Goal: Task Accomplishment & Management: Manage account settings

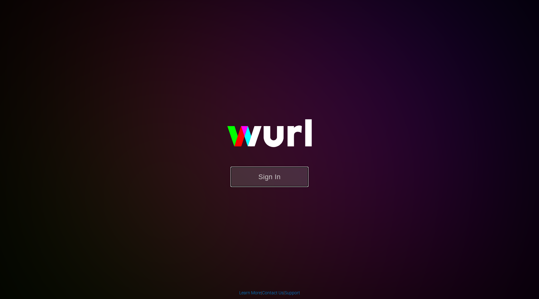
click at [258, 178] on button "Sign In" at bounding box center [270, 177] width 78 height 20
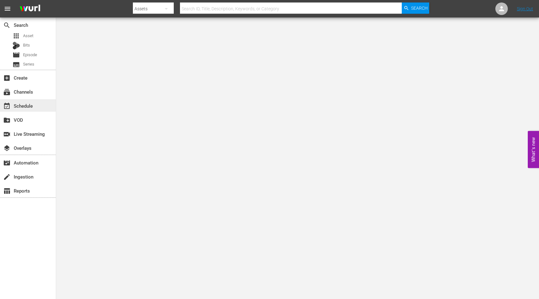
click at [22, 106] on div "event_available Schedule" at bounding box center [17, 105] width 35 height 6
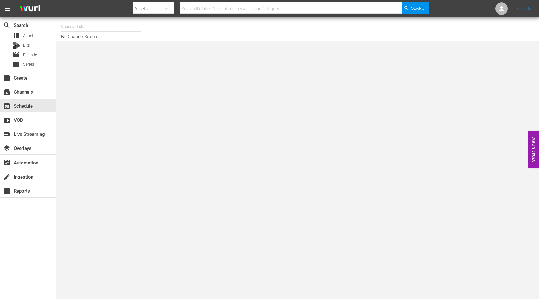
click at [82, 23] on input "text" at bounding box center [101, 26] width 80 height 15
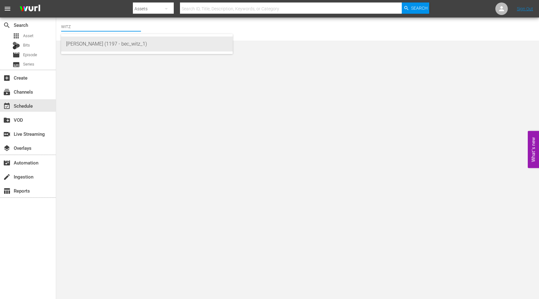
click at [69, 44] on div "WITZ (1197 - bec_witz_1)" at bounding box center [147, 44] width 162 height 15
type input "WITZ (1197 - bec_witz_1)"
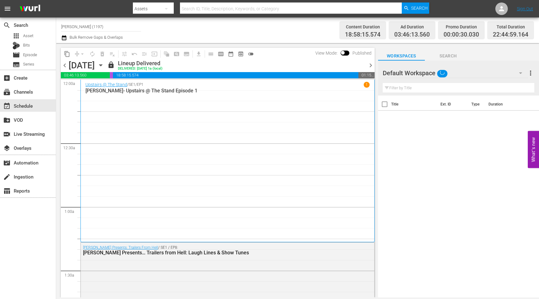
click at [370, 66] on span "chevron_right" at bounding box center [371, 65] width 8 height 8
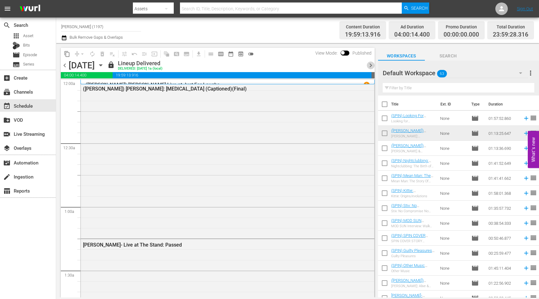
click at [370, 66] on span "chevron_right" at bounding box center [371, 65] width 8 height 8
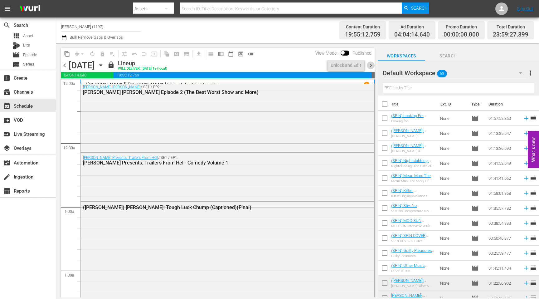
click at [370, 66] on span "chevron_right" at bounding box center [371, 65] width 8 height 8
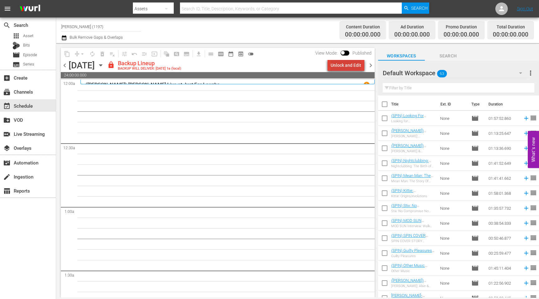
click at [353, 67] on div "Unlock and Edit" at bounding box center [346, 65] width 31 height 11
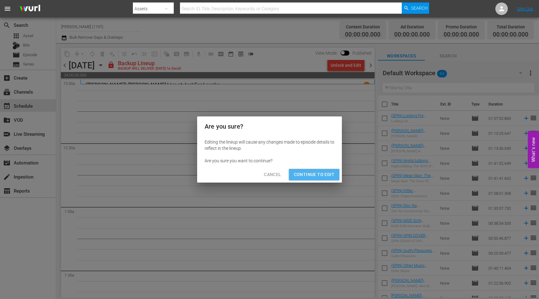
click at [314, 177] on span "Continue to Edit" at bounding box center [314, 175] width 41 height 8
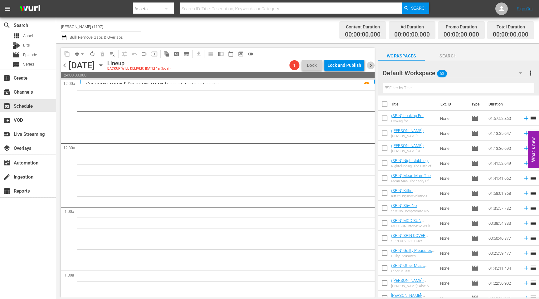
click at [372, 68] on span "chevron_right" at bounding box center [371, 65] width 8 height 8
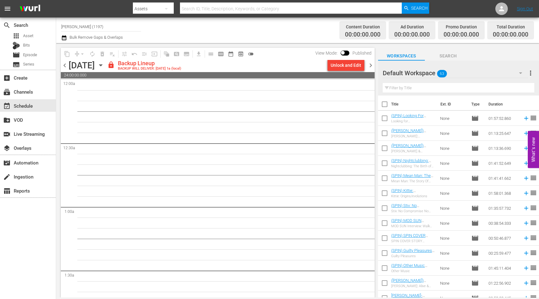
click at [345, 67] on div "Unlock and Edit" at bounding box center [346, 65] width 31 height 11
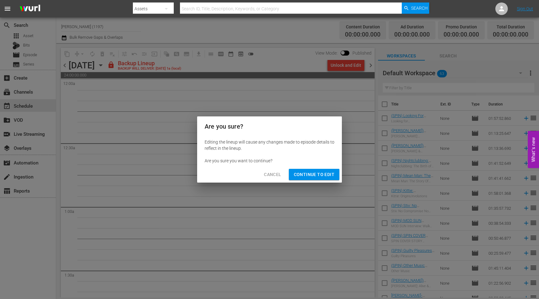
drag, startPoint x: 328, startPoint y: 165, endPoint x: 327, endPoint y: 170, distance: 5.2
click at [328, 165] on div "Editing the lineup will cause any changes made to episode details to reflect in…" at bounding box center [269, 151] width 145 height 30
click at [327, 170] on button "Continue to Edit" at bounding box center [314, 175] width 51 height 12
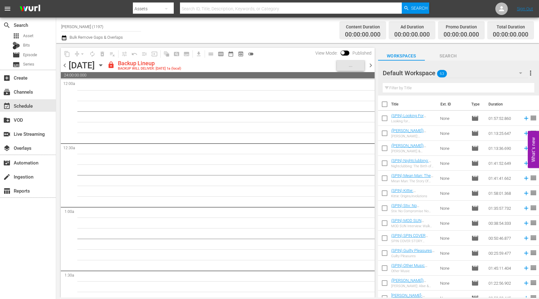
click at [369, 66] on span "chevron_right" at bounding box center [371, 65] width 8 height 8
click at [353, 67] on div "Unlock and Edit" at bounding box center [346, 65] width 31 height 11
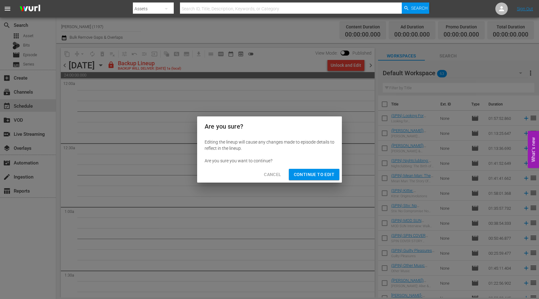
click at [335, 173] on button "Continue to Edit" at bounding box center [314, 175] width 51 height 12
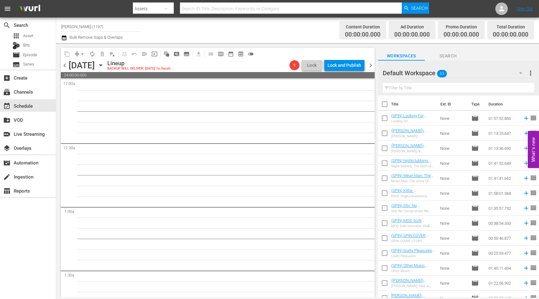
click at [371, 66] on span "chevron_right" at bounding box center [371, 65] width 8 height 8
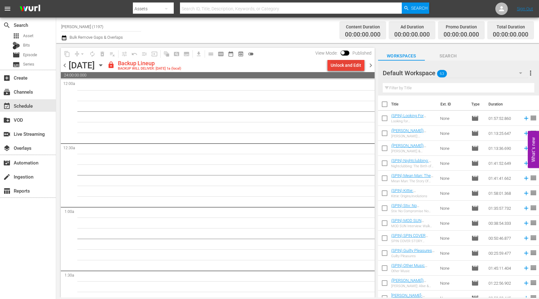
click at [354, 67] on div "Unlock and Edit" at bounding box center [346, 65] width 31 height 11
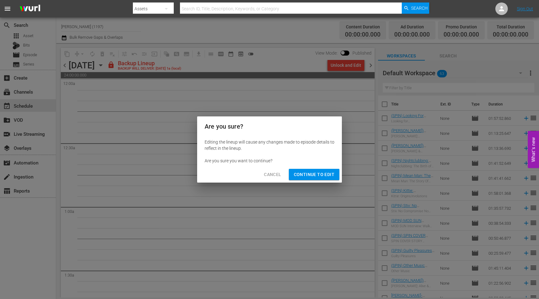
click at [316, 171] on span "Continue to Edit" at bounding box center [314, 175] width 41 height 8
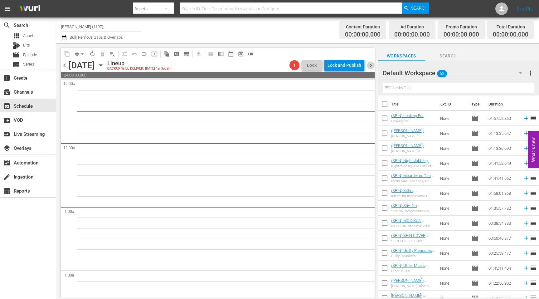
click at [370, 65] on span "chevron_right" at bounding box center [371, 65] width 8 height 8
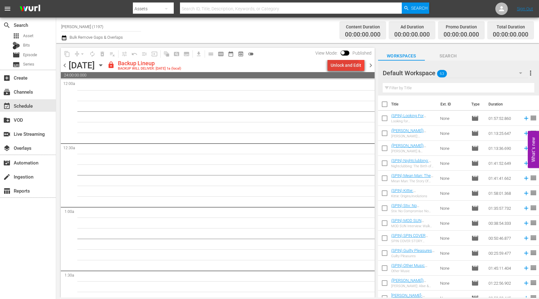
click at [342, 68] on div "Unlock and Edit" at bounding box center [346, 65] width 31 height 11
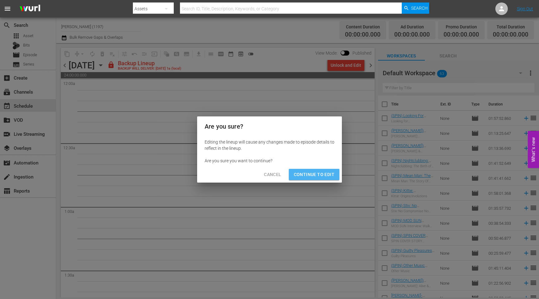
click at [329, 179] on button "Continue to Edit" at bounding box center [314, 175] width 51 height 12
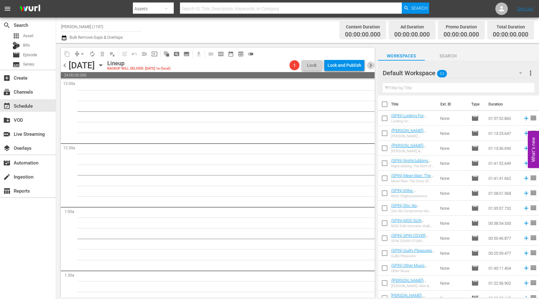
click at [371, 66] on span "chevron_right" at bounding box center [371, 65] width 8 height 8
click at [66, 65] on span "chevron_left" at bounding box center [65, 65] width 8 height 8
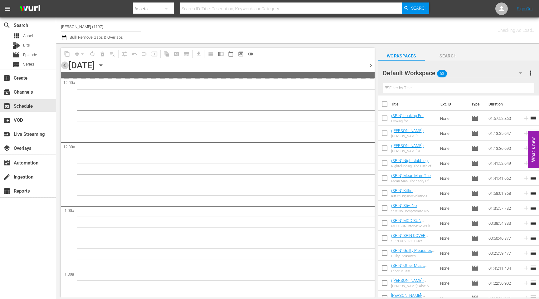
click at [66, 65] on span "chevron_left" at bounding box center [65, 65] width 8 height 8
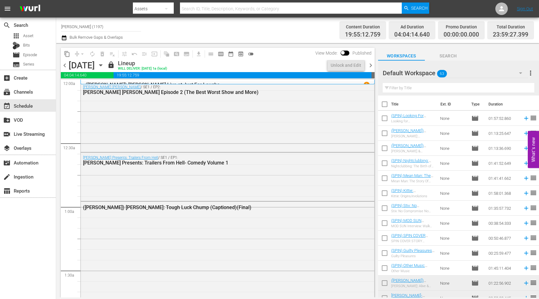
click at [369, 65] on span "chevron_right" at bounding box center [371, 65] width 8 height 8
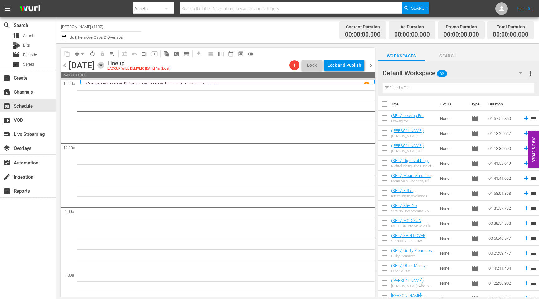
click at [104, 66] on icon "button" at bounding box center [100, 65] width 7 height 7
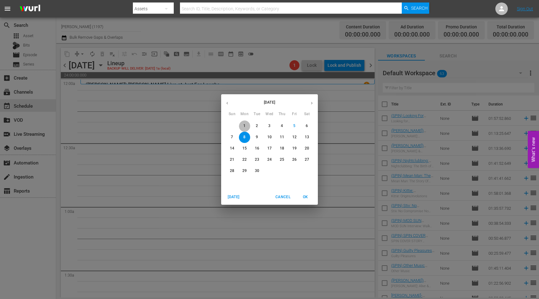
click at [243, 123] on p "1" at bounding box center [244, 125] width 2 height 5
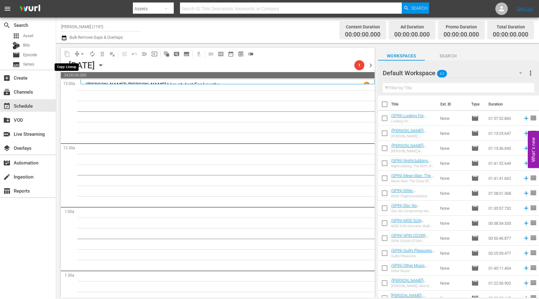
click at [68, 54] on span "content_copy" at bounding box center [67, 54] width 10 height 10
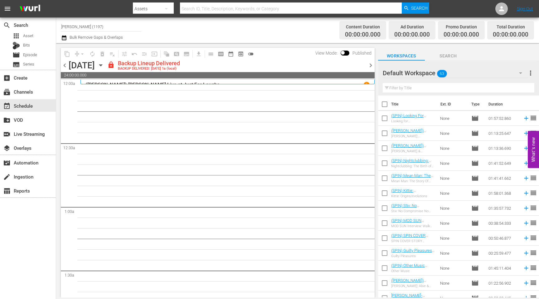
click at [104, 63] on icon "button" at bounding box center [100, 65] width 7 height 7
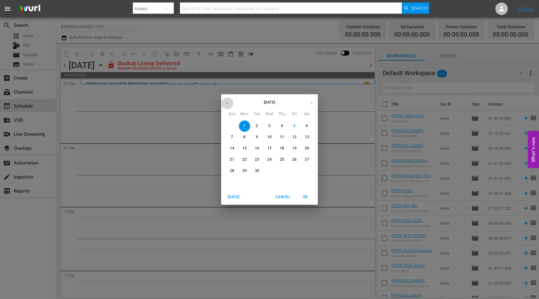
click at [223, 98] on button "button" at bounding box center [227, 103] width 12 height 12
click at [244, 171] on p "25" at bounding box center [244, 170] width 4 height 5
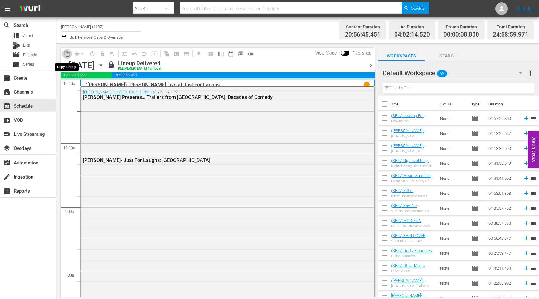
click at [68, 54] on span "content_copy" at bounding box center [67, 54] width 6 height 6
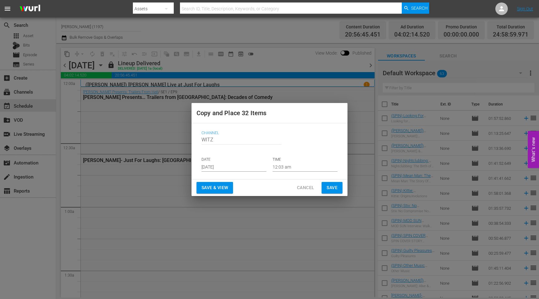
click at [223, 169] on input "[DATE]" at bounding box center [234, 166] width 65 height 9
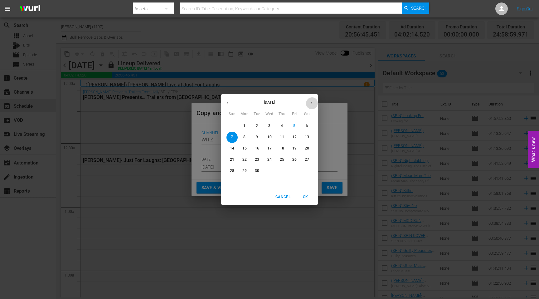
click at [311, 104] on icon "button" at bounding box center [312, 103] width 5 height 5
click at [229, 102] on icon "button" at bounding box center [227, 103] width 5 height 5
click at [245, 136] on p "8" at bounding box center [244, 137] width 2 height 5
type input "[DATE]"
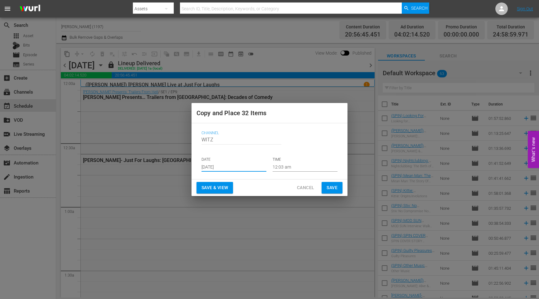
click at [216, 186] on span "Save & View" at bounding box center [215, 188] width 27 height 8
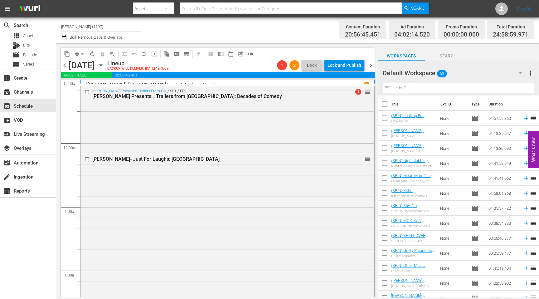
click at [372, 64] on span "chevron_right" at bounding box center [371, 65] width 8 height 8
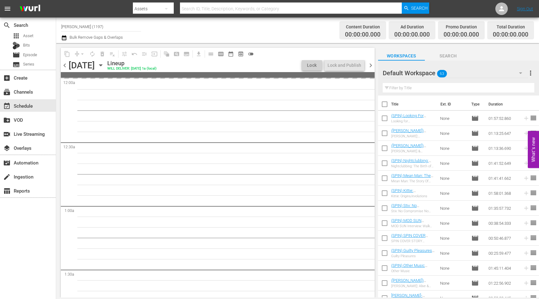
click at [104, 67] on icon "button" at bounding box center [100, 65] width 7 height 7
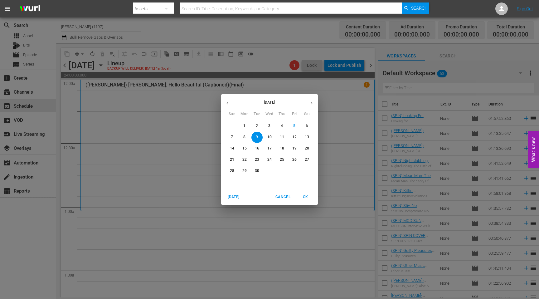
click at [258, 126] on span "2" at bounding box center [257, 125] width 11 height 5
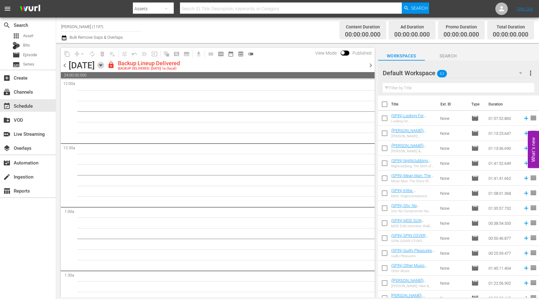
click at [104, 65] on icon "button" at bounding box center [100, 65] width 7 height 7
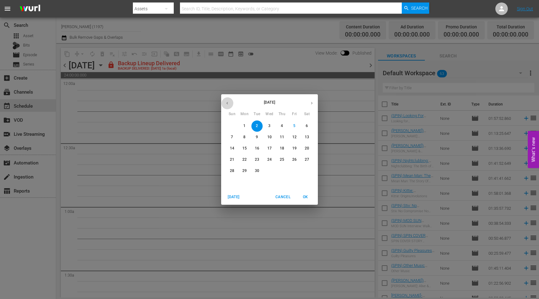
click at [227, 103] on icon "button" at bounding box center [228, 103] width 2 height 2
click at [257, 171] on p "26" at bounding box center [257, 170] width 4 height 5
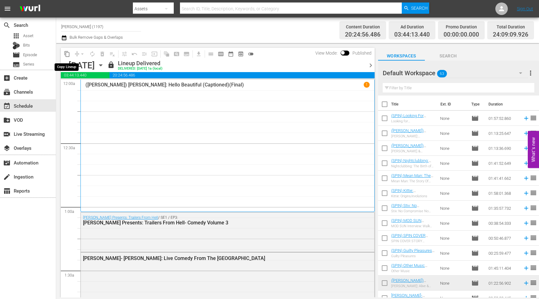
click at [67, 50] on button "content_copy" at bounding box center [67, 54] width 10 height 10
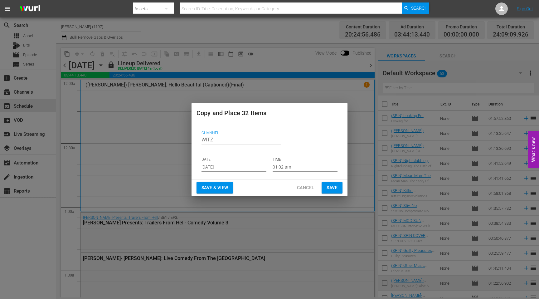
click at [230, 168] on input "[DATE]" at bounding box center [234, 166] width 65 height 9
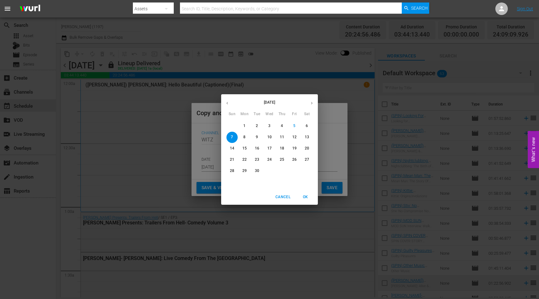
click at [257, 139] on p "9" at bounding box center [257, 137] width 2 height 5
type input "[DATE]"
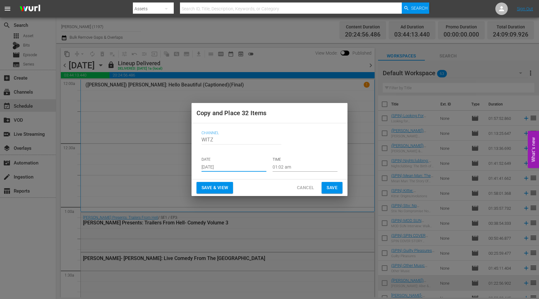
click at [209, 186] on span "Save & View" at bounding box center [215, 188] width 27 height 8
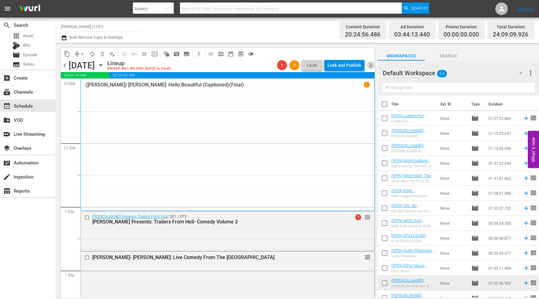
click at [368, 68] on span "chevron_right" at bounding box center [371, 65] width 8 height 8
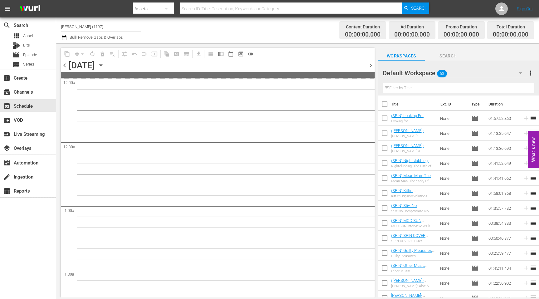
click at [104, 63] on icon "button" at bounding box center [100, 65] width 7 height 7
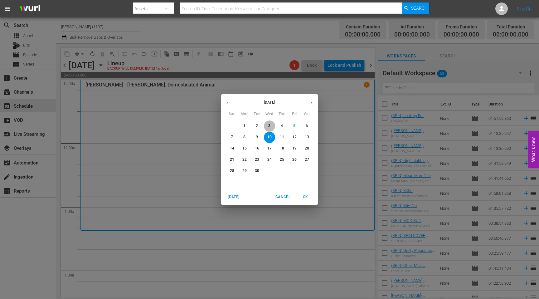
click at [269, 127] on p "3" at bounding box center [269, 125] width 2 height 5
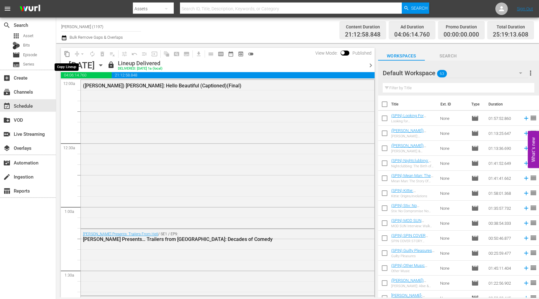
click at [69, 57] on span "content_copy" at bounding box center [67, 54] width 6 height 6
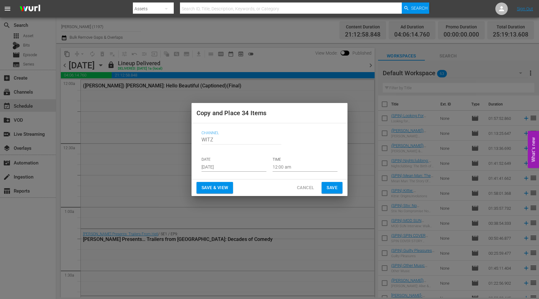
click at [216, 167] on input "[DATE]" at bounding box center [234, 166] width 65 height 9
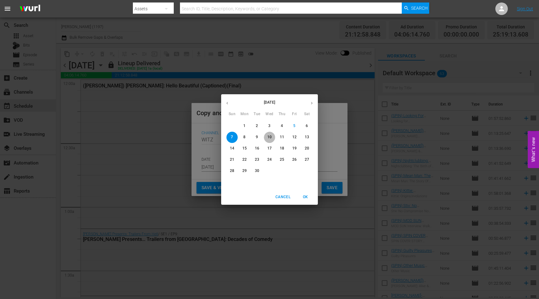
click at [269, 137] on p "10" at bounding box center [269, 137] width 4 height 5
type input "[DATE]"
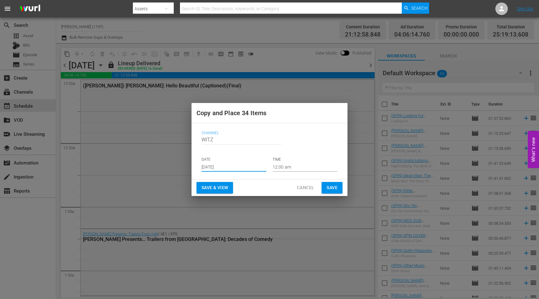
click at [335, 188] on span "Save" at bounding box center [332, 188] width 11 height 8
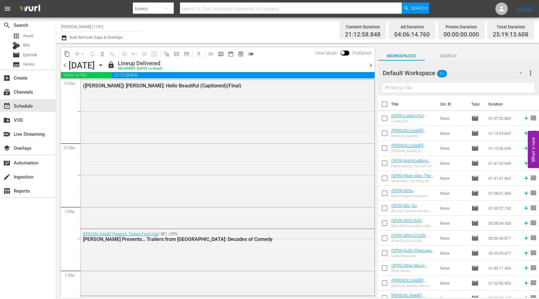
click at [369, 66] on span "chevron_right" at bounding box center [371, 65] width 8 height 8
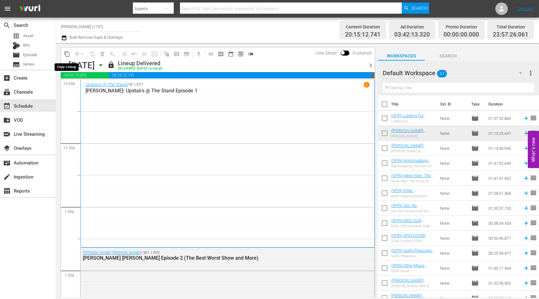
click at [67, 54] on span "content_copy" at bounding box center [67, 54] width 6 height 6
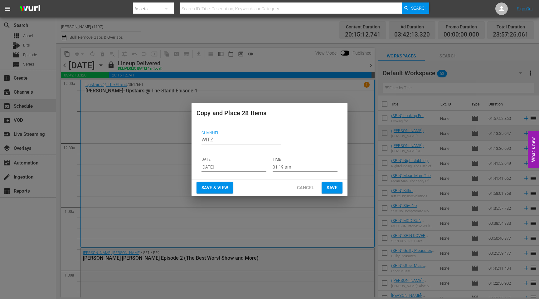
click at [215, 165] on input "[DATE]" at bounding box center [234, 166] width 65 height 9
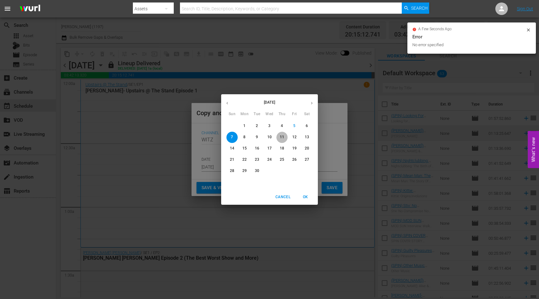
click at [281, 138] on p "11" at bounding box center [282, 137] width 4 height 5
type input "Sep 11th 2025"
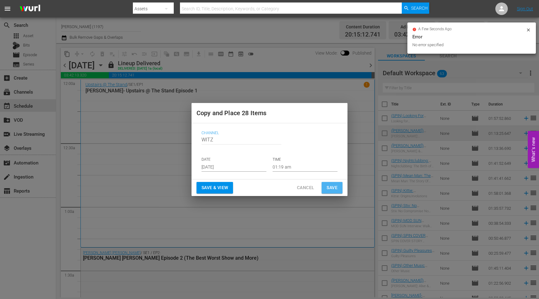
click at [333, 187] on span "Save" at bounding box center [332, 188] width 11 height 8
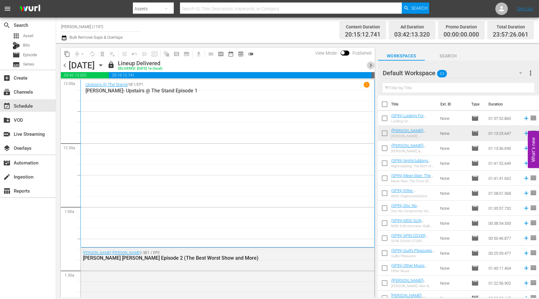
click at [371, 66] on span "chevron_right" at bounding box center [371, 65] width 8 height 8
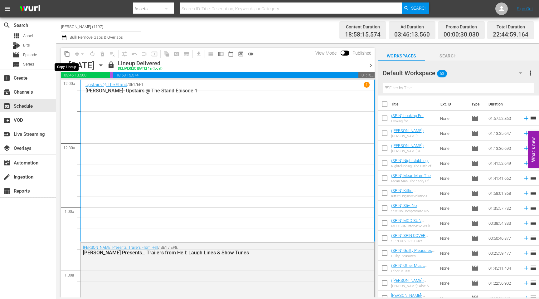
click at [67, 56] on span "content_copy" at bounding box center [67, 54] width 6 height 6
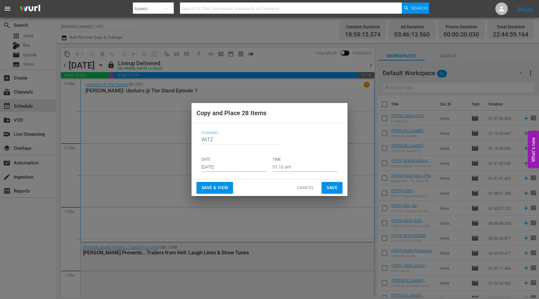
click at [225, 168] on input "[DATE]" at bounding box center [234, 166] width 65 height 9
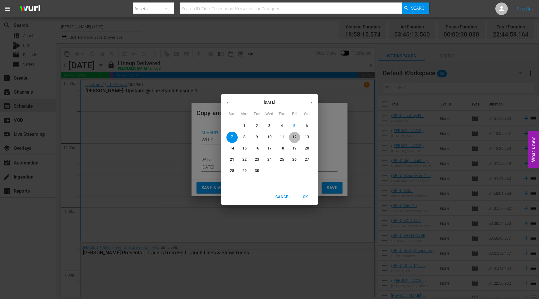
click at [294, 135] on p "12" at bounding box center [294, 137] width 4 height 5
type input "Sep 12th 2025"
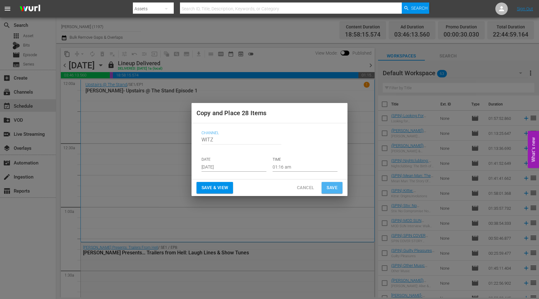
click at [333, 184] on span "Save" at bounding box center [332, 188] width 11 height 8
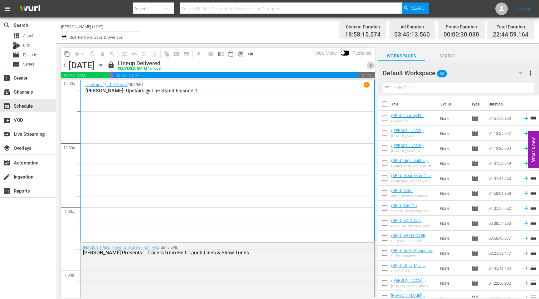
click at [369, 67] on span "chevron_right" at bounding box center [371, 65] width 8 height 8
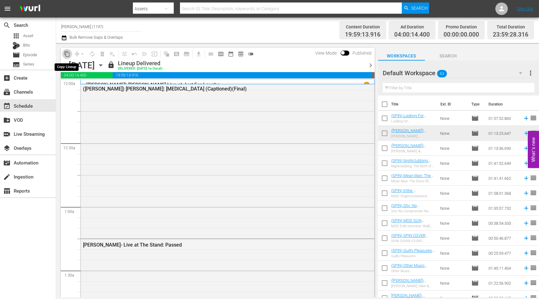
click at [67, 54] on span "content_copy" at bounding box center [67, 54] width 6 height 6
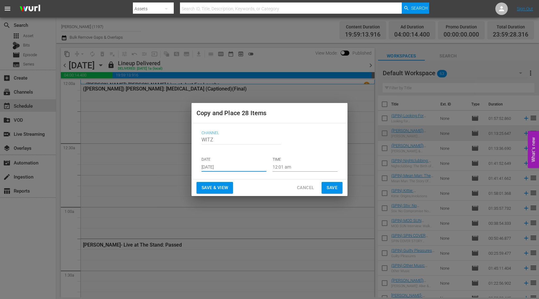
click at [215, 167] on input "[DATE]" at bounding box center [234, 166] width 65 height 9
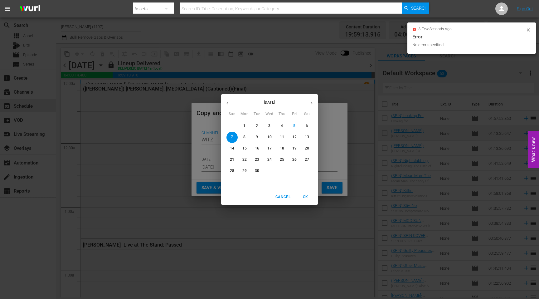
click at [308, 138] on p "13" at bounding box center [307, 137] width 4 height 5
type input "Sep 13th 2025"
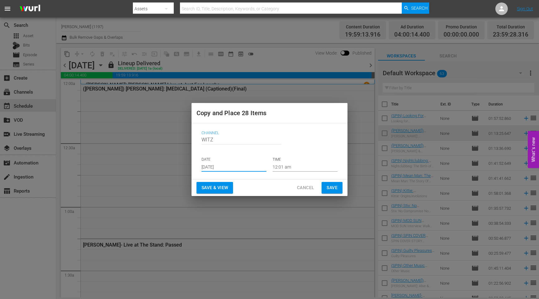
click at [336, 193] on button "Save" at bounding box center [332, 188] width 21 height 12
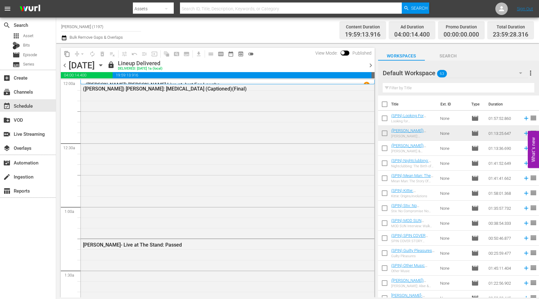
click at [369, 66] on span "chevron_right" at bounding box center [371, 65] width 8 height 8
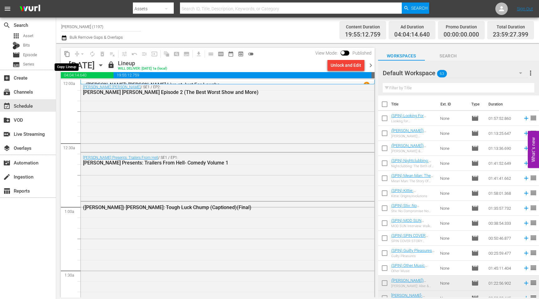
click at [65, 53] on span "content_copy" at bounding box center [67, 54] width 6 height 6
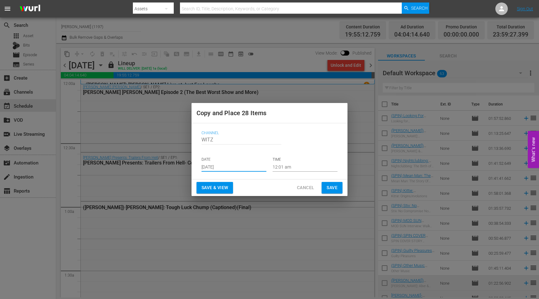
click at [211, 166] on input "[DATE]" at bounding box center [234, 166] width 65 height 9
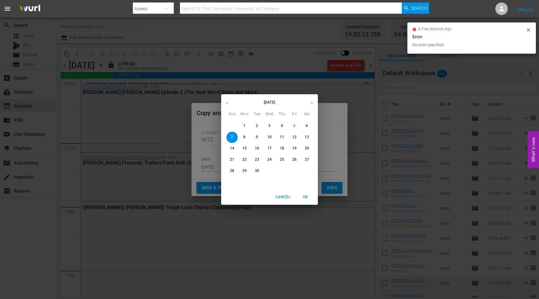
click at [231, 149] on p "14" at bounding box center [232, 148] width 4 height 5
type input "Sep 14th 2025"
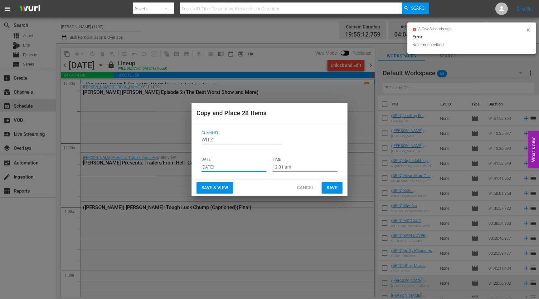
click at [328, 185] on button "Save" at bounding box center [332, 188] width 21 height 12
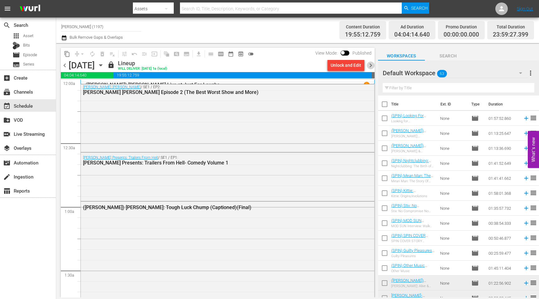
click at [370, 64] on span "chevron_right" at bounding box center [371, 65] width 8 height 8
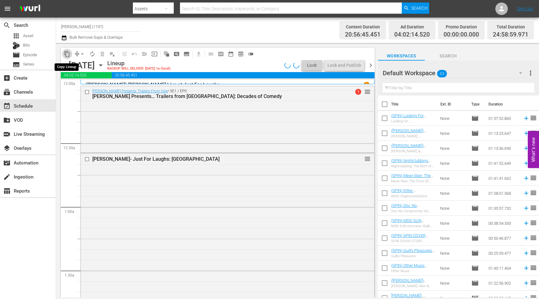
click at [69, 56] on span "content_copy" at bounding box center [67, 54] width 6 height 6
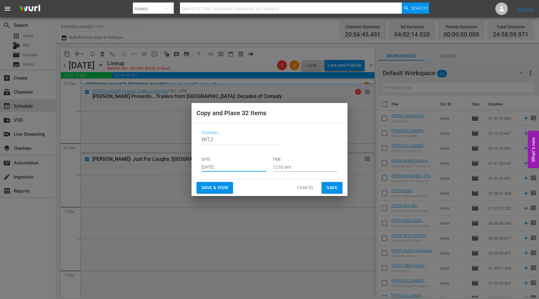
click at [235, 169] on input "[DATE]" at bounding box center [234, 166] width 65 height 9
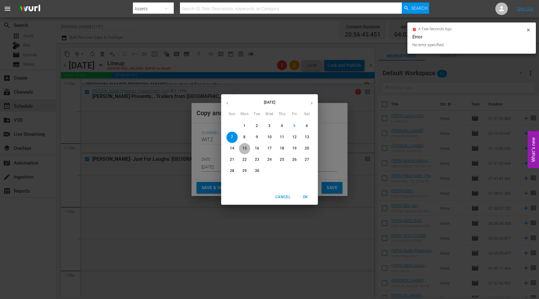
click at [245, 151] on p "15" at bounding box center [244, 148] width 4 height 5
type input "Sep 15th 2025"
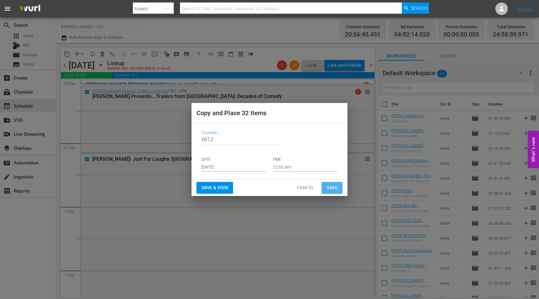
click at [331, 188] on span "Save" at bounding box center [332, 188] width 11 height 8
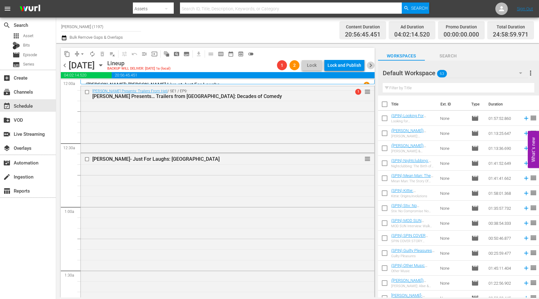
click at [371, 66] on span "chevron_right" at bounding box center [371, 65] width 8 height 8
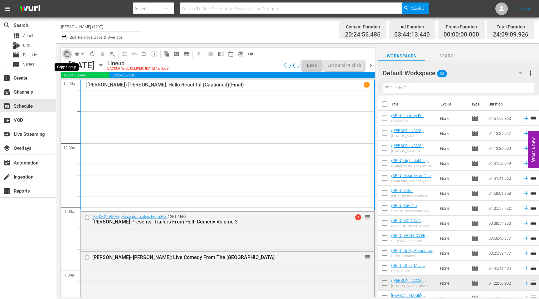
click at [67, 53] on span "content_copy" at bounding box center [67, 54] width 6 height 6
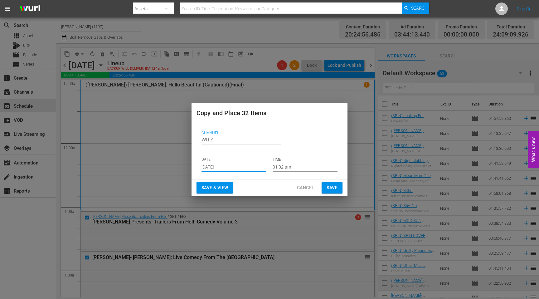
click at [213, 169] on input "[DATE]" at bounding box center [234, 166] width 65 height 9
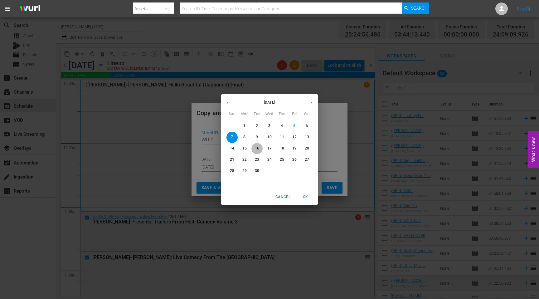
click at [258, 149] on p "16" at bounding box center [257, 148] width 4 height 5
type input "Sep 16th 2025"
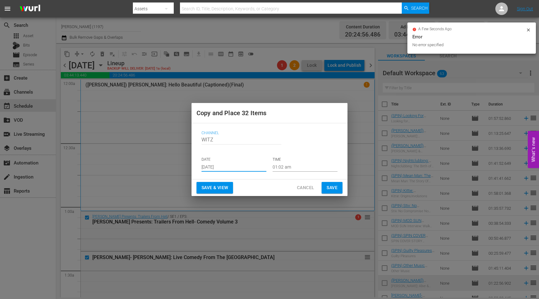
drag, startPoint x: 331, startPoint y: 191, endPoint x: 333, endPoint y: 178, distance: 12.6
click at [332, 190] on span "Save" at bounding box center [332, 188] width 11 height 8
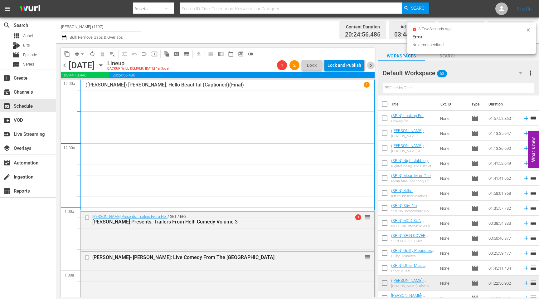
click at [369, 68] on span "chevron_right" at bounding box center [371, 65] width 8 height 8
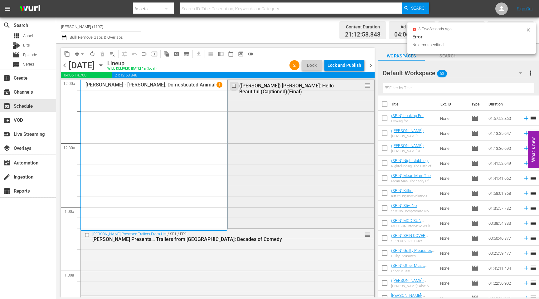
click at [234, 86] on input "checkbox" at bounding box center [235, 85] width 7 height 5
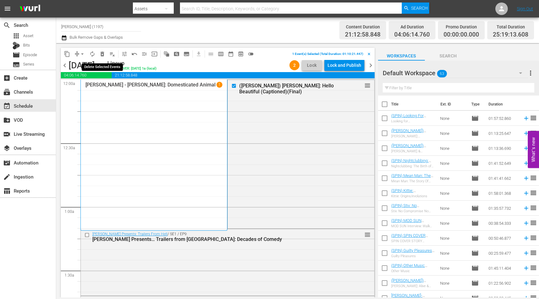
click at [100, 54] on span "delete_forever_outlined" at bounding box center [102, 54] width 6 height 6
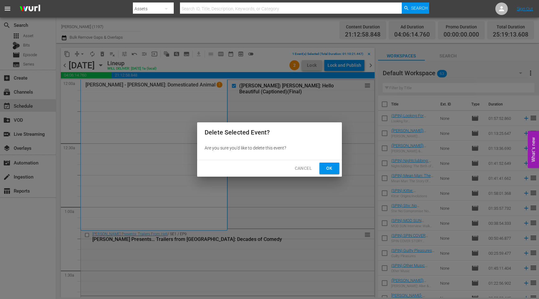
click at [331, 167] on span "Ok" at bounding box center [330, 168] width 10 height 8
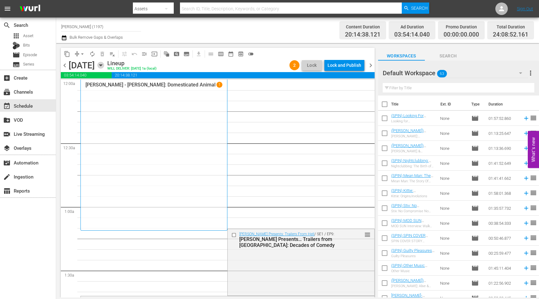
click at [102, 65] on icon "button" at bounding box center [100, 66] width 3 height 2
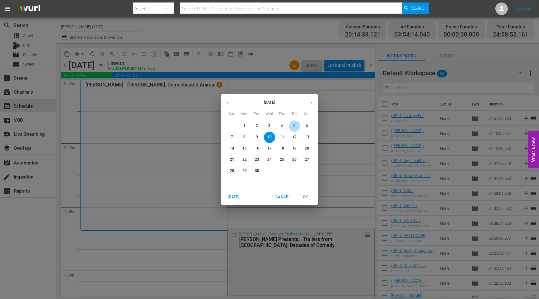
click at [296, 124] on p "5" at bounding box center [294, 125] width 2 height 5
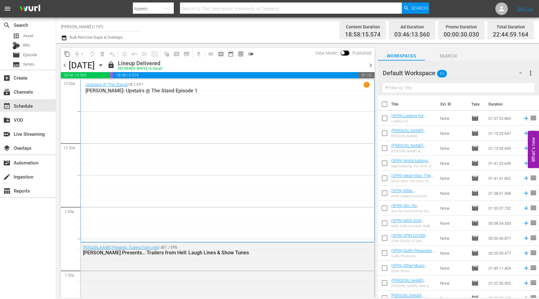
click at [371, 64] on span "chevron_right" at bounding box center [371, 65] width 8 height 8
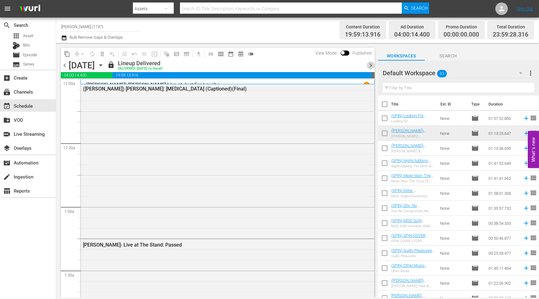
click at [371, 64] on span "chevron_right" at bounding box center [371, 65] width 8 height 8
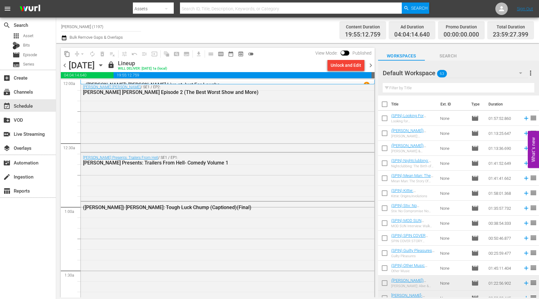
click at [370, 66] on span "chevron_right" at bounding box center [371, 65] width 8 height 8
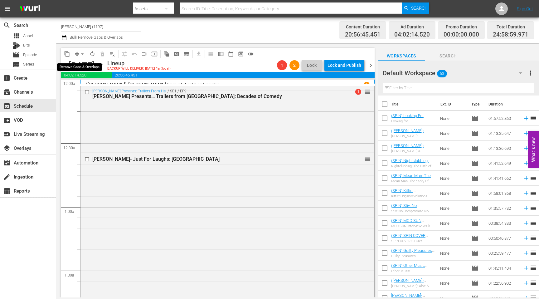
click at [79, 54] on button "arrow_drop_down" at bounding box center [82, 54] width 10 height 10
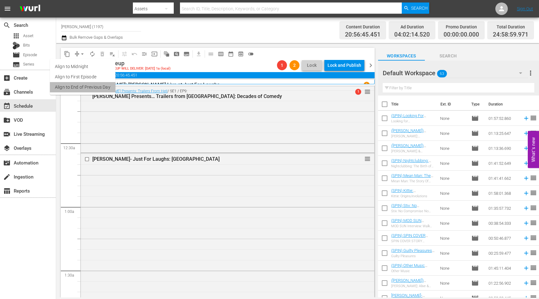
click at [85, 86] on li "Align to End of Previous Day" at bounding box center [83, 87] width 66 height 10
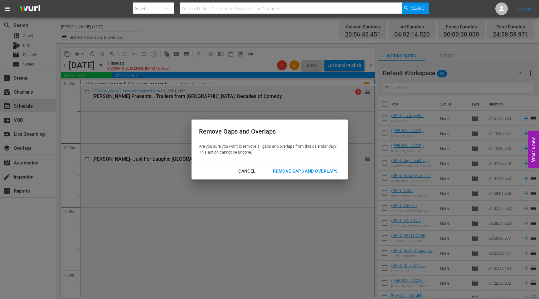
click at [321, 171] on div "Remove Gaps and Overlaps" at bounding box center [305, 171] width 75 height 8
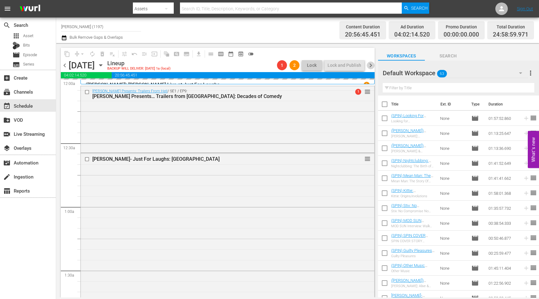
click at [371, 66] on span "chevron_right" at bounding box center [371, 65] width 8 height 8
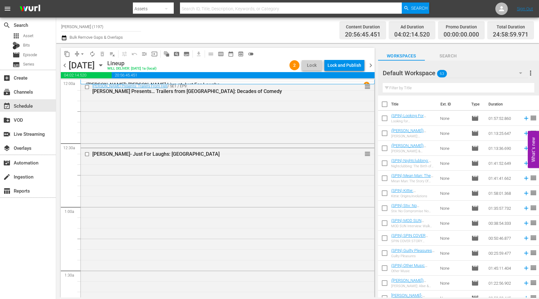
click at [370, 66] on span "chevron_right" at bounding box center [371, 65] width 8 height 8
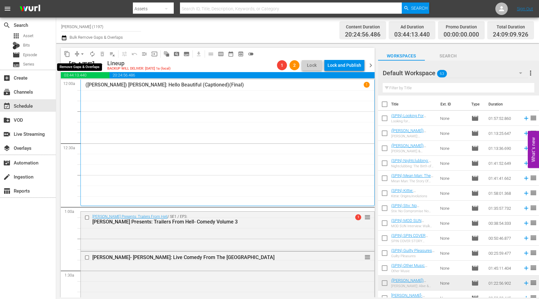
click at [77, 54] on button "arrow_drop_down" at bounding box center [82, 54] width 10 height 10
click at [101, 87] on li "Align to End of Previous Day" at bounding box center [83, 87] width 66 height 10
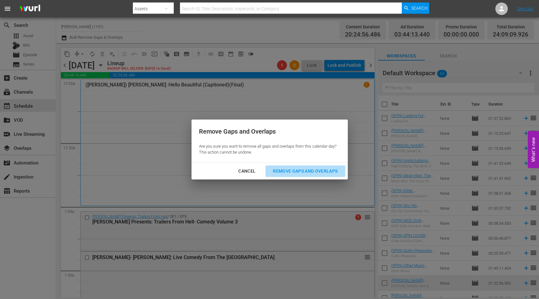
click at [303, 175] on div "Remove Gaps and Overlaps" at bounding box center [305, 171] width 75 height 8
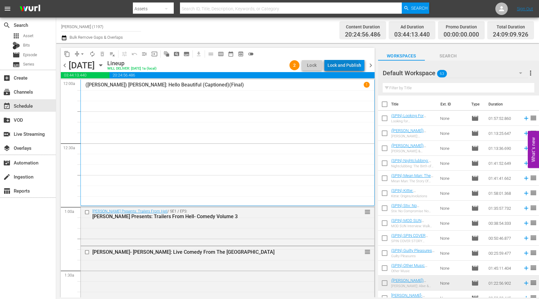
click at [343, 67] on div "Lock and Publish" at bounding box center [345, 65] width 34 height 11
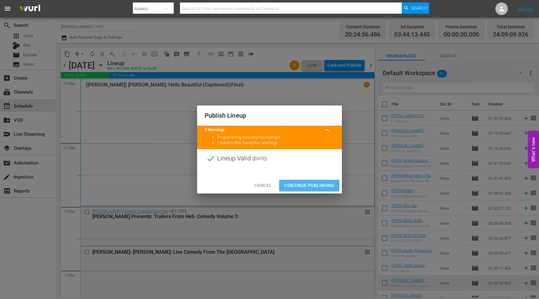
click at [306, 187] on span "Continue Publishing" at bounding box center [309, 186] width 50 height 8
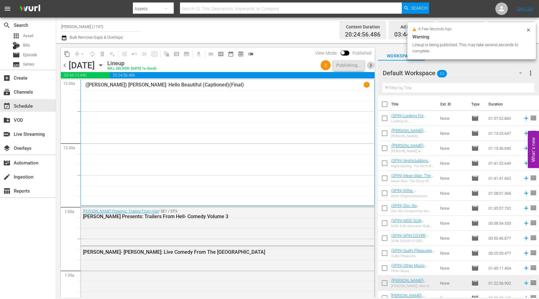
click at [368, 65] on span "chevron_right" at bounding box center [371, 65] width 8 height 8
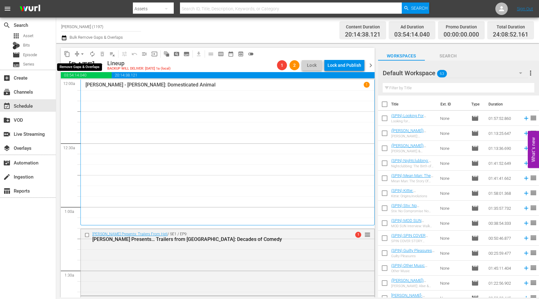
click at [78, 53] on button "arrow_drop_down" at bounding box center [82, 54] width 10 height 10
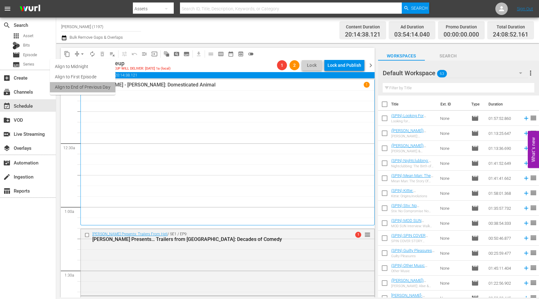
click at [95, 89] on li "Align to End of Previous Day" at bounding box center [83, 87] width 66 height 10
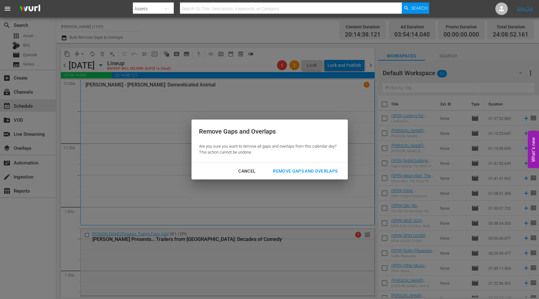
click at [306, 173] on div "Remove Gaps and Overlaps" at bounding box center [305, 171] width 75 height 8
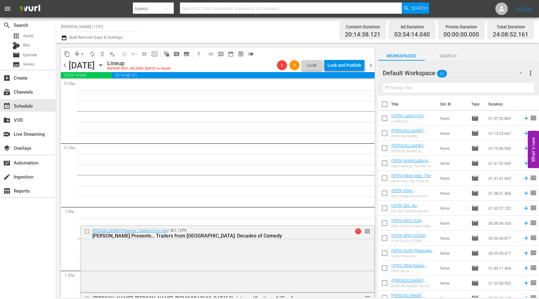
click at [65, 62] on span "chevron_left" at bounding box center [65, 65] width 8 height 8
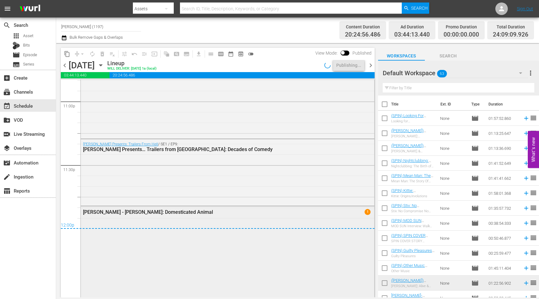
scroll to position [2984, 0]
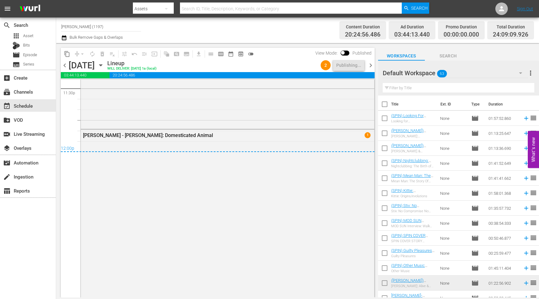
click at [370, 65] on span "chevron_right" at bounding box center [371, 65] width 8 height 8
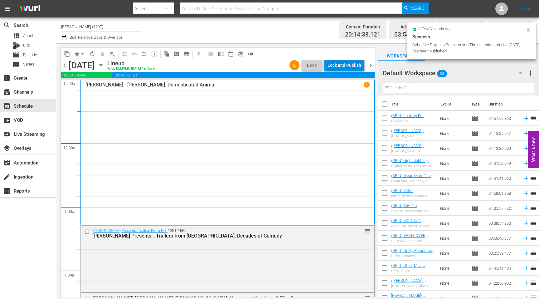
click at [345, 65] on div "Lock and Publish" at bounding box center [345, 65] width 34 height 11
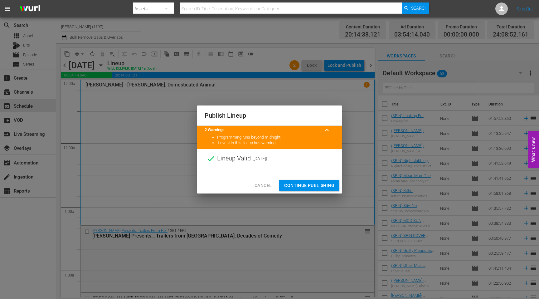
click at [310, 184] on span "Continue Publishing" at bounding box center [309, 186] width 50 height 8
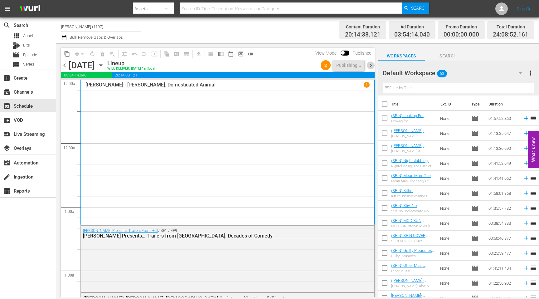
click at [370, 65] on span "chevron_right" at bounding box center [371, 65] width 8 height 8
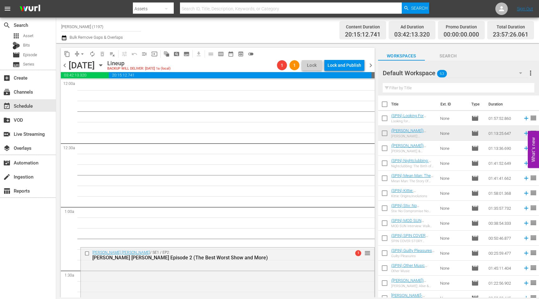
click at [63, 64] on span "chevron_left" at bounding box center [65, 65] width 8 height 8
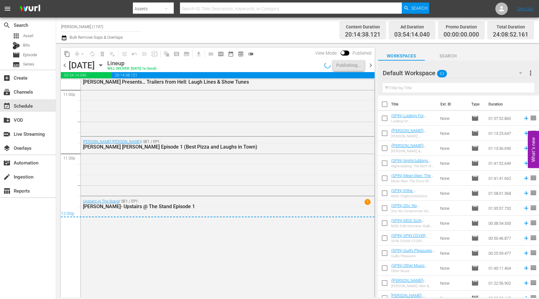
scroll to position [3003, 0]
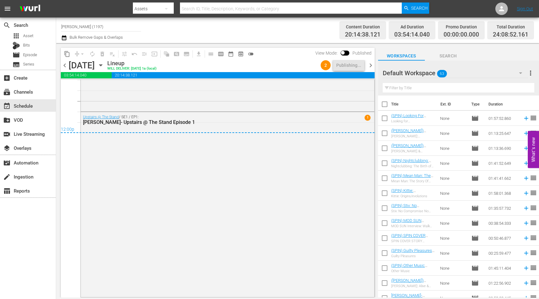
click at [370, 65] on span "chevron_right" at bounding box center [371, 65] width 8 height 8
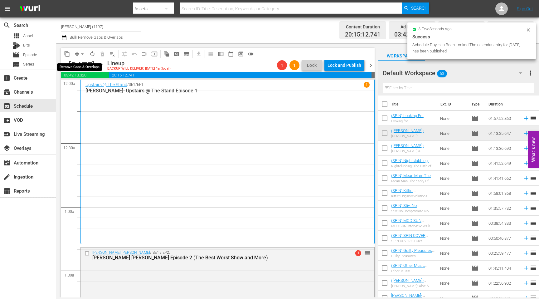
click at [78, 54] on button "arrow_drop_down" at bounding box center [82, 54] width 10 height 10
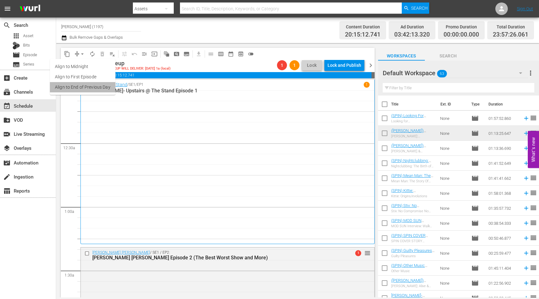
click at [91, 82] on li "Align to End of Previous Day" at bounding box center [83, 87] width 66 height 10
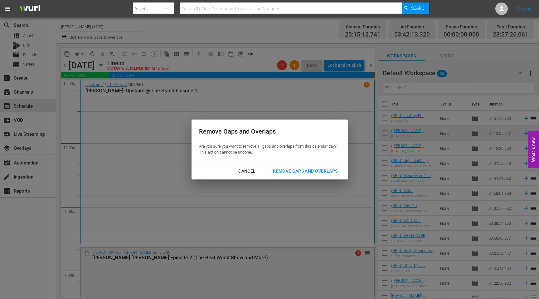
click at [314, 170] on div "Remove Gaps and Overlaps" at bounding box center [305, 171] width 75 height 8
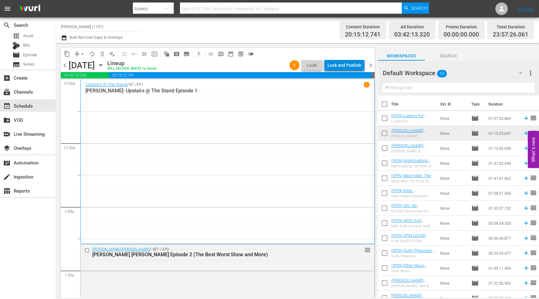
click at [349, 64] on div "Lock and Publish" at bounding box center [345, 65] width 34 height 11
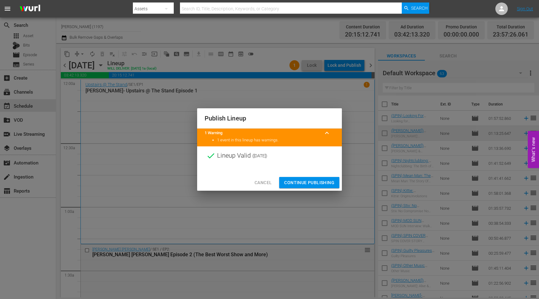
click at [312, 183] on span "Continue Publishing" at bounding box center [309, 183] width 50 height 8
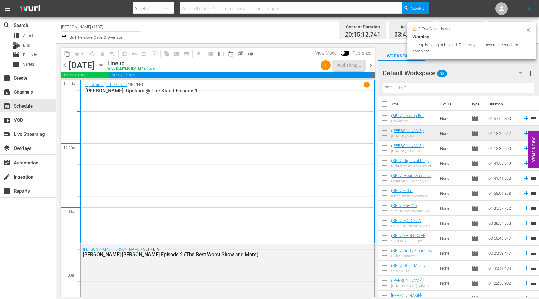
click at [372, 66] on span "chevron_right" at bounding box center [371, 65] width 8 height 8
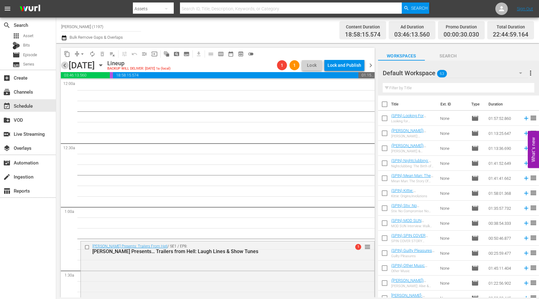
click at [65, 65] on span "chevron_left" at bounding box center [65, 65] width 8 height 8
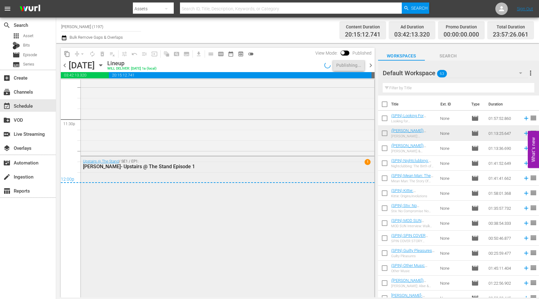
scroll to position [2997, 0]
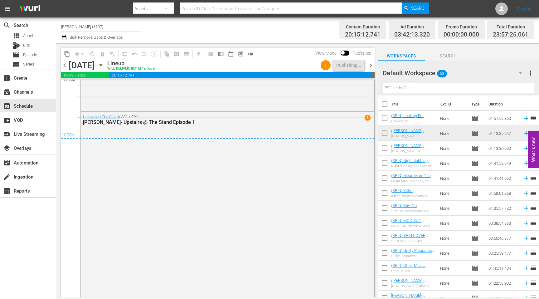
click at [373, 67] on span "chevron_right" at bounding box center [371, 65] width 8 height 8
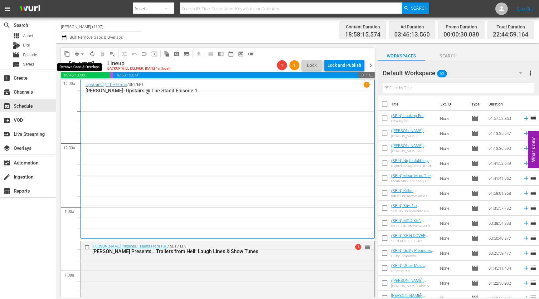
click at [76, 53] on span "compress" at bounding box center [77, 54] width 6 height 6
click at [77, 54] on button "arrow_drop_down" at bounding box center [82, 54] width 10 height 10
click at [85, 83] on li "Align to End of Previous Day" at bounding box center [83, 87] width 66 height 10
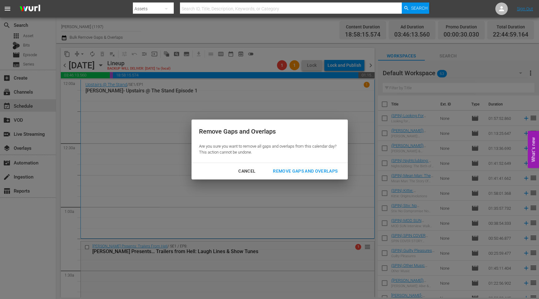
click at [297, 174] on div "Remove Gaps and Overlaps" at bounding box center [305, 171] width 75 height 8
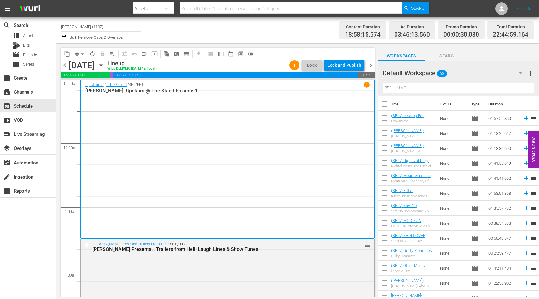
click at [345, 66] on div "Lock and Publish" at bounding box center [345, 65] width 34 height 11
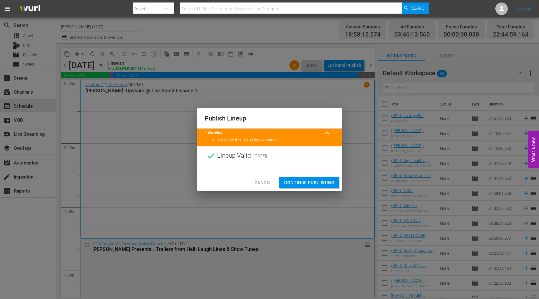
click at [311, 181] on span "Continue Publishing" at bounding box center [309, 183] width 50 height 8
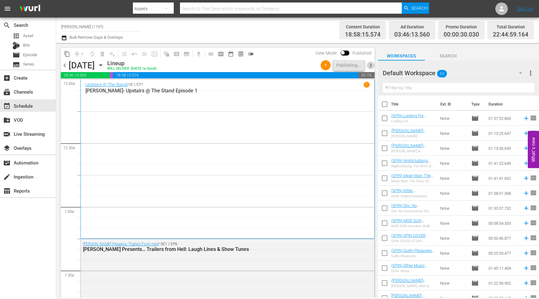
click at [370, 66] on span "chevron_right" at bounding box center [371, 65] width 8 height 8
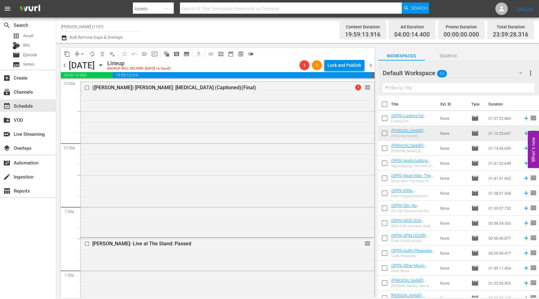
click at [63, 66] on span "chevron_left" at bounding box center [65, 65] width 8 height 8
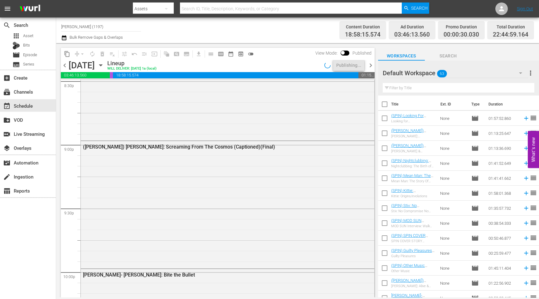
scroll to position [2838, 0]
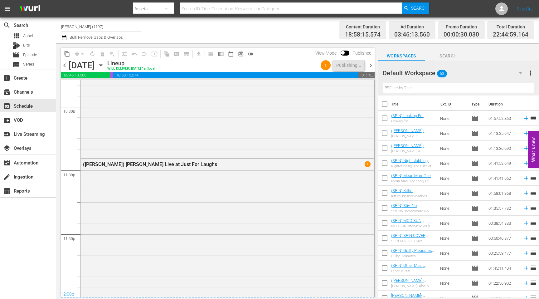
click at [369, 64] on span "chevron_right" at bounding box center [371, 65] width 8 height 8
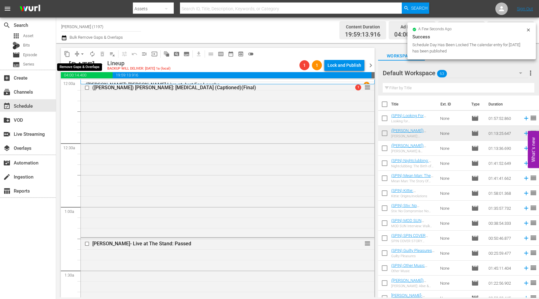
click at [79, 54] on button "arrow_drop_down" at bounding box center [82, 54] width 10 height 10
click at [87, 88] on li "Align to End of Previous Day" at bounding box center [83, 87] width 66 height 10
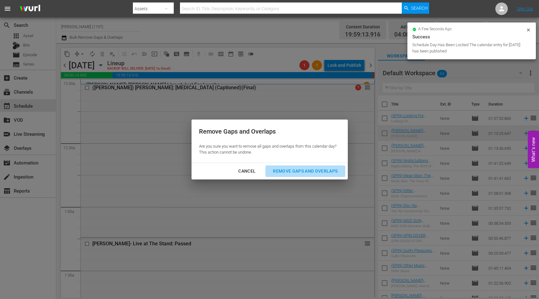
click at [286, 169] on div "Remove Gaps and Overlaps" at bounding box center [305, 171] width 75 height 8
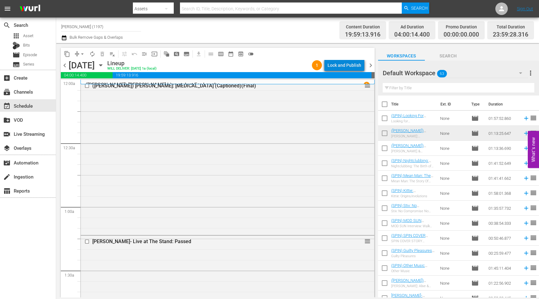
click at [349, 64] on div "Lock and Publish" at bounding box center [345, 65] width 34 height 11
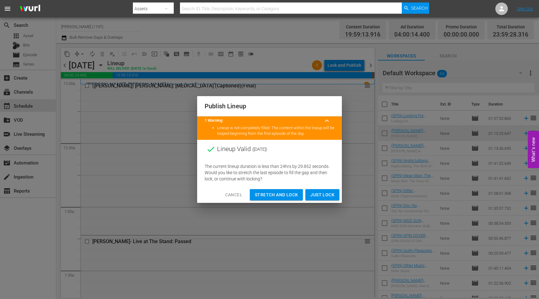
click at [186, 96] on div "Publish Lineup 1 Warning keyboard_arrow_up Lineup is not completely filled. The…" at bounding box center [269, 149] width 539 height 299
click at [235, 197] on span "Cancel" at bounding box center [233, 195] width 17 height 8
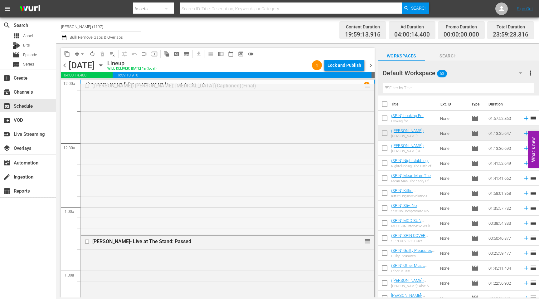
drag, startPoint x: 368, startPoint y: 86, endPoint x: 367, endPoint y: 90, distance: 3.8
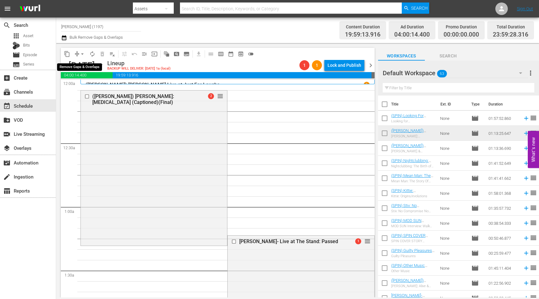
click at [79, 55] on span "arrow_drop_down" at bounding box center [82, 54] width 6 height 6
click at [100, 86] on li "Align to End of Previous Day" at bounding box center [83, 87] width 66 height 10
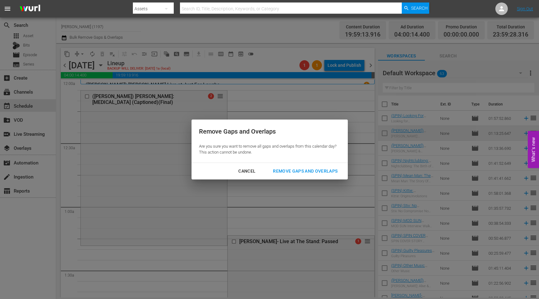
click at [294, 172] on div "Remove Gaps and Overlaps" at bounding box center [305, 171] width 75 height 8
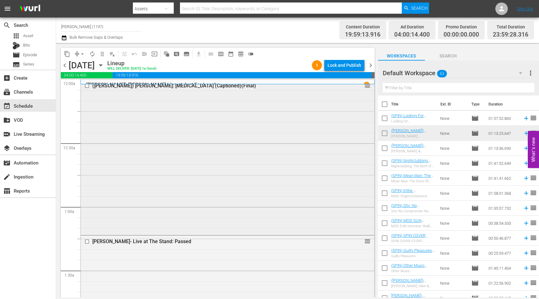
click at [155, 91] on div "(WITZ) Maria Bamford: Plan B (Captioned)(Final) reorder" at bounding box center [228, 86] width 294 height 12
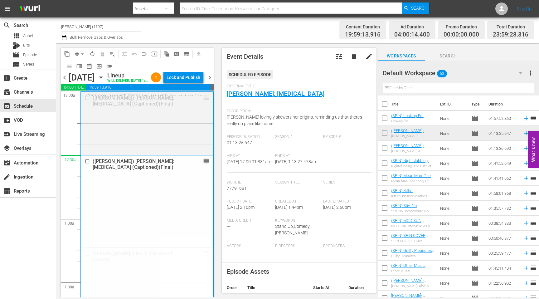
drag, startPoint x: 208, startPoint y: 108, endPoint x: 205, endPoint y: 167, distance: 58.7
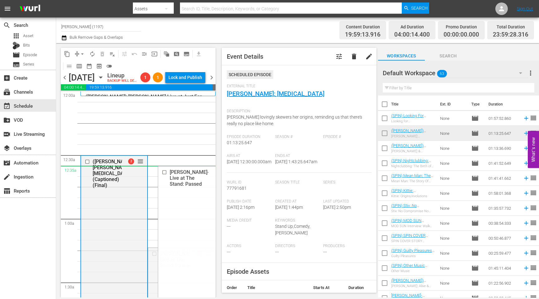
drag, startPoint x: 207, startPoint y: 264, endPoint x: 179, endPoint y: 183, distance: 85.6
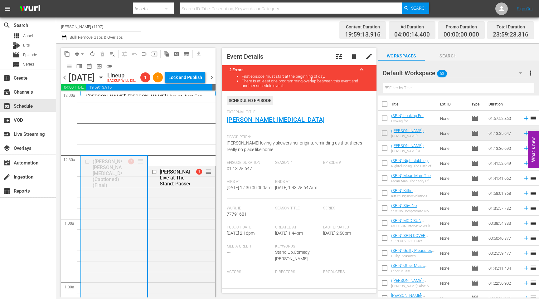
drag, startPoint x: 141, startPoint y: 172, endPoint x: 136, endPoint y: 114, distance: 58.3
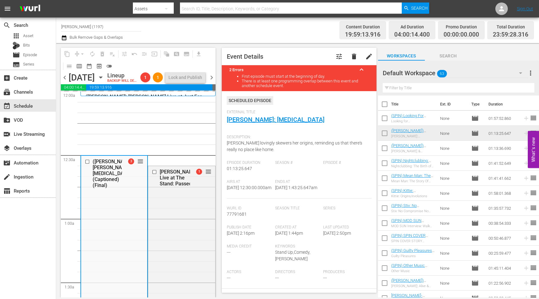
click at [133, 96] on div "(WITZ) WITZ Live at Just For Laughs 1" at bounding box center [148, 93] width 135 height 5
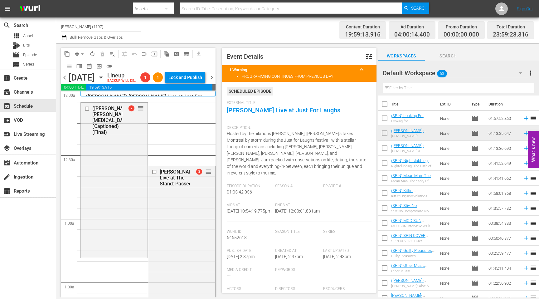
click at [65, 81] on span "chevron_left" at bounding box center [65, 78] width 8 height 8
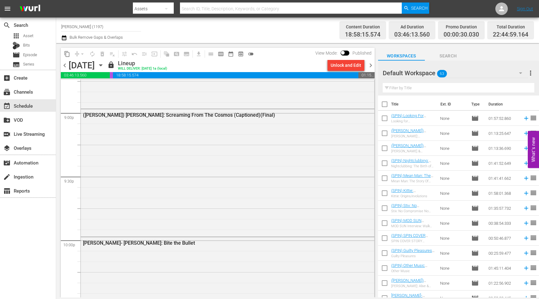
scroll to position [2838, 0]
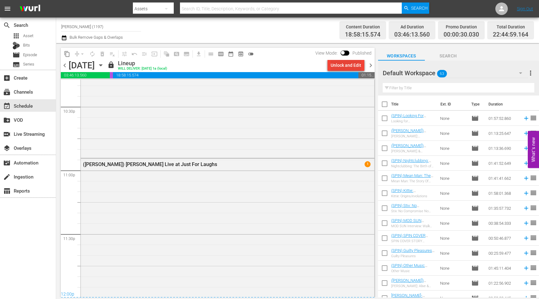
click at [343, 68] on div "Unlock and Edit" at bounding box center [346, 65] width 31 height 11
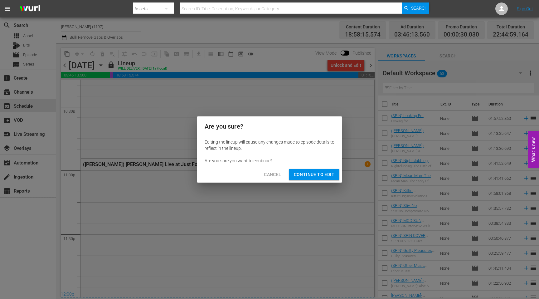
click at [311, 178] on span "Continue to Edit" at bounding box center [314, 175] width 41 height 8
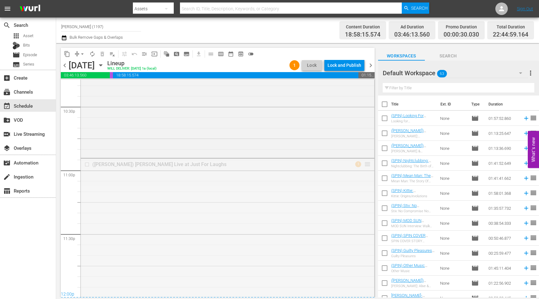
drag, startPoint x: 367, startPoint y: 163, endPoint x: 367, endPoint y: 170, distance: 7.5
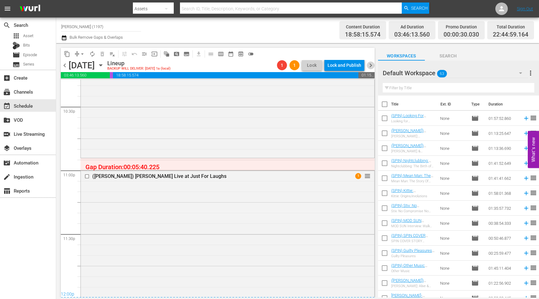
click at [373, 66] on span "chevron_right" at bounding box center [371, 65] width 8 height 8
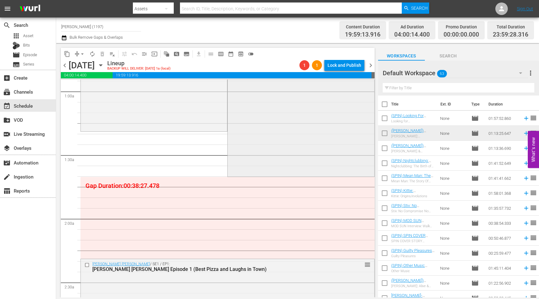
scroll to position [18, 0]
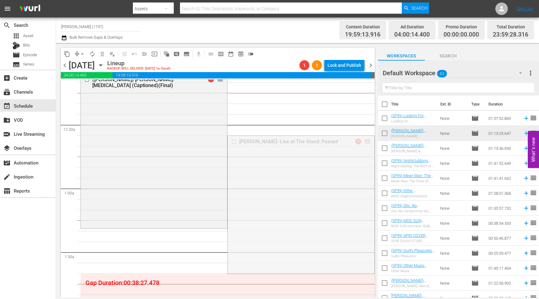
drag, startPoint x: 367, startPoint y: 143, endPoint x: 360, endPoint y: 228, distance: 85.5
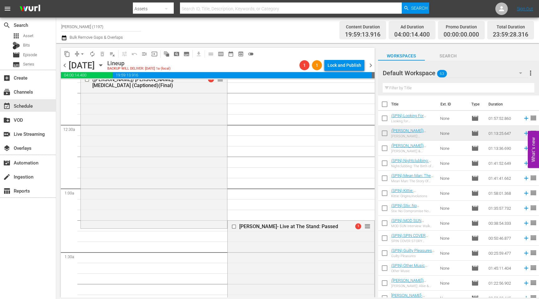
scroll to position [42, 0]
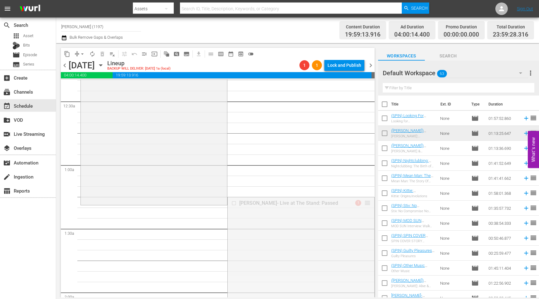
drag, startPoint x: 367, startPoint y: 203, endPoint x: 367, endPoint y: 208, distance: 4.4
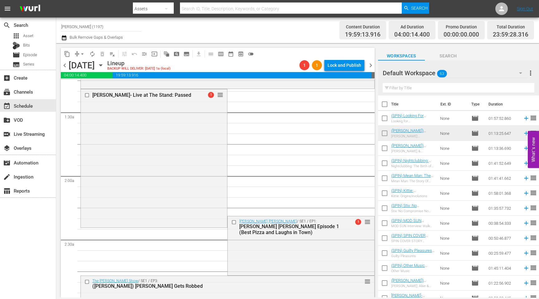
scroll to position [0, 0]
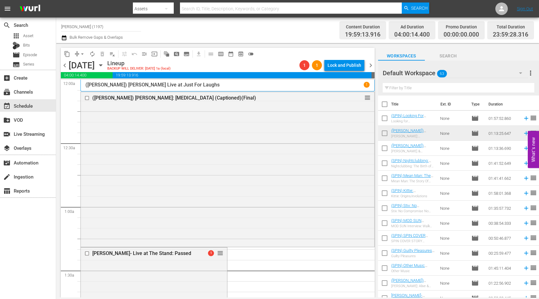
click at [64, 39] on icon "button" at bounding box center [64, 37] width 4 height 5
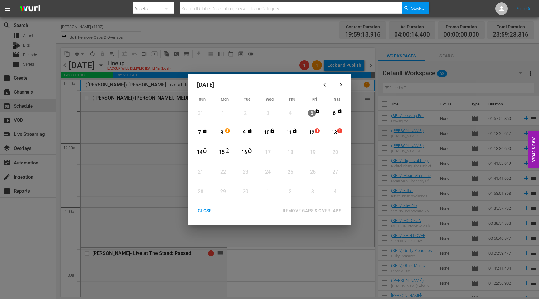
click at [312, 131] on div "12" at bounding box center [312, 132] width 8 height 7
click at [333, 133] on div "13" at bounding box center [335, 132] width 8 height 7
click at [329, 210] on div "REMOVE GAPS & OVERLAPS" at bounding box center [312, 211] width 69 height 8
click at [210, 205] on button "CLOSE" at bounding box center [204, 211] width 29 height 12
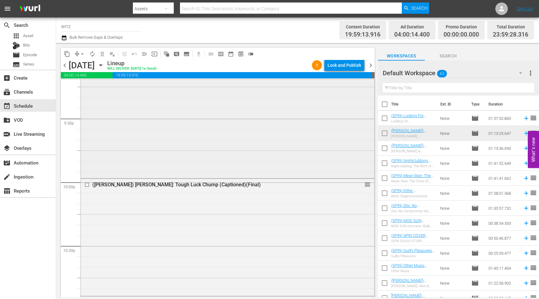
scroll to position [2838, 0]
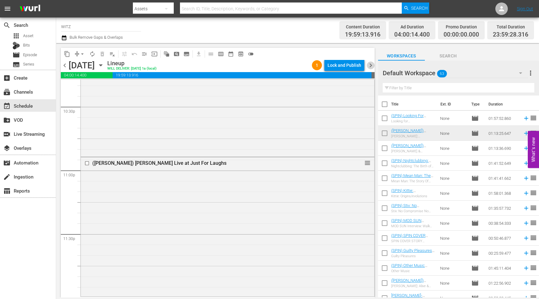
click at [370, 65] on span "chevron_right" at bounding box center [371, 65] width 8 height 8
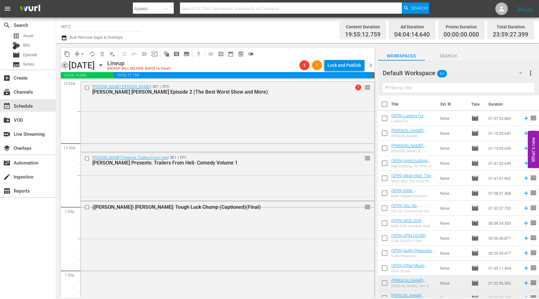
click at [66, 65] on span "chevron_left" at bounding box center [65, 65] width 8 height 8
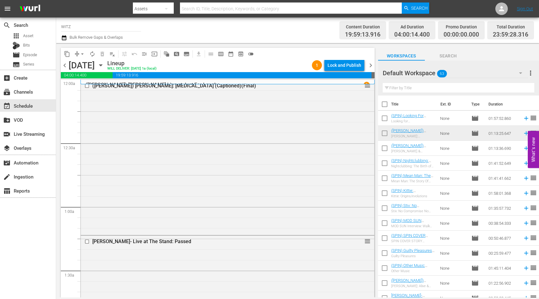
click at [65, 63] on span "chevron_left" at bounding box center [65, 65] width 8 height 8
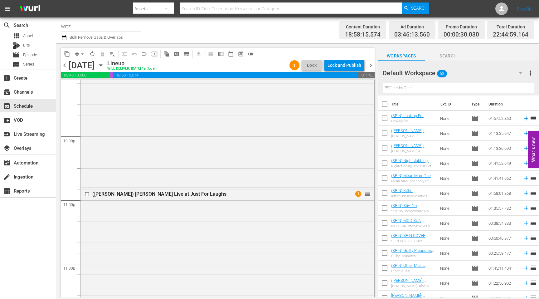
scroll to position [2838, 0]
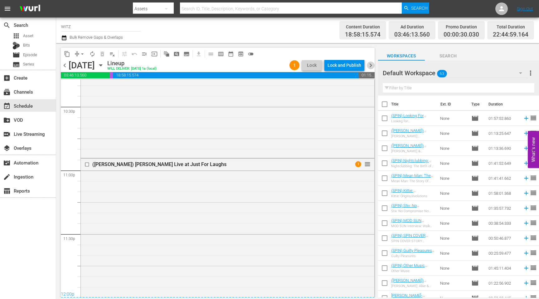
click at [372, 65] on span "chevron_right" at bounding box center [371, 65] width 8 height 8
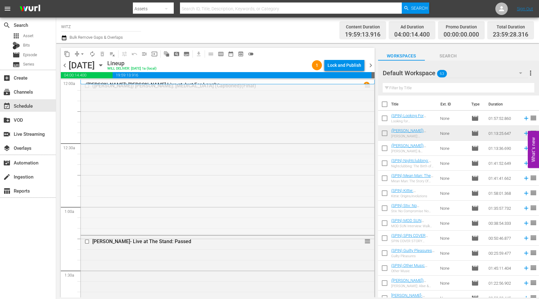
drag, startPoint x: 366, startPoint y: 87, endPoint x: 365, endPoint y: 103, distance: 15.3
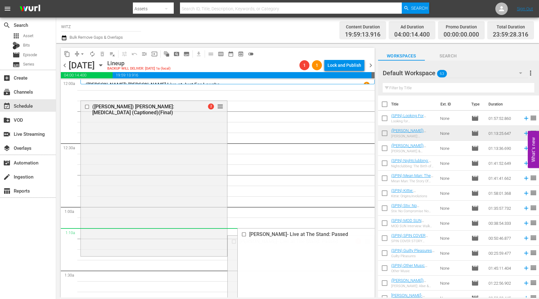
drag, startPoint x: 364, startPoint y: 224, endPoint x: 354, endPoint y: 233, distance: 13.5
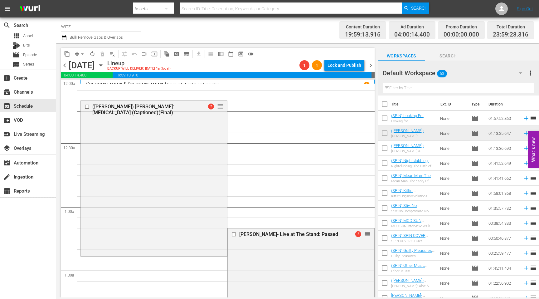
click at [227, 82] on div "(WITZ) WITZ Live at Just For Laughs 1" at bounding box center [228, 85] width 284 height 6
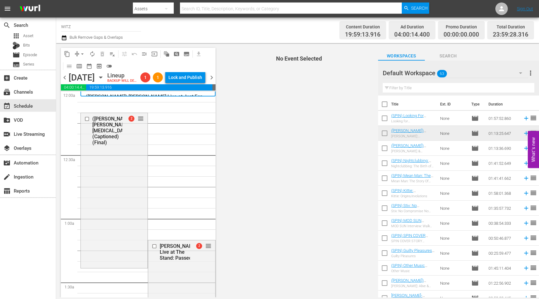
click at [227, 81] on span "No Event Selected" at bounding box center [297, 170] width 161 height 254
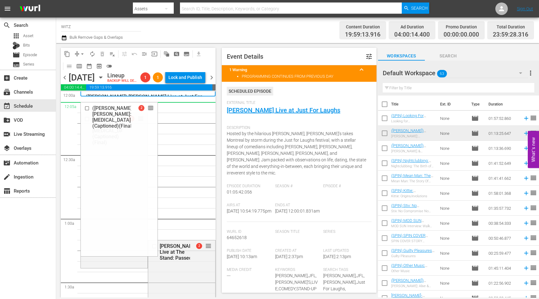
drag, startPoint x: 142, startPoint y: 126, endPoint x: 183, endPoint y: 140, distance: 43.3
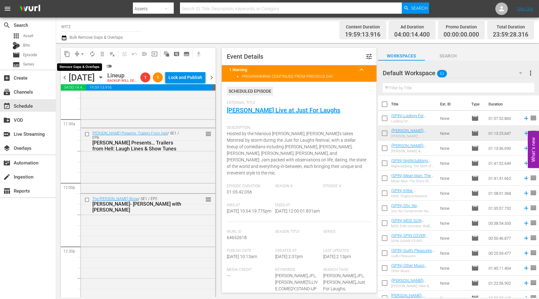
click at [78, 55] on button "arrow_drop_down" at bounding box center [82, 54] width 10 height 10
click at [96, 91] on li "Align to End of Previous Day" at bounding box center [83, 87] width 66 height 10
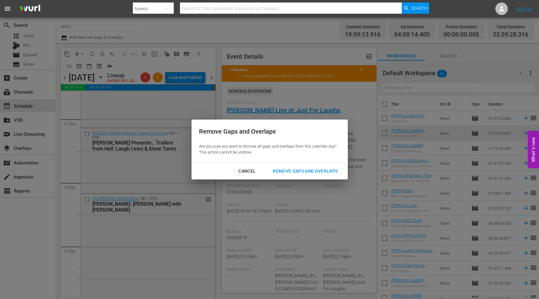
click at [311, 177] on div "Cancel Remove Gaps and Overlaps" at bounding box center [270, 171] width 156 height 17
click at [316, 171] on div "Remove Gaps and Overlaps" at bounding box center [305, 171] width 75 height 8
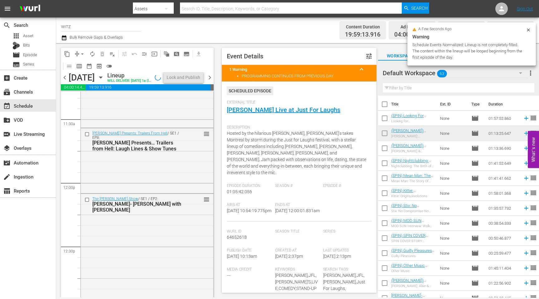
scroll to position [1426, 0]
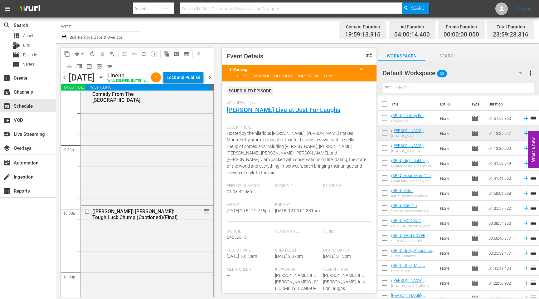
scroll to position [2860, 0]
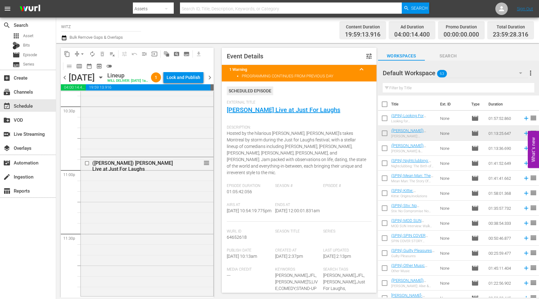
click at [208, 78] on div "chevron_left [DATE] [DATE] Lineup WILL DELIVER: [DATE] 1a (local) 1 Lock and Pu…" at bounding box center [137, 78] width 153 height 12
click at [211, 81] on span "chevron_right" at bounding box center [210, 78] width 8 height 8
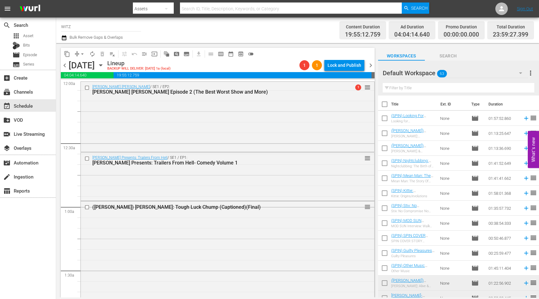
click at [64, 67] on span "chevron_left" at bounding box center [65, 65] width 8 height 8
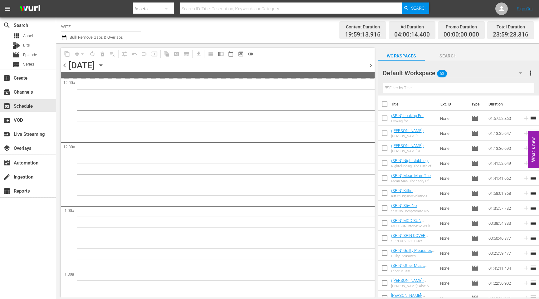
click at [413, 88] on input "text" at bounding box center [459, 88] width 152 height 10
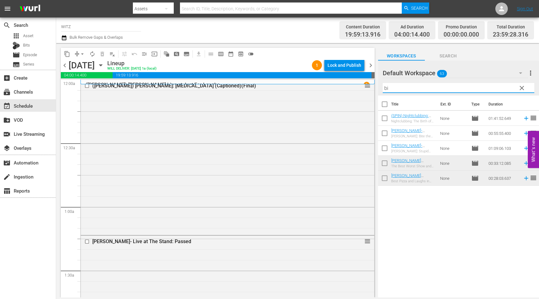
type input "b"
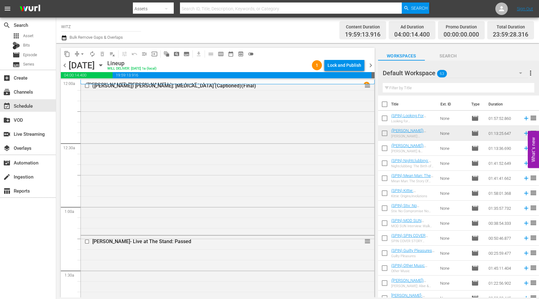
click at [501, 102] on th "Duration" at bounding box center [503, 103] width 37 height 17
click at [428, 88] on input "text" at bounding box center [459, 88] width 152 height 10
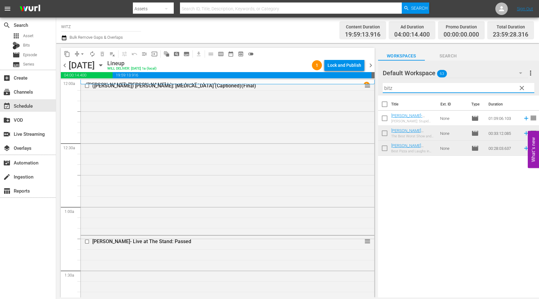
type input "bitz"
click at [370, 66] on span "chevron_right" at bounding box center [371, 65] width 8 height 8
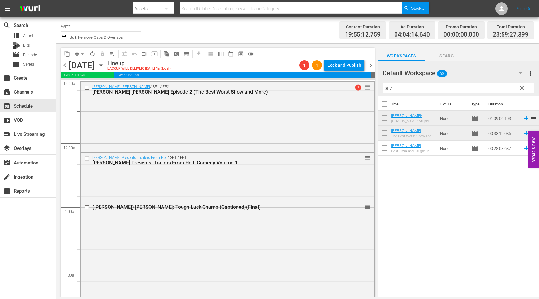
click at [64, 65] on span "chevron_left" at bounding box center [65, 65] width 8 height 8
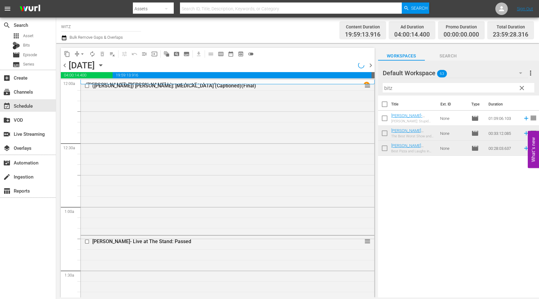
click at [439, 56] on span "Search" at bounding box center [448, 56] width 47 height 8
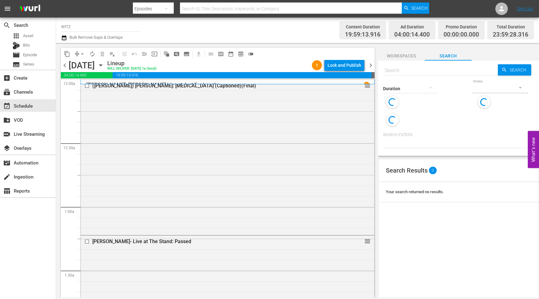
click at [431, 69] on input "text" at bounding box center [440, 70] width 115 height 15
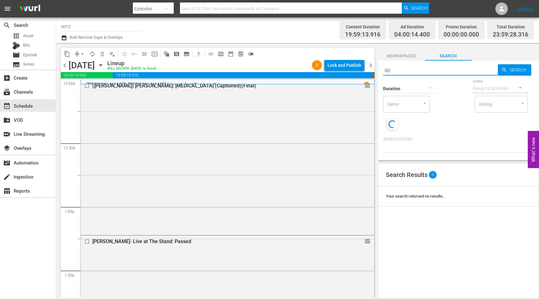
type input "WIT"
type input "Z"
type input "WITZ"
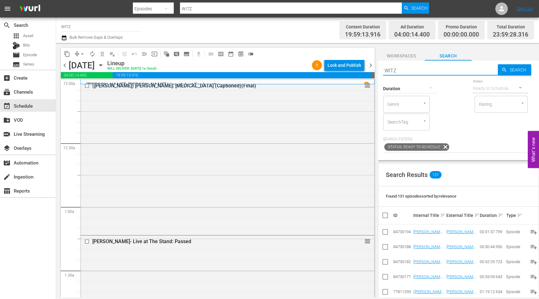
type input "WITZ"
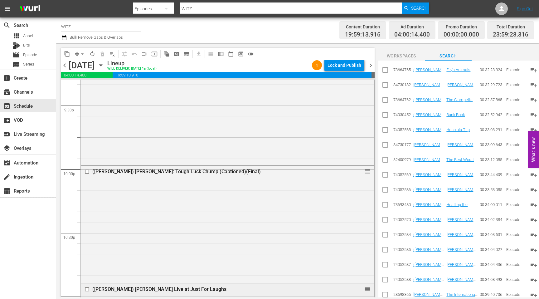
scroll to position [2838, 0]
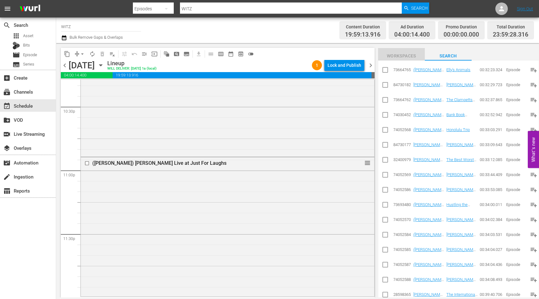
click at [412, 55] on span "Workspaces" at bounding box center [401, 56] width 47 height 8
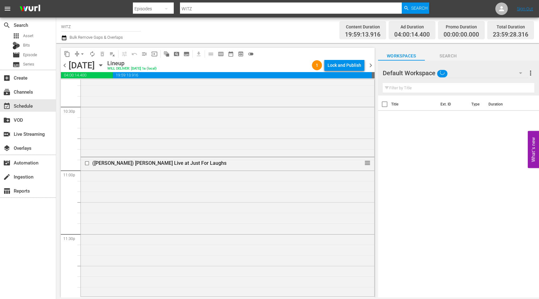
click at [432, 85] on input "text" at bounding box center [459, 88] width 152 height 10
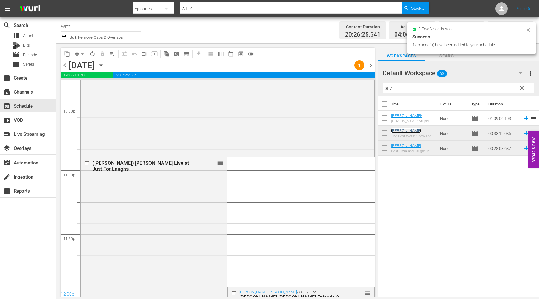
scroll to position [2843, 0]
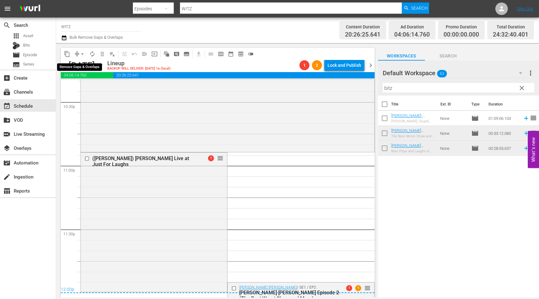
click at [79, 53] on span "arrow_drop_down" at bounding box center [82, 54] width 6 height 6
click at [102, 87] on li "Align to End of Previous Day" at bounding box center [83, 87] width 66 height 10
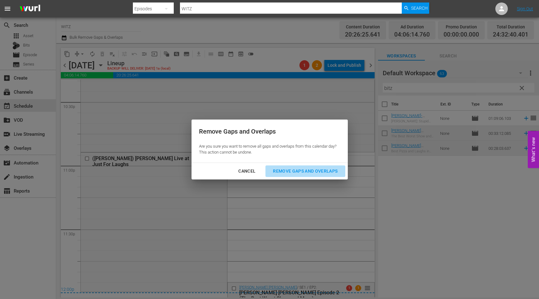
click at [311, 175] on button "Remove Gaps and Overlaps" at bounding box center [306, 171] width 80 height 12
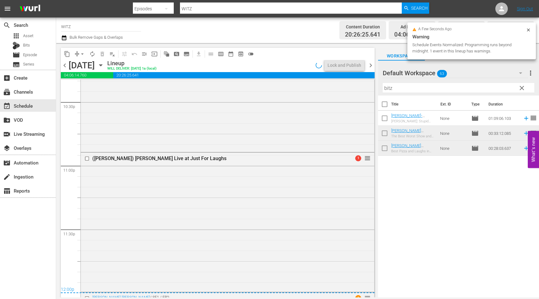
click at [371, 65] on span "chevron_right" at bounding box center [371, 65] width 8 height 8
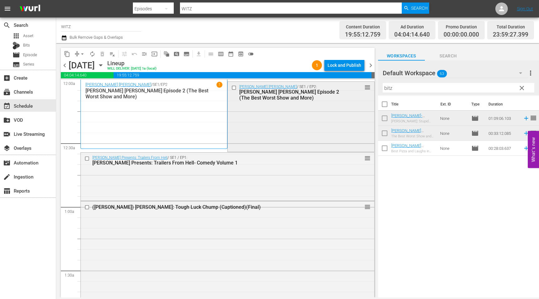
click at [234, 88] on input "checkbox" at bounding box center [235, 87] width 7 height 5
click at [101, 52] on span "delete_forever_outlined" at bounding box center [102, 54] width 6 height 6
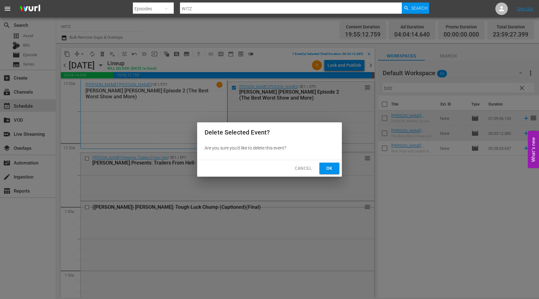
click at [332, 168] on span "Ok" at bounding box center [330, 168] width 10 height 8
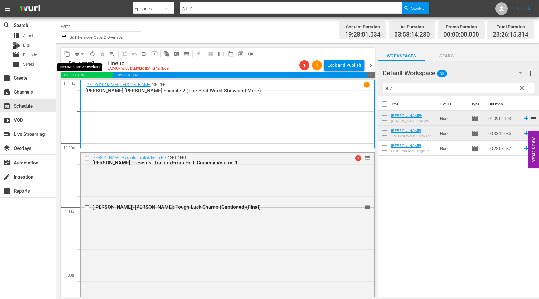
click at [77, 51] on span "compress" at bounding box center [77, 54] width 6 height 6
click at [81, 52] on span "arrow_drop_down" at bounding box center [82, 54] width 6 height 6
click at [79, 90] on li "Align to End of Previous Day" at bounding box center [83, 87] width 66 height 10
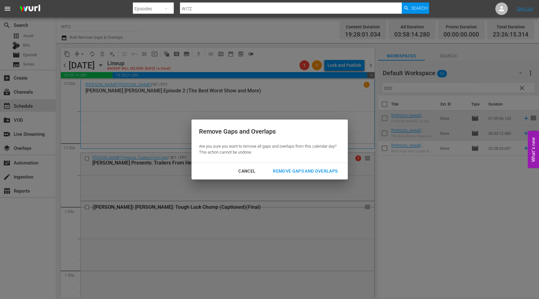
click at [312, 171] on div "Remove Gaps and Overlaps" at bounding box center [305, 171] width 75 height 8
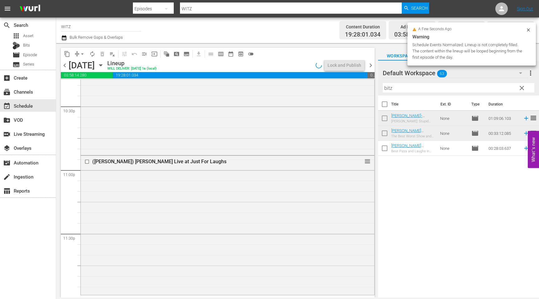
scroll to position [2838, 0]
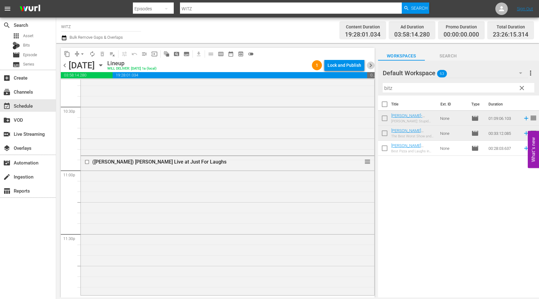
click at [371, 62] on span "chevron_right" at bounding box center [371, 65] width 8 height 8
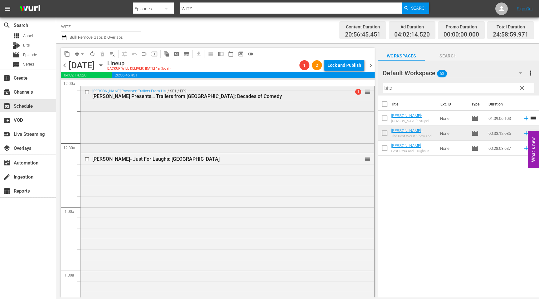
click at [145, 111] on div "[PERSON_NAME] Presents: Trailers From Hell / SE1 / EP9: [PERSON_NAME] Presents……" at bounding box center [228, 118] width 294 height 65
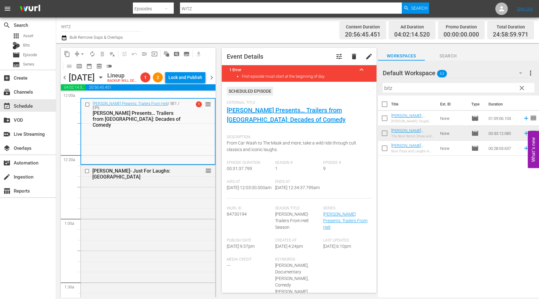
click at [490, 90] on input "bitz" at bounding box center [459, 88] width 152 height 10
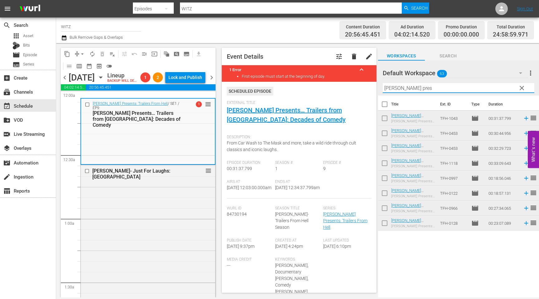
type input "[PERSON_NAME] pres"
click at [142, 30] on div "Channel Title [PERSON_NAME] Bulk Remove Gaps & Overlaps" at bounding box center [190, 30] width 258 height 22
click at [66, 81] on span "chevron_left" at bounding box center [65, 78] width 8 height 8
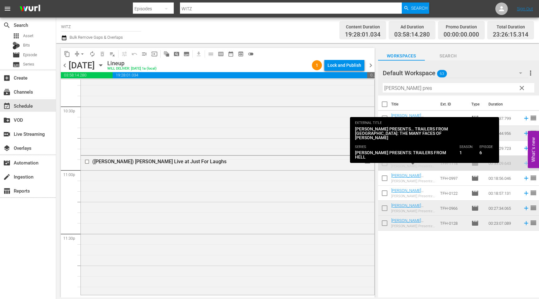
scroll to position [2838, 0]
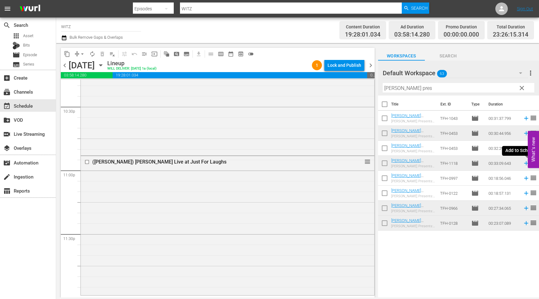
click at [525, 165] on icon at bounding box center [526, 163] width 7 height 7
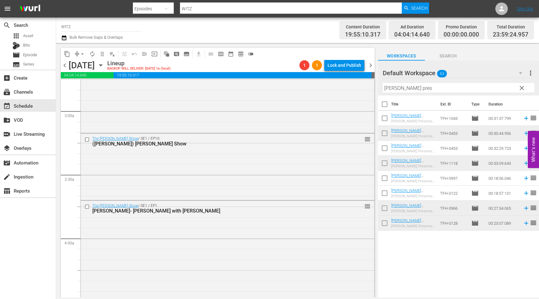
scroll to position [0, 0]
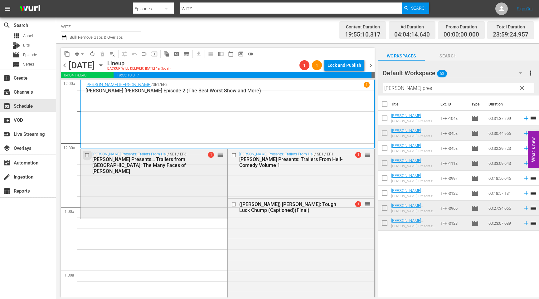
click at [88, 155] on input "checkbox" at bounding box center [88, 154] width 7 height 5
click at [102, 53] on span "delete_forever_outlined" at bounding box center [102, 54] width 6 height 6
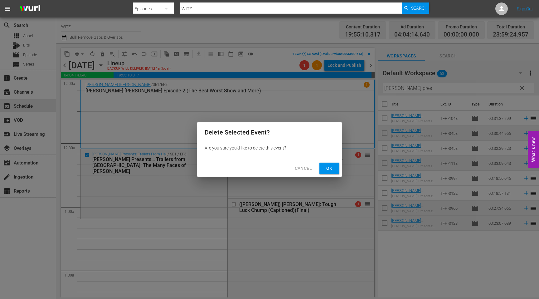
click at [332, 169] on span "Ok" at bounding box center [330, 168] width 10 height 8
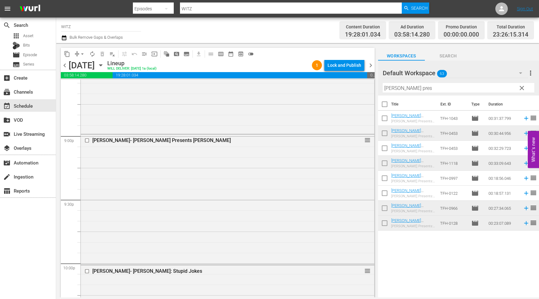
scroll to position [2838, 0]
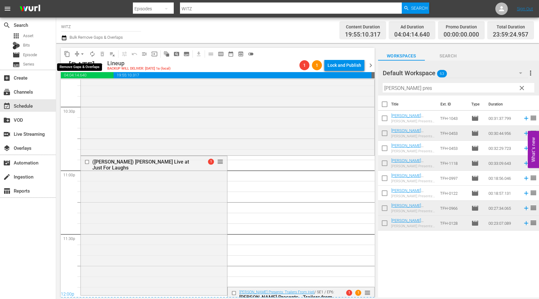
click at [82, 55] on span "arrow_drop_down" at bounding box center [82, 54] width 6 height 6
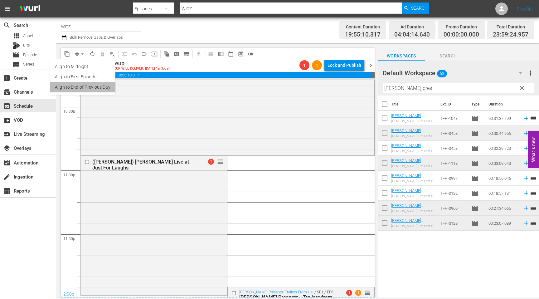
click at [92, 86] on li "Align to End of Previous Day" at bounding box center [83, 87] width 66 height 10
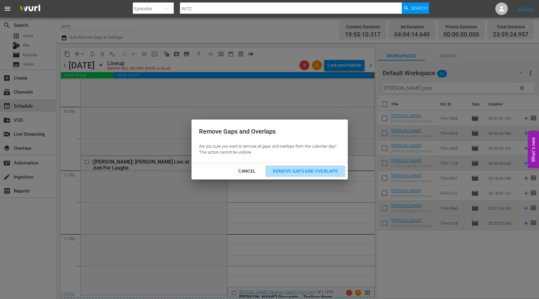
click at [309, 171] on div "Remove Gaps and Overlaps" at bounding box center [305, 171] width 75 height 8
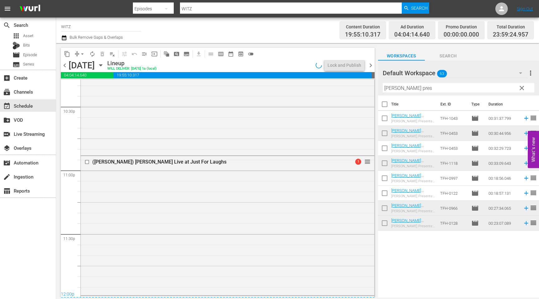
click at [371, 65] on span "chevron_right" at bounding box center [371, 65] width 8 height 8
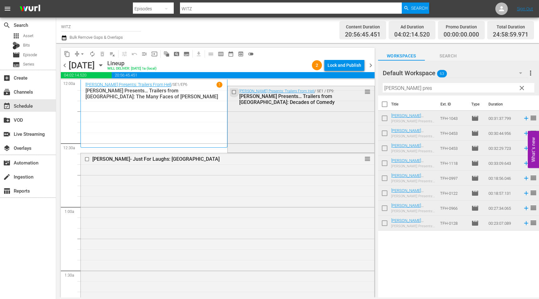
click at [232, 91] on input "checkbox" at bounding box center [235, 92] width 7 height 5
click at [102, 54] on span "delete_forever_outlined" at bounding box center [102, 54] width 6 height 6
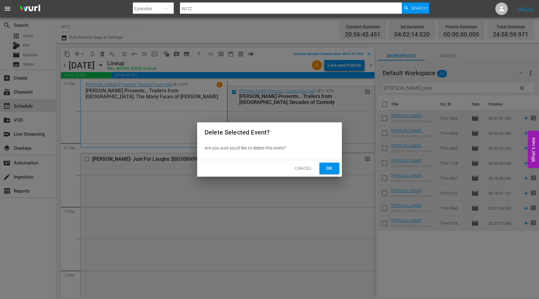
drag, startPoint x: 328, startPoint y: 169, endPoint x: 328, endPoint y: 176, distance: 6.6
click at [328, 170] on span "Ok" at bounding box center [330, 168] width 10 height 8
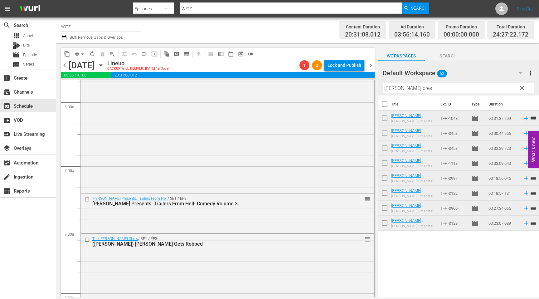
scroll to position [902, 0]
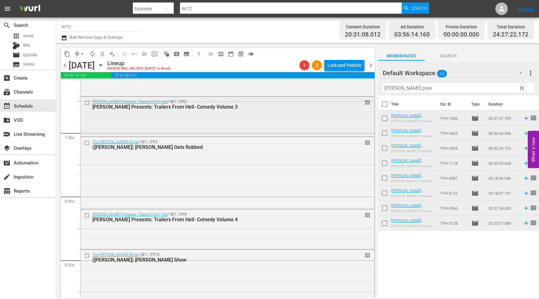
click at [163, 128] on div "[PERSON_NAME] Presents: Trailers From Hell / SE1 / EP3: [PERSON_NAME] Presents:…" at bounding box center [228, 116] width 294 height 38
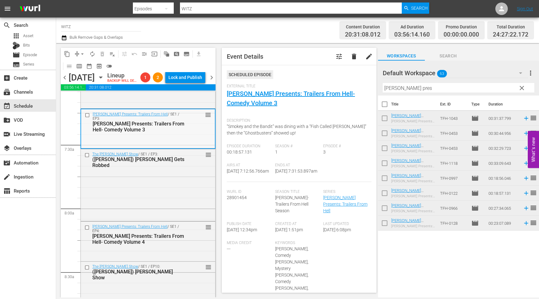
click at [89, 118] on input "checkbox" at bounding box center [88, 114] width 7 height 5
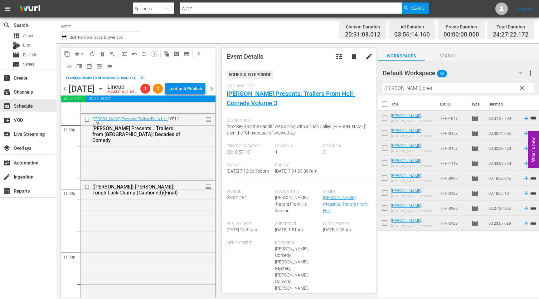
scroll to position [3003, 0]
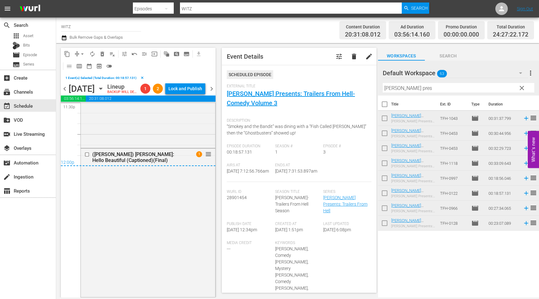
click at [213, 93] on span "chevron_right" at bounding box center [212, 89] width 8 height 8
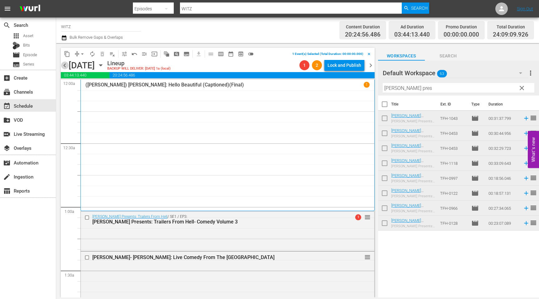
click at [63, 64] on span "chevron_left" at bounding box center [65, 65] width 8 height 8
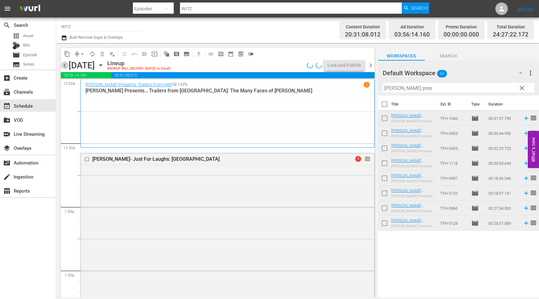
click at [63, 64] on span "chevron_left" at bounding box center [65, 65] width 8 height 8
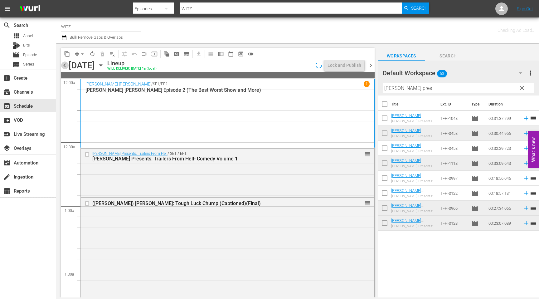
click at [63, 64] on span "chevron_left" at bounding box center [65, 65] width 8 height 8
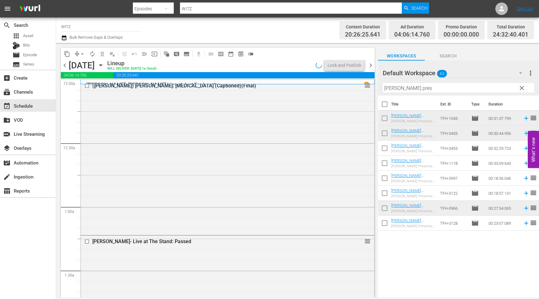
click at [63, 64] on span "chevron_left" at bounding box center [65, 65] width 8 height 8
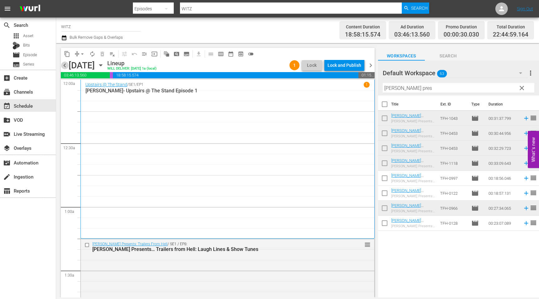
click at [63, 64] on span "chevron_left" at bounding box center [65, 65] width 8 height 8
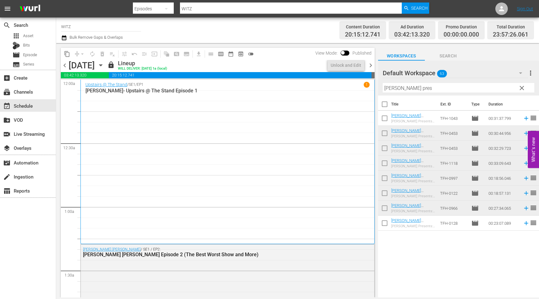
click at [63, 64] on span "chevron_left" at bounding box center [65, 65] width 8 height 8
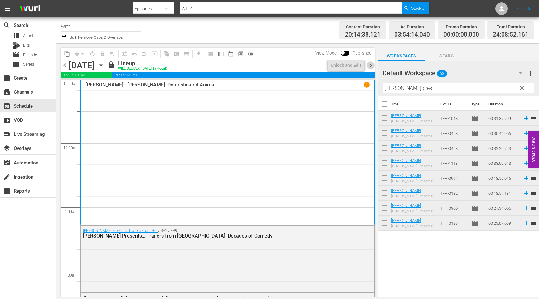
click at [369, 65] on span "chevron_right" at bounding box center [371, 65] width 8 height 8
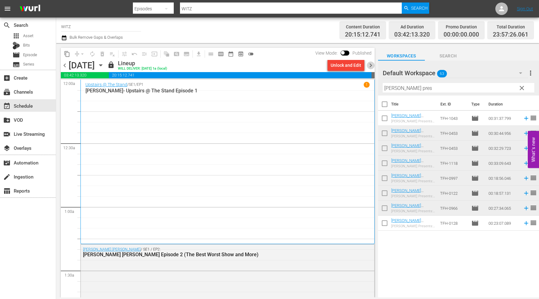
click at [372, 67] on span "chevron_right" at bounding box center [371, 65] width 8 height 8
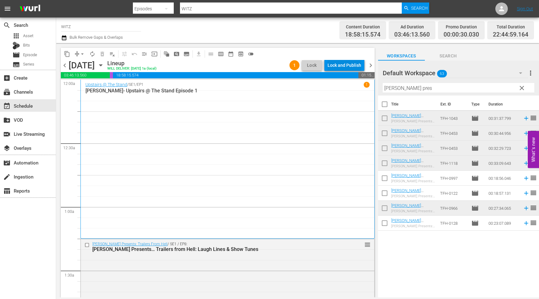
click at [356, 66] on div "Lock and Publish" at bounding box center [345, 65] width 34 height 11
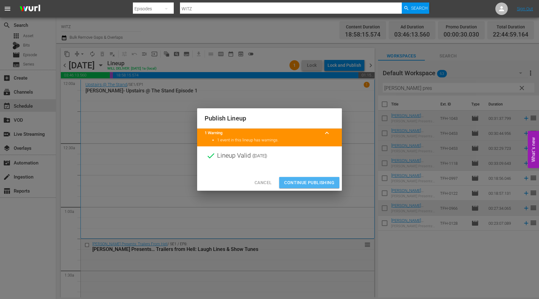
click at [324, 184] on span "Continue Publishing" at bounding box center [309, 183] width 50 height 8
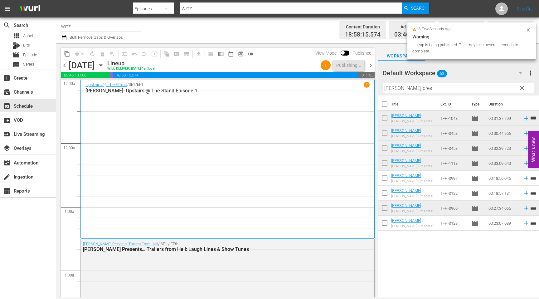
click at [367, 66] on span "chevron_right" at bounding box center [371, 65] width 8 height 8
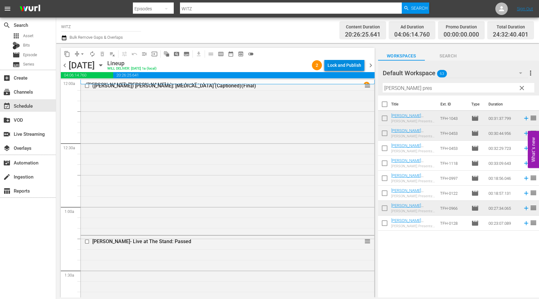
click at [357, 66] on div "Lock and Publish" at bounding box center [345, 65] width 34 height 11
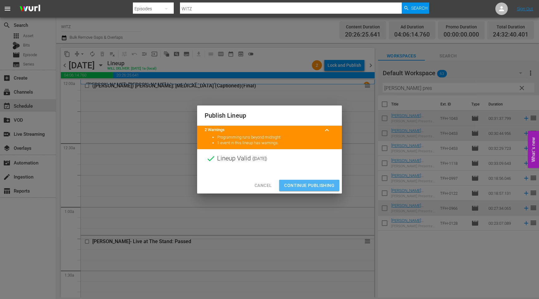
click at [332, 184] on span "Continue Publishing" at bounding box center [309, 186] width 50 height 8
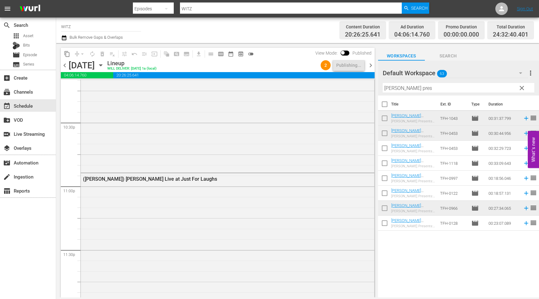
scroll to position [2907, 0]
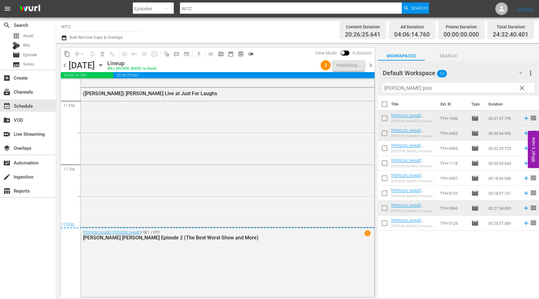
click at [372, 66] on span "chevron_right" at bounding box center [371, 65] width 8 height 8
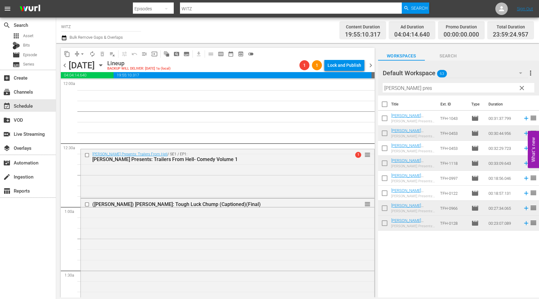
click at [66, 64] on span "chevron_left" at bounding box center [65, 65] width 8 height 8
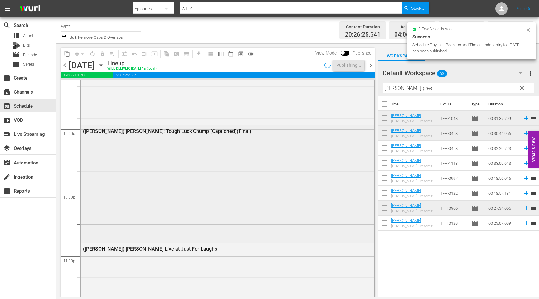
scroll to position [2907, 0]
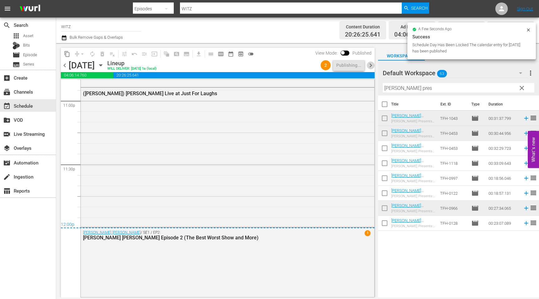
click at [369, 64] on span "chevron_right" at bounding box center [371, 65] width 8 height 8
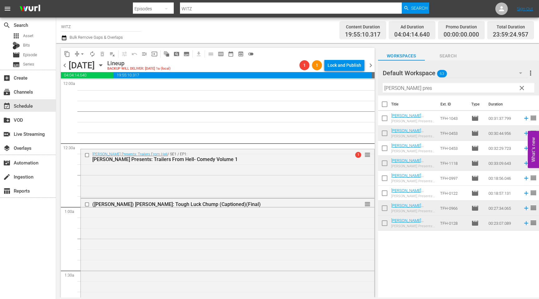
click at [63, 66] on span "chevron_left" at bounding box center [65, 65] width 8 height 8
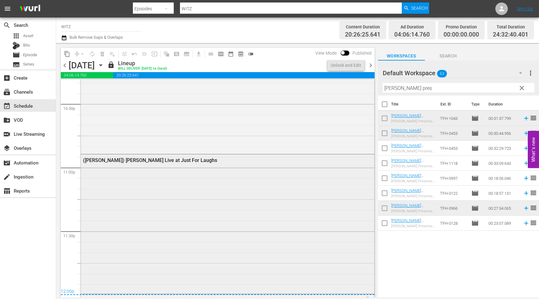
scroll to position [2907, 0]
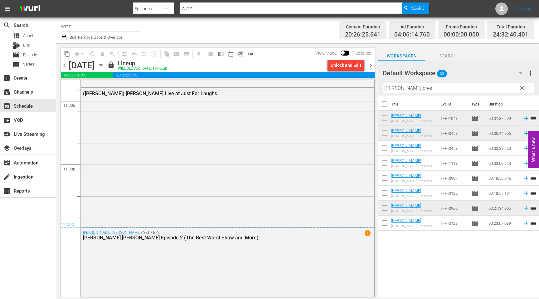
click at [371, 66] on span "chevron_right" at bounding box center [371, 65] width 8 height 8
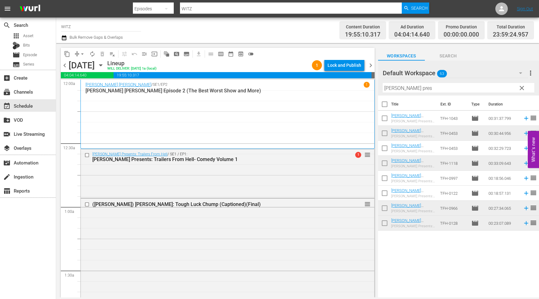
drag, startPoint x: 350, startPoint y: 64, endPoint x: 301, endPoint y: 31, distance: 58.7
click at [301, 31] on div "Channel Title [PERSON_NAME] Bulk Remove Gaps & Overlaps Content Duration 19:55:…" at bounding box center [297, 157] width 483 height 280
click at [83, 54] on span "arrow_drop_down" at bounding box center [82, 54] width 6 height 6
click at [91, 86] on li "Align to End of Previous Day" at bounding box center [83, 87] width 66 height 10
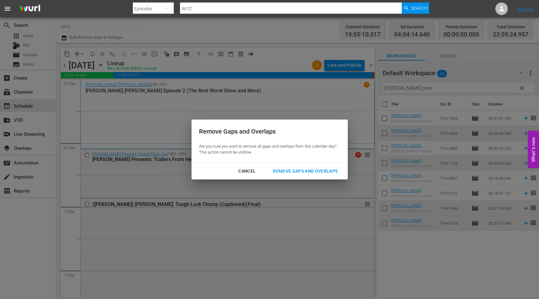
click at [304, 171] on div "Remove Gaps and Overlaps" at bounding box center [305, 171] width 75 height 8
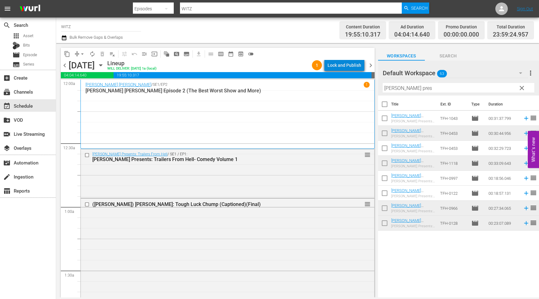
click at [353, 66] on div "Lock and Publish" at bounding box center [345, 65] width 34 height 11
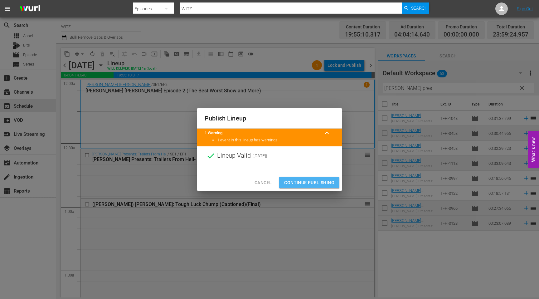
click at [311, 181] on span "Continue Publishing" at bounding box center [309, 183] width 50 height 8
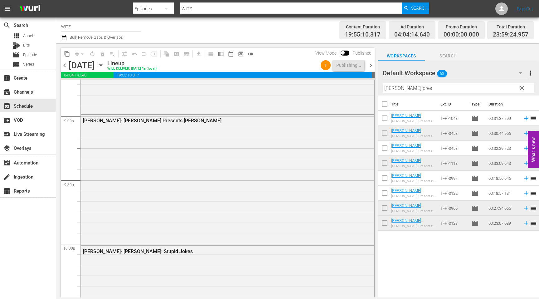
scroll to position [2906, 0]
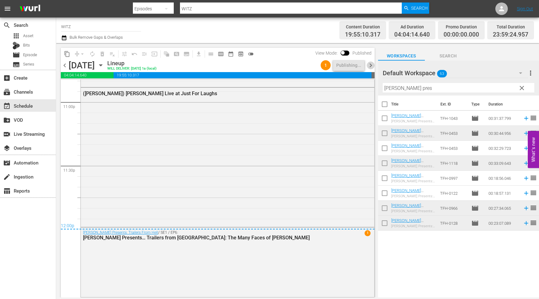
click at [370, 65] on span "chevron_right" at bounding box center [371, 65] width 8 height 8
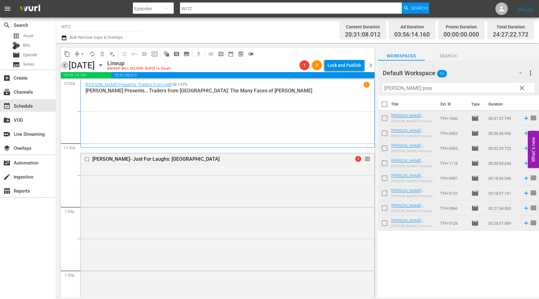
click at [66, 64] on span "chevron_left" at bounding box center [65, 65] width 8 height 8
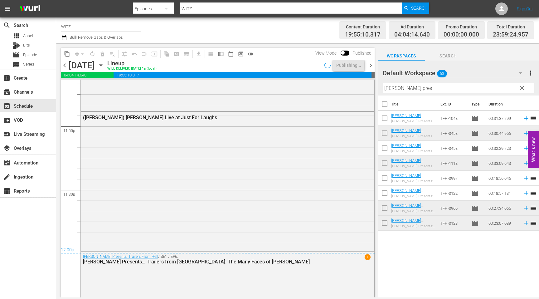
scroll to position [2906, 0]
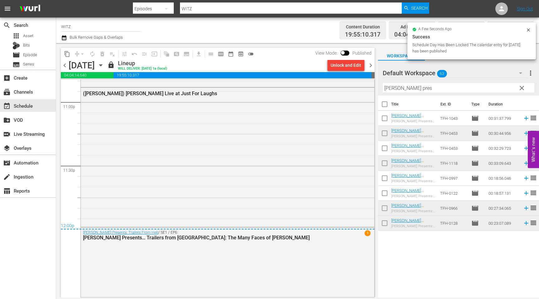
click at [373, 65] on span "chevron_right" at bounding box center [371, 65] width 8 height 8
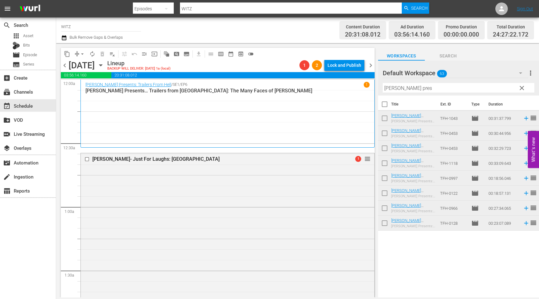
click at [80, 56] on span "arrow_drop_down" at bounding box center [82, 54] width 6 height 6
click at [99, 84] on li "Align to End of Previous Day" at bounding box center [83, 87] width 66 height 10
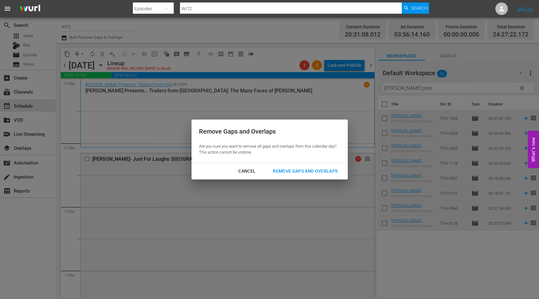
click at [311, 170] on div "Remove Gaps and Overlaps" at bounding box center [305, 171] width 75 height 8
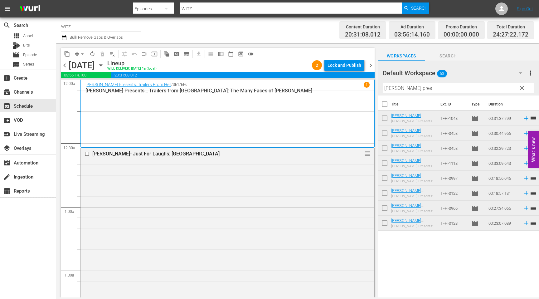
click at [341, 69] on div "Lock and Publish" at bounding box center [345, 65] width 34 height 11
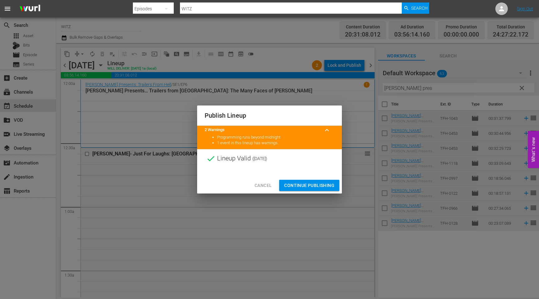
click at [324, 184] on span "Continue Publishing" at bounding box center [309, 186] width 50 height 8
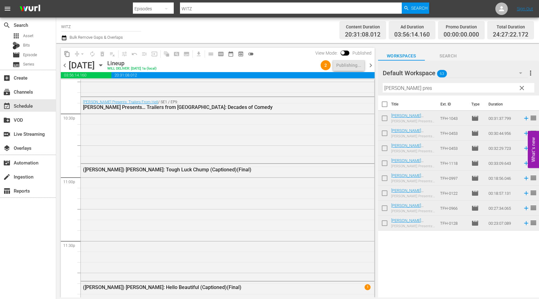
scroll to position [2964, 0]
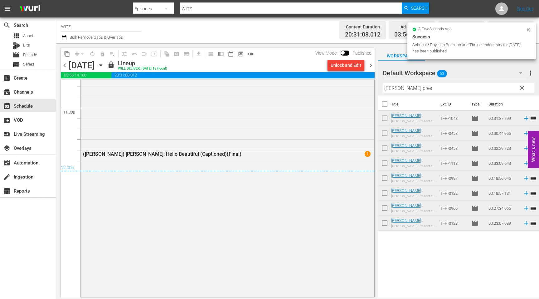
click at [368, 65] on span "chevron_right" at bounding box center [371, 65] width 8 height 8
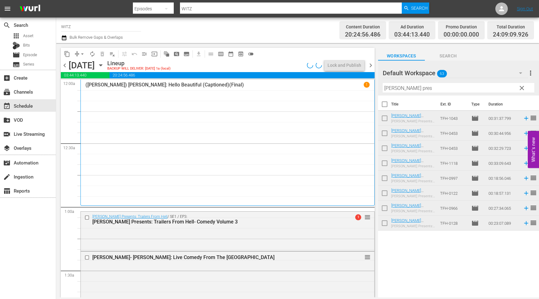
click at [80, 54] on span "arrow_drop_down" at bounding box center [82, 54] width 6 height 6
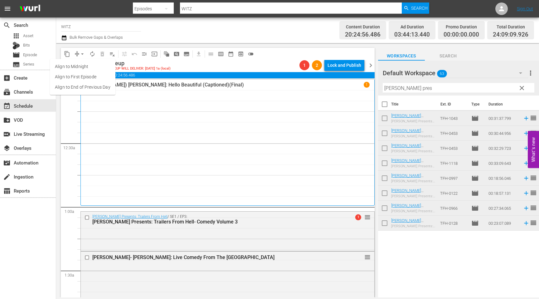
click at [87, 90] on li "Align to End of Previous Day" at bounding box center [83, 87] width 66 height 10
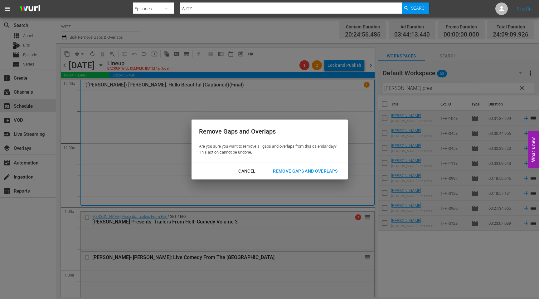
click at [306, 170] on div "Remove Gaps and Overlaps" at bounding box center [305, 171] width 75 height 8
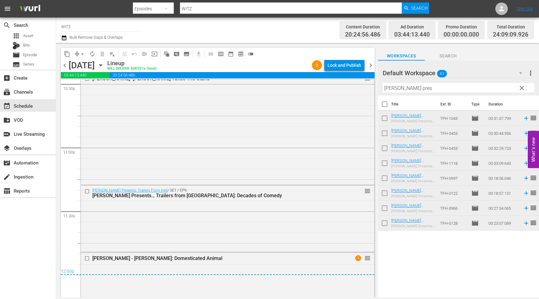
scroll to position [2984, 0]
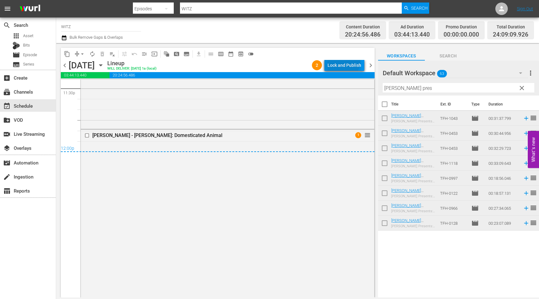
click at [343, 61] on div "Lock and Publish" at bounding box center [345, 65] width 34 height 11
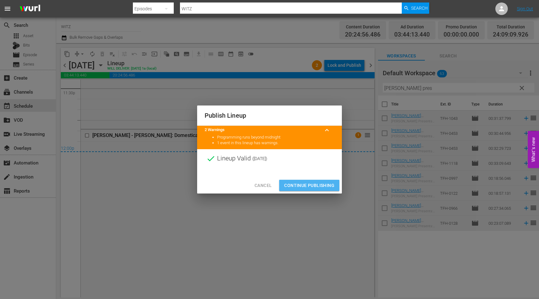
click at [304, 188] on span "Continue Publishing" at bounding box center [309, 186] width 50 height 8
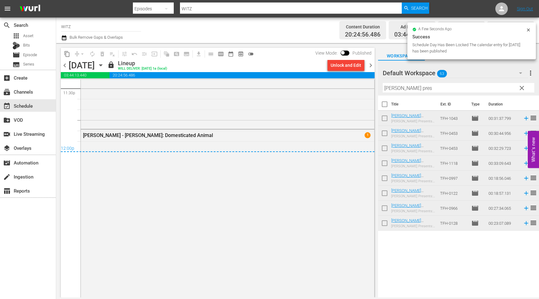
click at [372, 65] on span "chevron_right" at bounding box center [371, 65] width 8 height 8
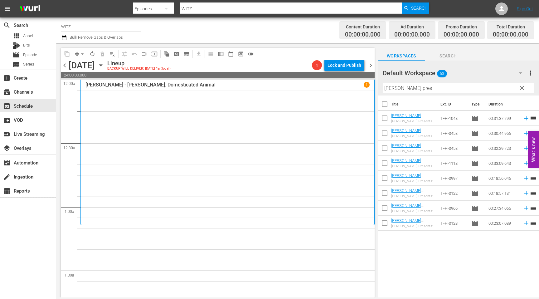
click at [64, 67] on span "chevron_left" at bounding box center [65, 65] width 8 height 8
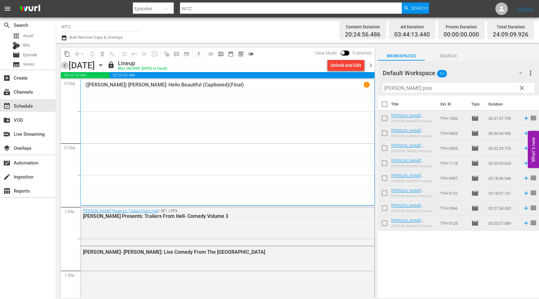
click at [64, 67] on span "chevron_left" at bounding box center [65, 65] width 8 height 8
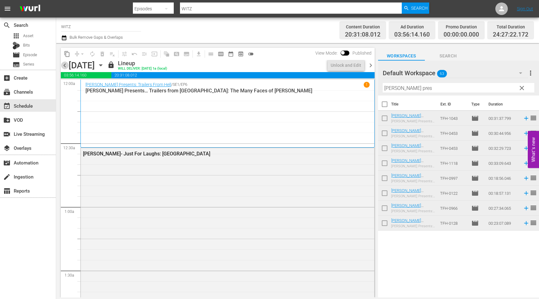
click at [64, 67] on span "chevron_left" at bounding box center [65, 65] width 8 height 8
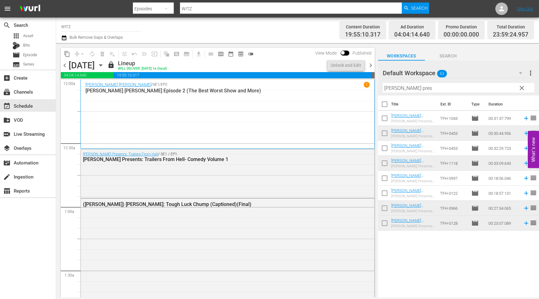
click at [64, 67] on span "chevron_left" at bounding box center [65, 65] width 8 height 8
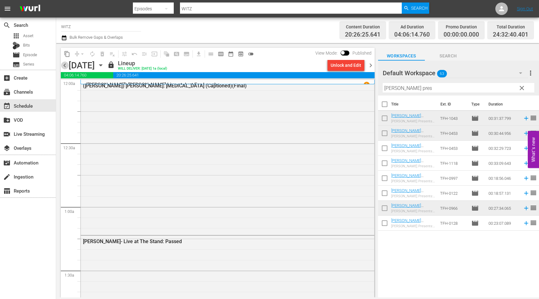
click at [64, 67] on span "chevron_left" at bounding box center [65, 65] width 8 height 8
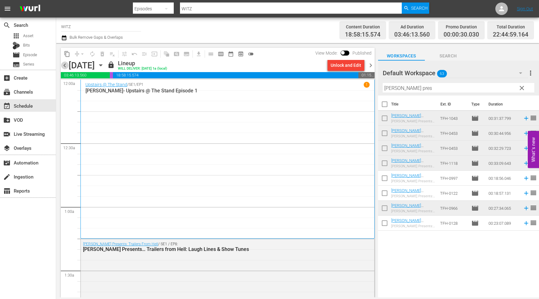
click at [65, 66] on span "chevron_left" at bounding box center [65, 65] width 8 height 8
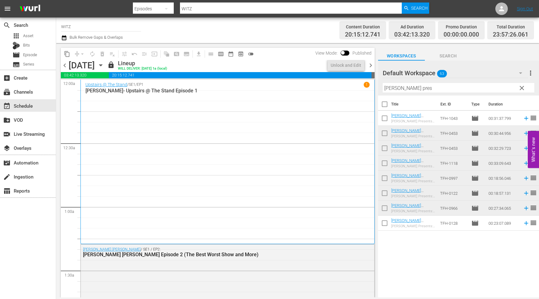
click at [65, 66] on span "chevron_left" at bounding box center [65, 65] width 8 height 8
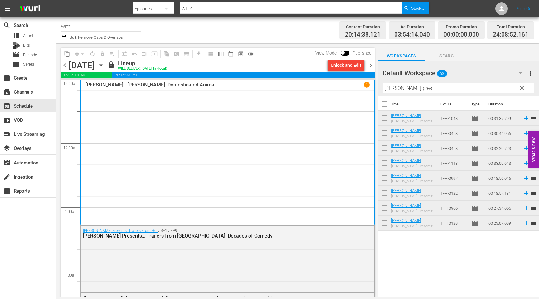
click at [370, 68] on span "chevron_right" at bounding box center [371, 65] width 8 height 8
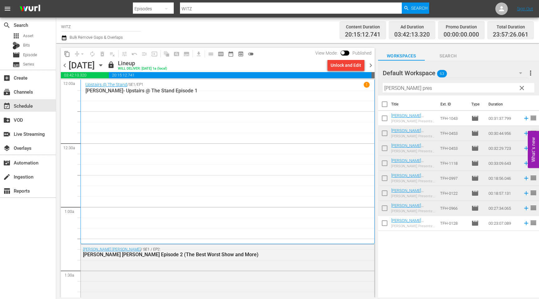
click at [371, 67] on span "chevron_right" at bounding box center [371, 65] width 8 height 8
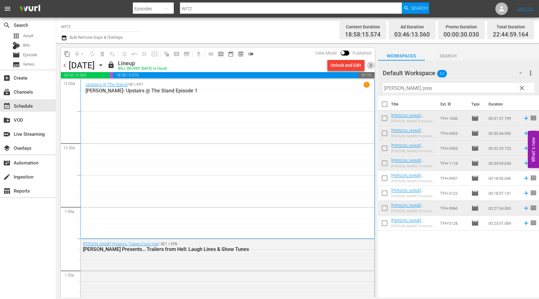
click at [371, 67] on span "chevron_right" at bounding box center [371, 65] width 8 height 8
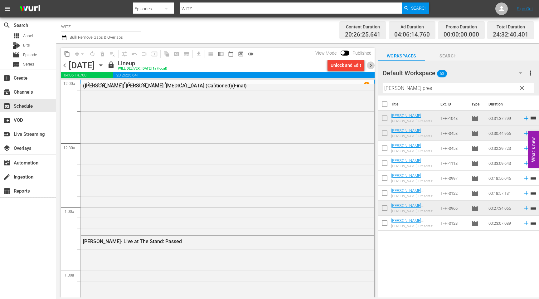
click at [371, 67] on span "chevron_right" at bounding box center [371, 65] width 8 height 8
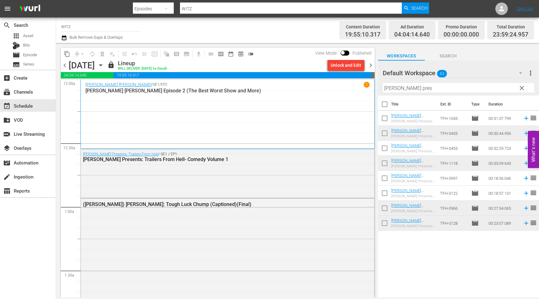
click at [90, 25] on input "WITZ" at bounding box center [101, 26] width 80 height 15
drag, startPoint x: 90, startPoint y: 25, endPoint x: 99, endPoint y: 22, distance: 9.0
click at [99, 22] on input "WITZ" at bounding box center [101, 26] width 80 height 15
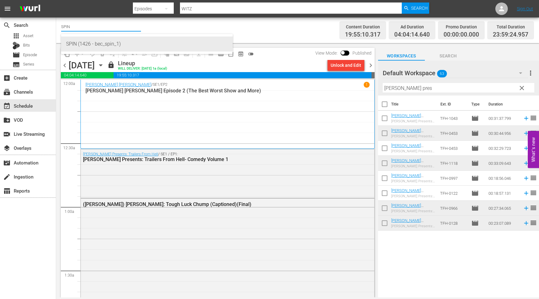
click at [100, 47] on div "SPIN (1426 - bec_spin_1)" at bounding box center [147, 44] width 162 height 15
type input "SPIN (1426 - bec_spin_1)"
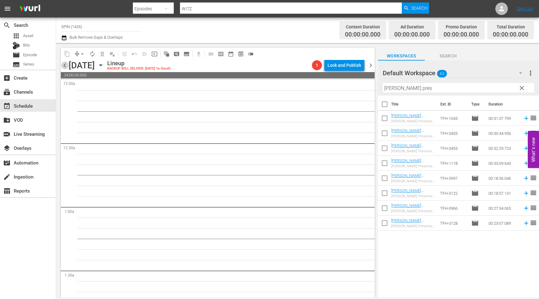
click at [65, 66] on span "chevron_left" at bounding box center [65, 65] width 8 height 8
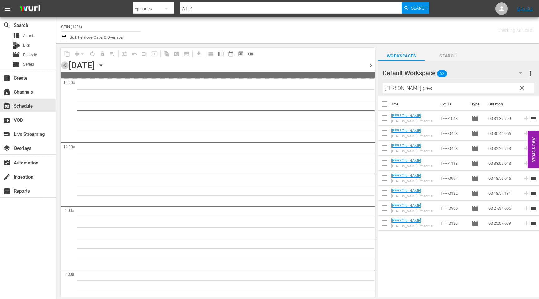
click at [65, 66] on span "chevron_left" at bounding box center [65, 65] width 8 height 8
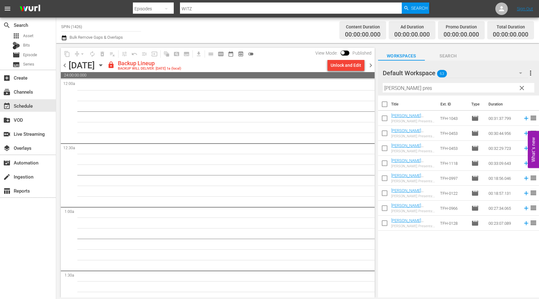
click at [66, 66] on span "chevron_left" at bounding box center [65, 65] width 8 height 8
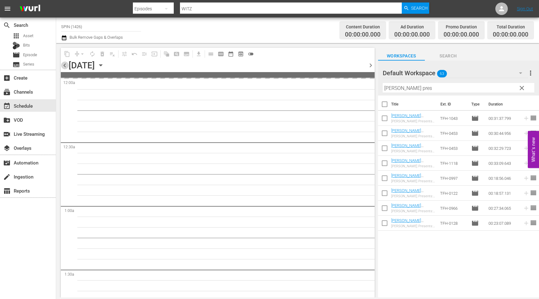
click at [66, 66] on span "chevron_left" at bounding box center [65, 65] width 8 height 8
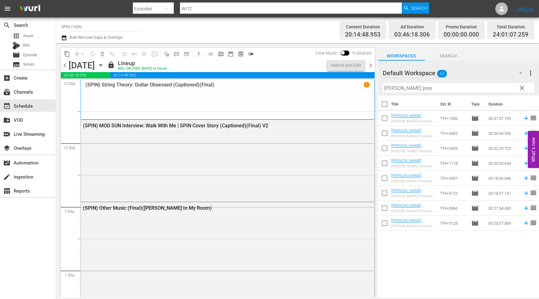
click at [372, 66] on span "chevron_right" at bounding box center [371, 65] width 8 height 8
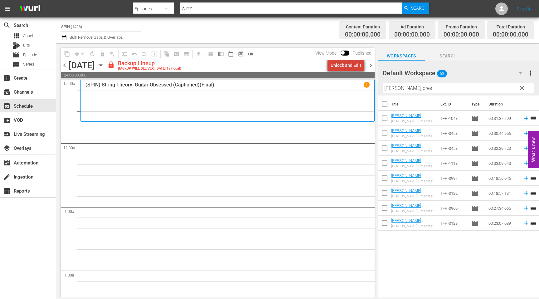
click at [349, 68] on div "Unlock and Edit" at bounding box center [346, 65] width 31 height 11
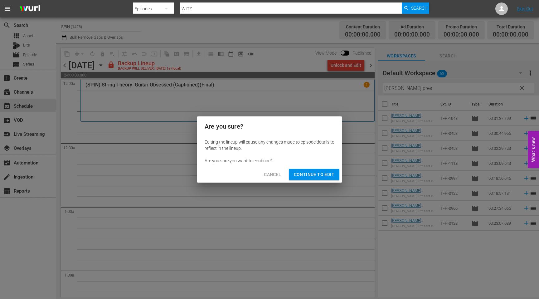
click at [316, 178] on span "Continue to Edit" at bounding box center [314, 175] width 41 height 8
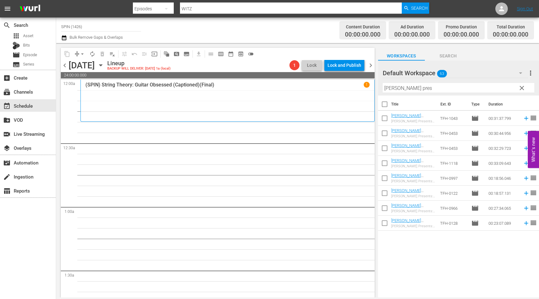
click at [372, 66] on span "chevron_right" at bounding box center [371, 65] width 8 height 8
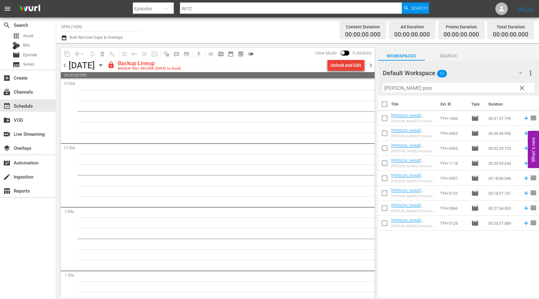
click at [352, 67] on div "Unlock and Edit" at bounding box center [346, 65] width 31 height 11
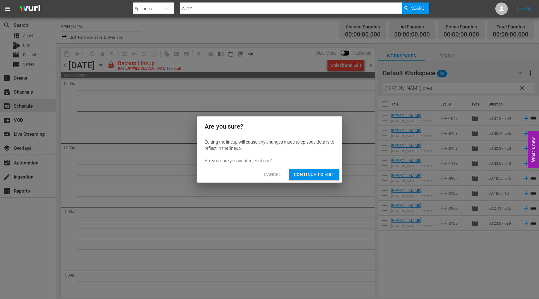
click at [316, 172] on span "Continue to Edit" at bounding box center [314, 175] width 41 height 8
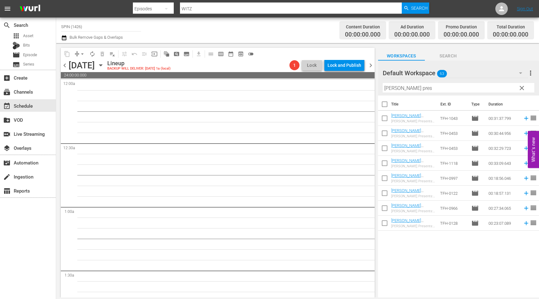
click at [368, 63] on span "chevron_right" at bounding box center [371, 65] width 8 height 8
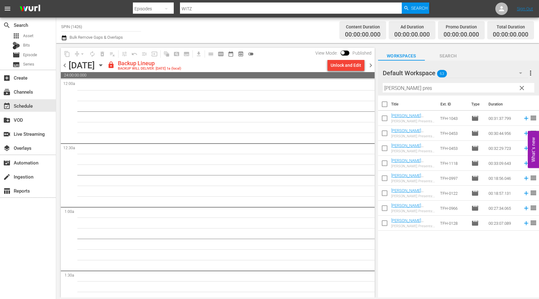
click at [345, 68] on div "Unlock and Edit" at bounding box center [346, 65] width 31 height 11
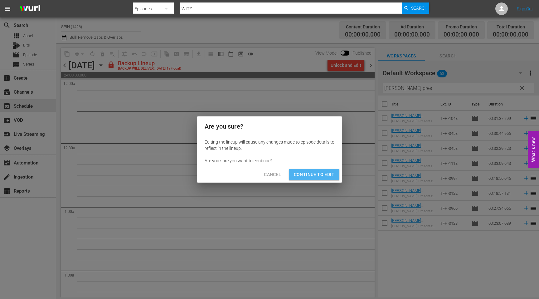
click at [326, 175] on span "Continue to Edit" at bounding box center [314, 175] width 41 height 8
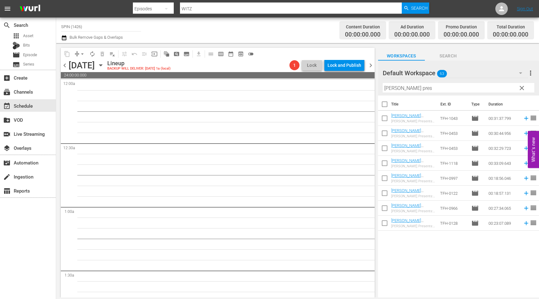
click at [371, 65] on span "chevron_right" at bounding box center [371, 65] width 8 height 8
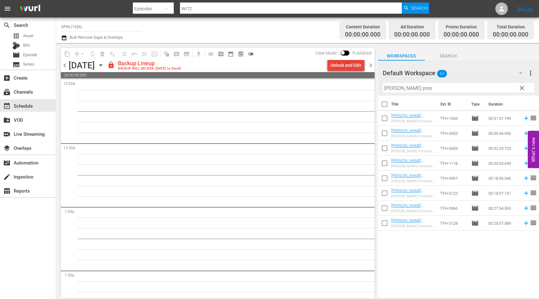
click at [344, 63] on div "Unlock and Edit" at bounding box center [346, 65] width 31 height 11
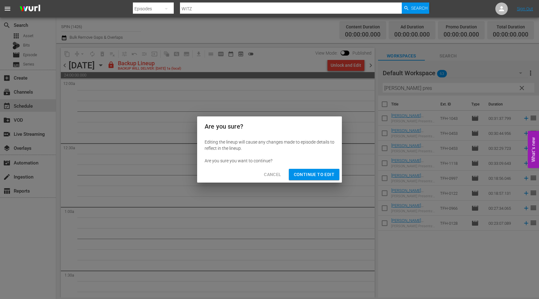
click at [334, 174] on span "Continue to Edit" at bounding box center [314, 175] width 41 height 8
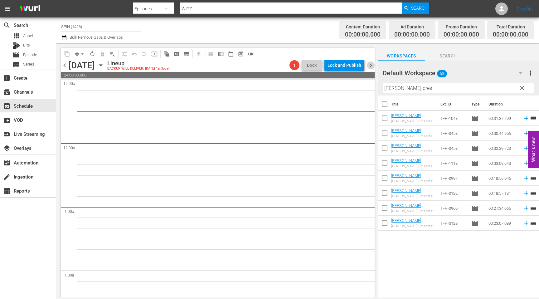
click at [371, 63] on span "chevron_right" at bounding box center [371, 65] width 8 height 8
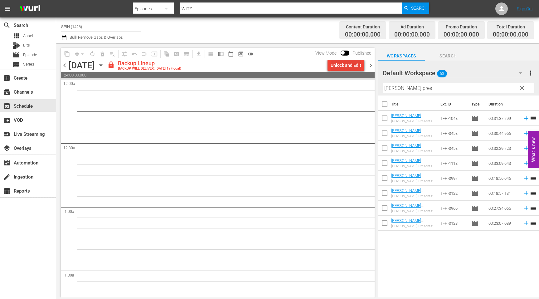
click at [354, 64] on div "Unlock and Edit" at bounding box center [346, 65] width 31 height 11
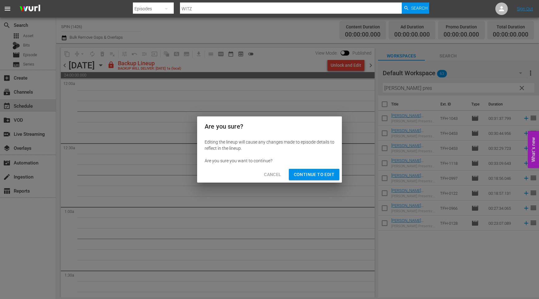
click at [335, 176] on button "Continue to Edit" at bounding box center [314, 175] width 51 height 12
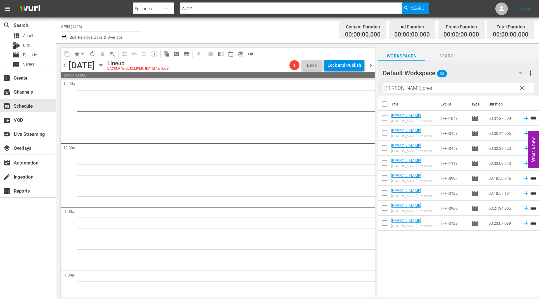
click at [369, 62] on span "chevron_right" at bounding box center [371, 65] width 8 height 8
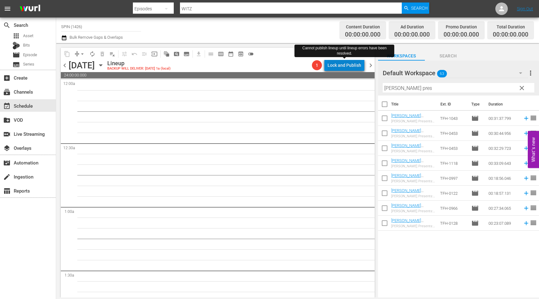
click at [356, 66] on div "Lock and Publish" at bounding box center [345, 65] width 34 height 11
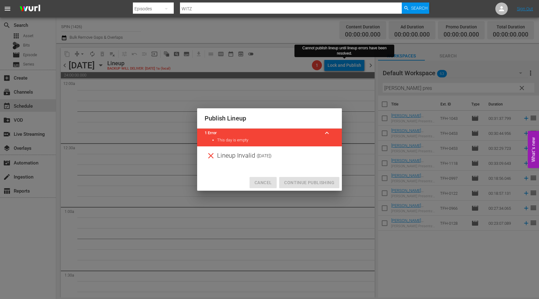
click at [262, 179] on span "Cancel" at bounding box center [263, 183] width 17 height 8
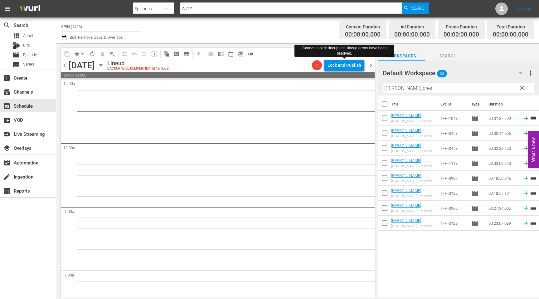
click at [368, 65] on span "chevron_right" at bounding box center [371, 65] width 8 height 8
click at [66, 64] on span "chevron_left" at bounding box center [65, 65] width 8 height 8
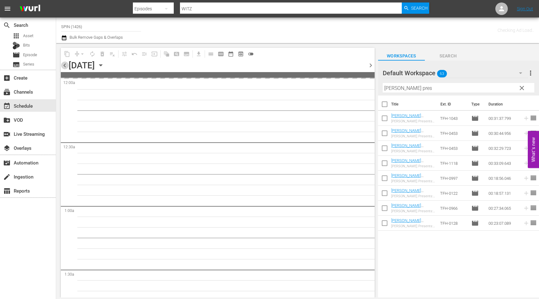
click at [66, 64] on span "chevron_left" at bounding box center [65, 65] width 8 height 8
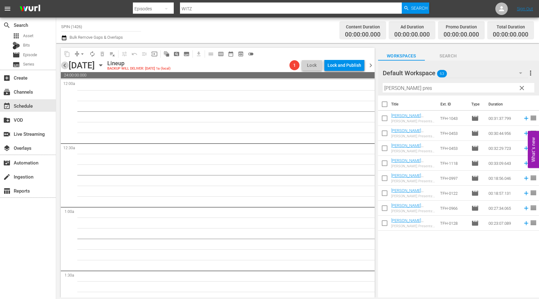
click at [66, 64] on span "chevron_left" at bounding box center [65, 65] width 8 height 8
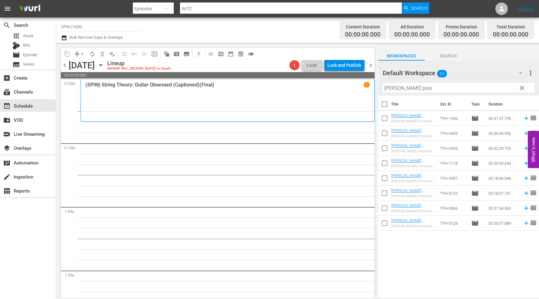
click at [104, 66] on icon "button" at bounding box center [100, 65] width 7 height 7
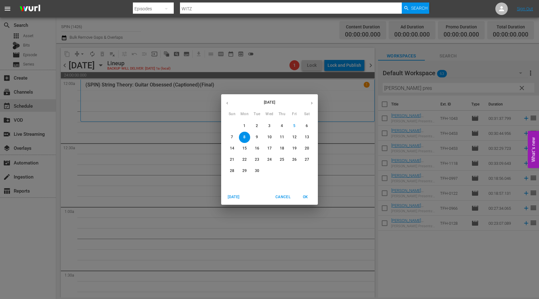
click at [244, 127] on p "1" at bounding box center [244, 125] width 2 height 5
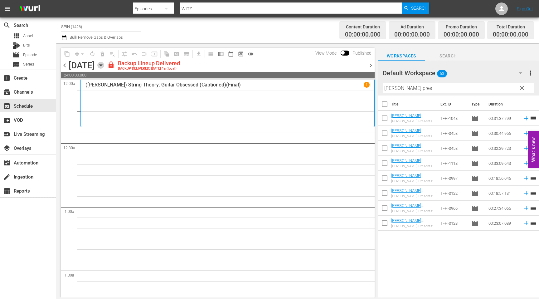
click at [104, 67] on icon "button" at bounding box center [100, 65] width 7 height 7
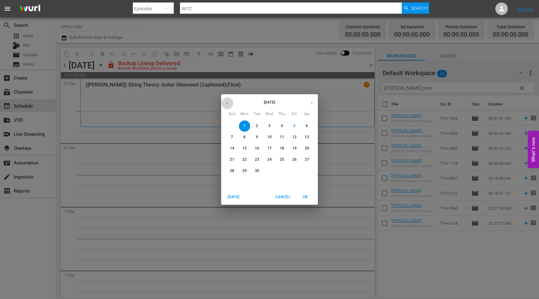
click at [228, 101] on icon "button" at bounding box center [227, 103] width 5 height 5
click at [245, 171] on p "25" at bounding box center [244, 170] width 4 height 5
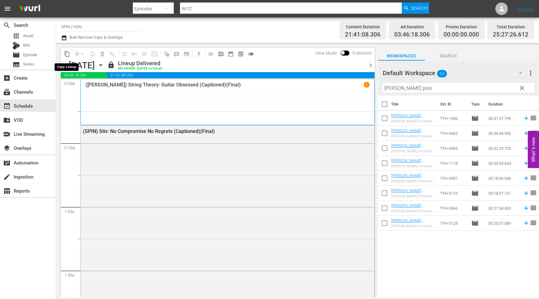
click at [68, 53] on span "content_copy" at bounding box center [67, 54] width 6 height 6
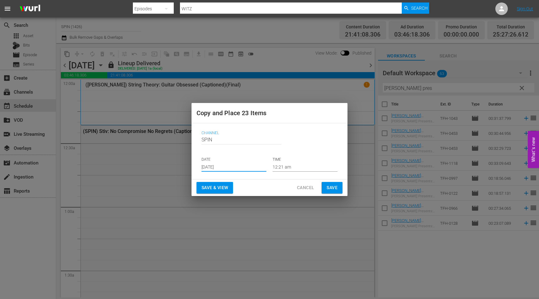
click at [221, 166] on input "[DATE]" at bounding box center [234, 166] width 65 height 9
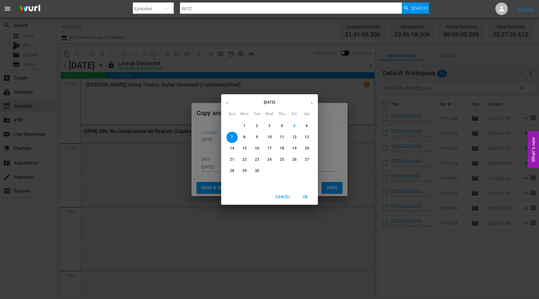
click at [242, 137] on span "8" at bounding box center [244, 137] width 11 height 5
type input "[DATE]"
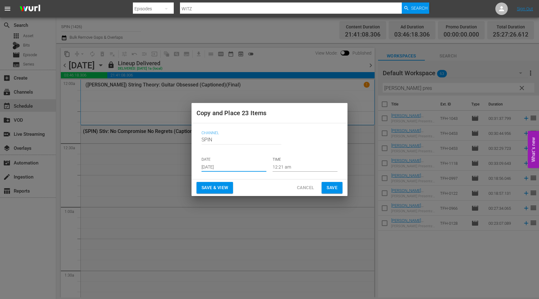
click at [223, 188] on span "Save & View" at bounding box center [215, 188] width 27 height 8
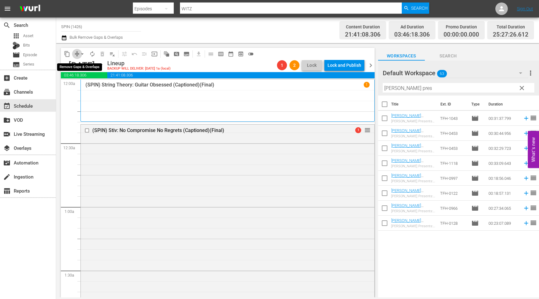
click at [76, 53] on span "compress" at bounding box center [77, 54] width 6 height 6
click at [77, 54] on button "arrow_drop_down" at bounding box center [82, 54] width 10 height 10
click at [93, 90] on li "Align to End of Previous Day" at bounding box center [83, 87] width 66 height 10
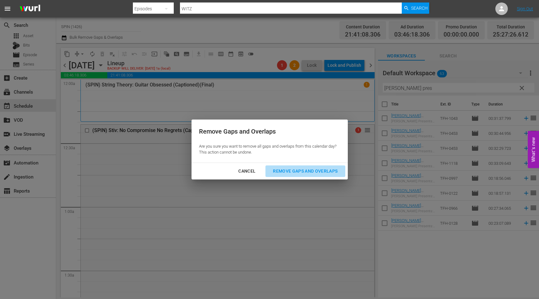
click at [318, 173] on div "Remove Gaps and Overlaps" at bounding box center [305, 171] width 75 height 8
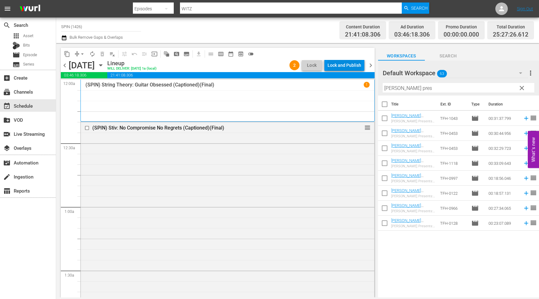
click at [345, 63] on div "Lock and Publish" at bounding box center [345, 65] width 34 height 11
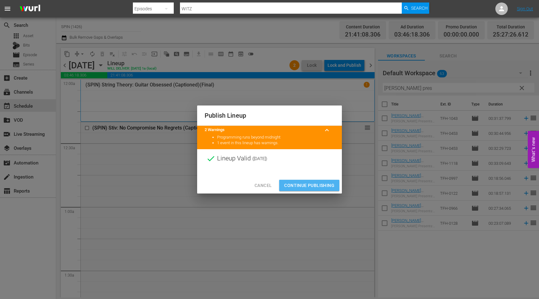
click at [323, 182] on span "Continue Publishing" at bounding box center [309, 186] width 50 height 8
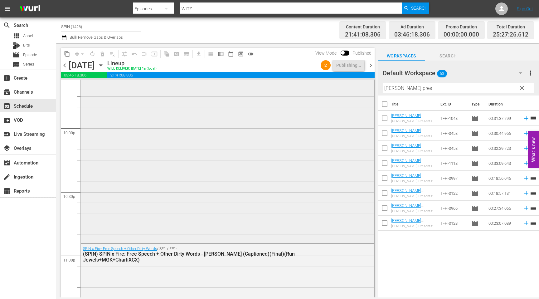
scroll to position [3066, 0]
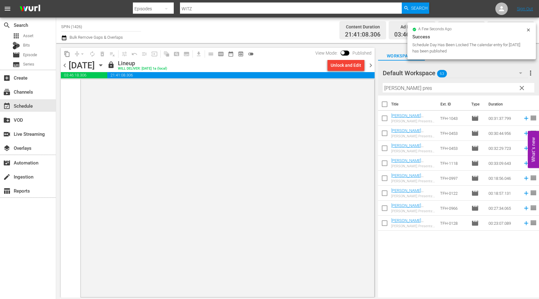
click at [369, 65] on span "chevron_right" at bounding box center [371, 65] width 8 height 8
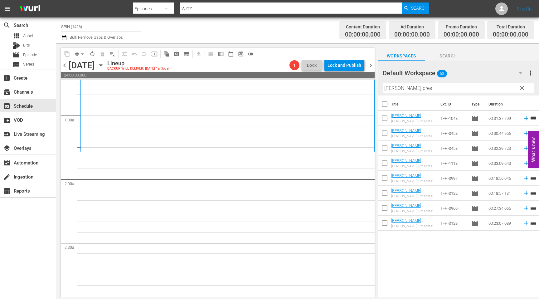
scroll to position [353, 0]
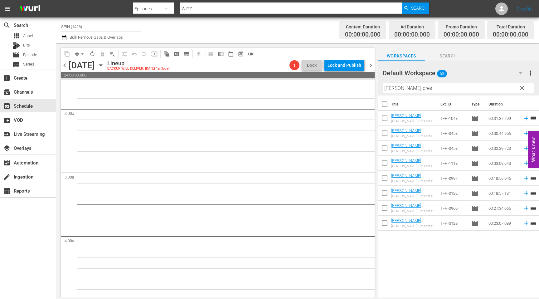
click at [104, 67] on icon "button" at bounding box center [100, 65] width 7 height 7
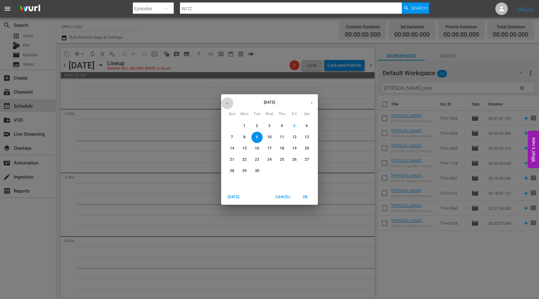
click at [226, 105] on button "button" at bounding box center [227, 103] width 12 height 12
click at [291, 198] on button "Cancel" at bounding box center [283, 197] width 20 height 10
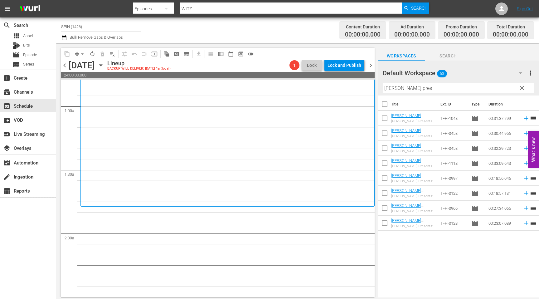
scroll to position [0, 0]
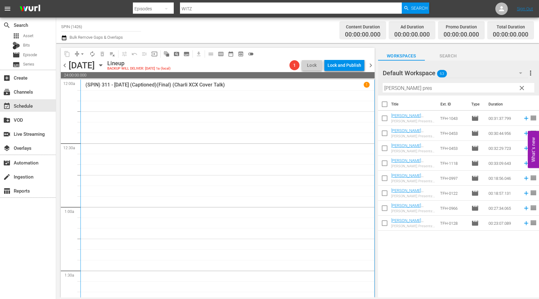
click at [104, 65] on icon "button" at bounding box center [100, 65] width 7 height 7
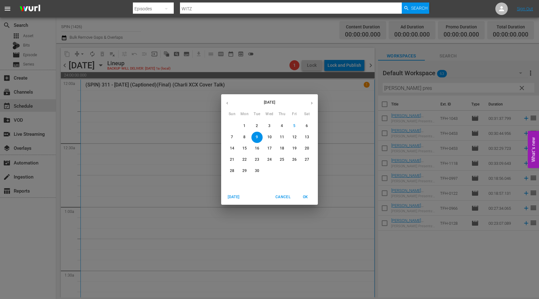
click at [228, 102] on icon "button" at bounding box center [227, 103] width 5 height 5
click at [259, 172] on p "26" at bounding box center [257, 170] width 4 height 5
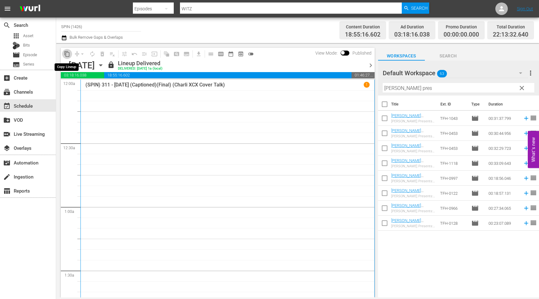
click at [66, 54] on span "content_copy" at bounding box center [67, 54] width 6 height 6
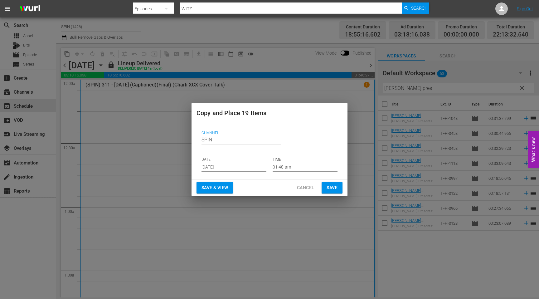
click at [212, 169] on input "[DATE]" at bounding box center [234, 166] width 65 height 9
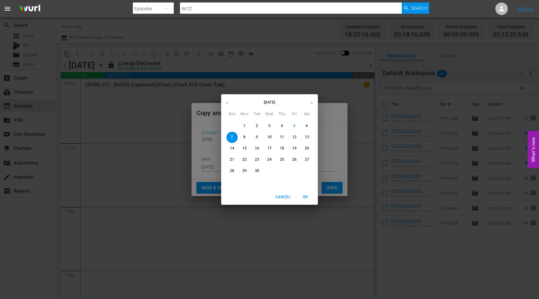
click at [257, 139] on p "9" at bounding box center [257, 137] width 2 height 5
type input "[DATE]"
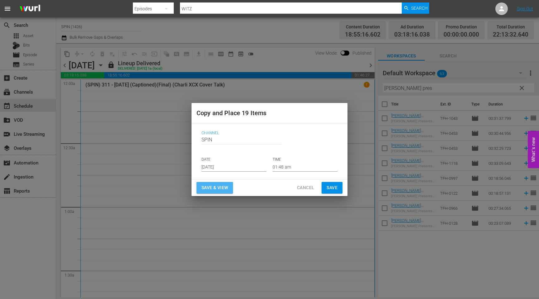
click at [223, 189] on span "Save & View" at bounding box center [215, 188] width 27 height 8
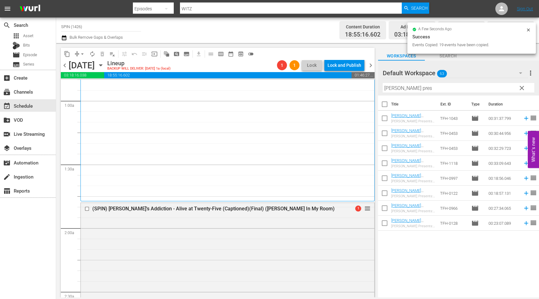
scroll to position [104, 0]
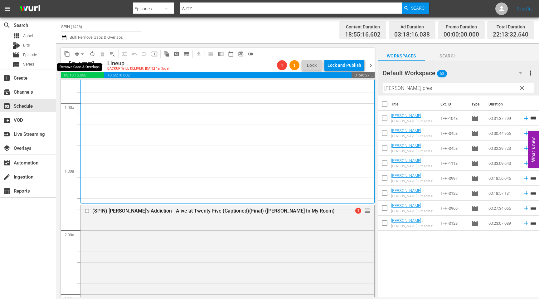
click at [79, 55] on span "arrow_drop_down" at bounding box center [82, 54] width 6 height 6
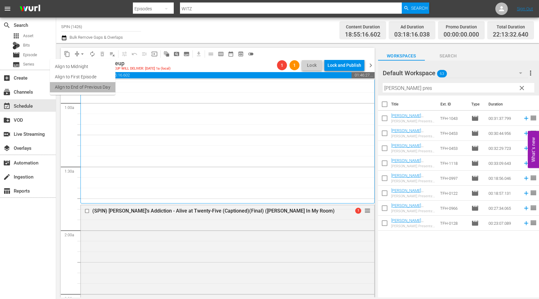
click at [104, 85] on li "Align to End of Previous Day" at bounding box center [83, 87] width 66 height 10
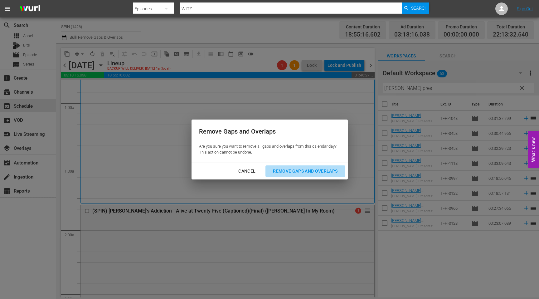
click at [310, 174] on div "Remove Gaps and Overlaps" at bounding box center [305, 171] width 75 height 8
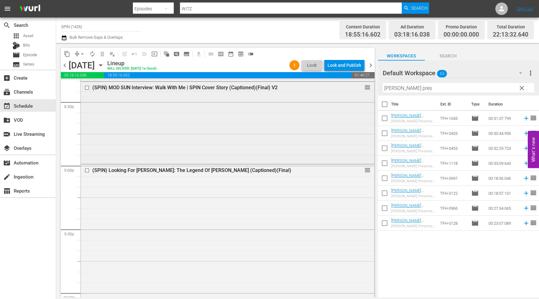
scroll to position [2840, 0]
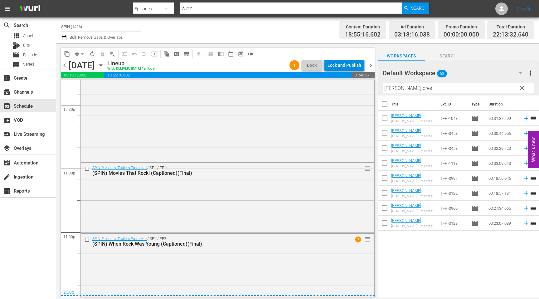
click at [347, 64] on div "Lock and Publish" at bounding box center [345, 65] width 34 height 11
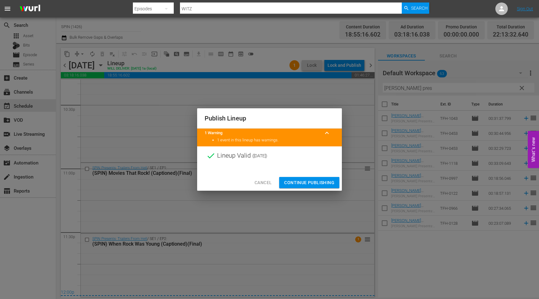
click at [320, 180] on span "Continue Publishing" at bounding box center [309, 183] width 50 height 8
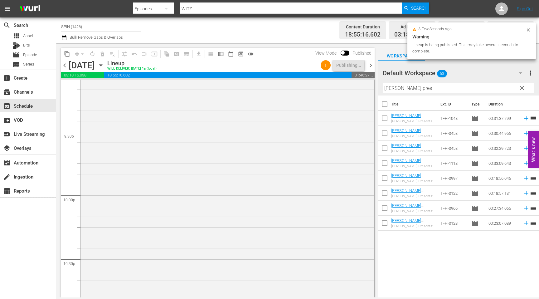
scroll to position [2685, 0]
click at [371, 64] on span "chevron_right" at bounding box center [371, 65] width 8 height 8
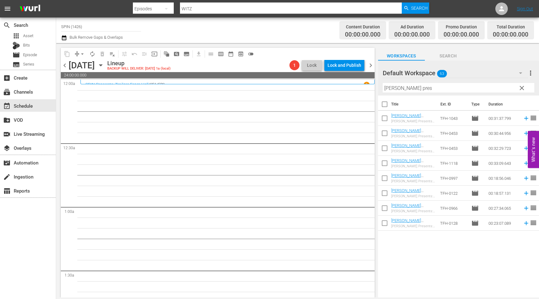
click at [104, 64] on icon "button" at bounding box center [100, 65] width 7 height 7
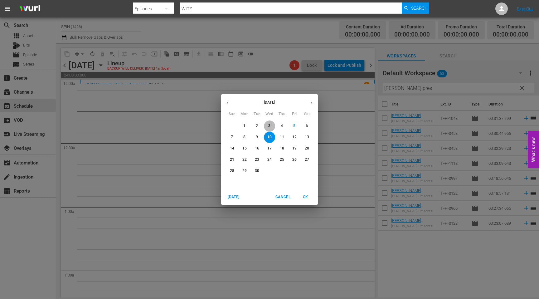
click at [269, 126] on p "3" at bounding box center [269, 125] width 2 height 5
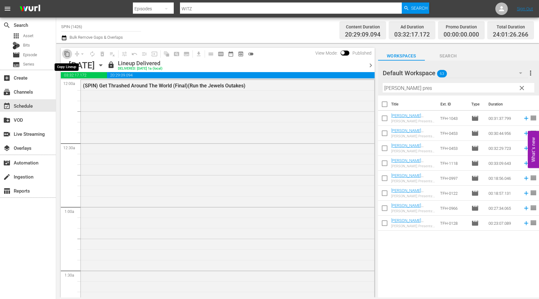
click at [67, 54] on span "content_copy" at bounding box center [67, 54] width 6 height 6
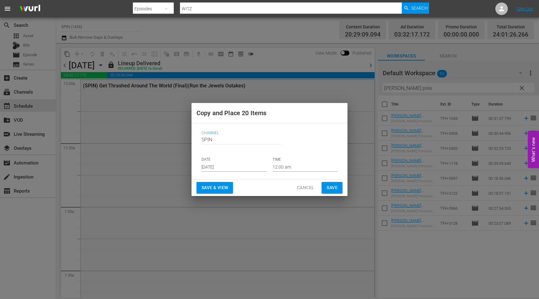
click at [225, 165] on input "[DATE]" at bounding box center [234, 166] width 65 height 9
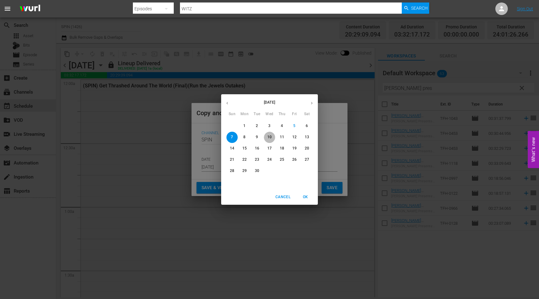
click at [270, 136] on p "10" at bounding box center [269, 137] width 4 height 5
type input "[DATE]"
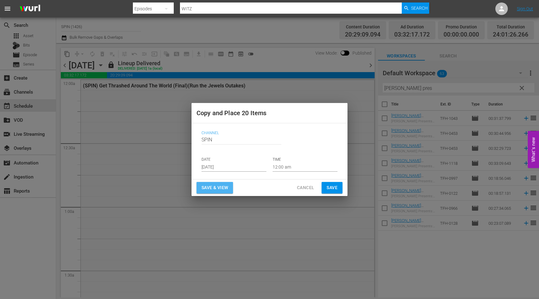
click at [226, 187] on span "Save & View" at bounding box center [215, 188] width 27 height 8
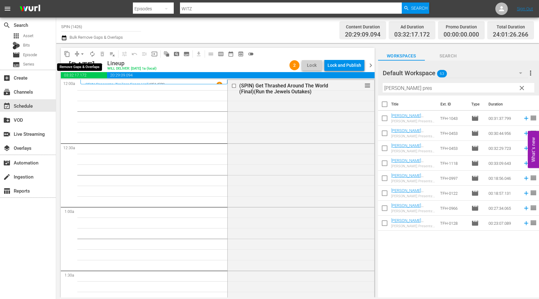
click at [78, 56] on button "arrow_drop_down" at bounding box center [82, 54] width 10 height 10
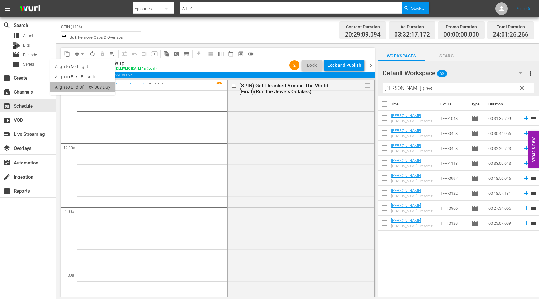
click at [94, 87] on li "Align to End of Previous Day" at bounding box center [83, 87] width 66 height 10
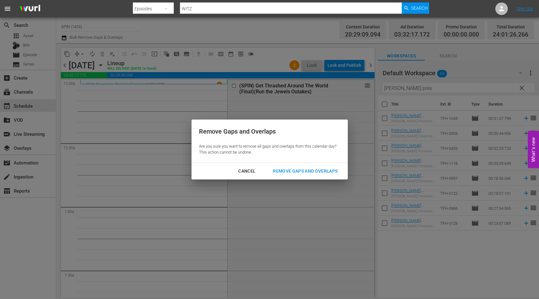
drag, startPoint x: 326, startPoint y: 170, endPoint x: 322, endPoint y: 168, distance: 4.6
click at [326, 170] on div "Remove Gaps and Overlaps" at bounding box center [305, 171] width 75 height 8
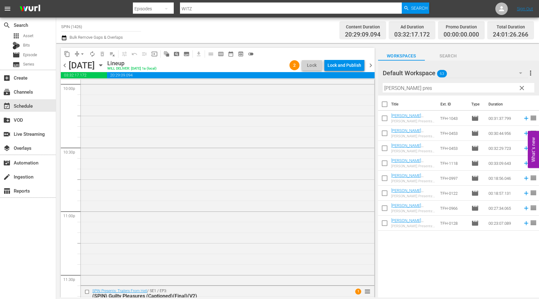
scroll to position [2843, 0]
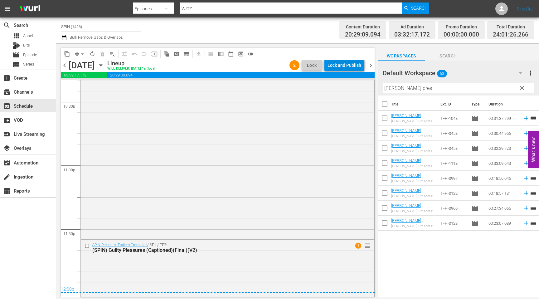
click at [353, 62] on div "Lock and Publish" at bounding box center [345, 65] width 34 height 11
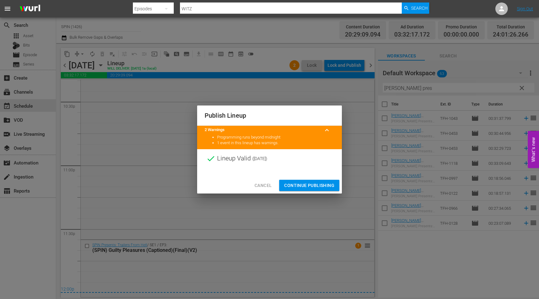
click at [322, 186] on span "Continue Publishing" at bounding box center [309, 186] width 50 height 8
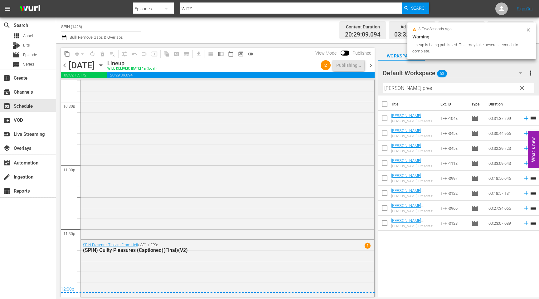
click at [522, 90] on span "clear" at bounding box center [521, 87] width 7 height 7
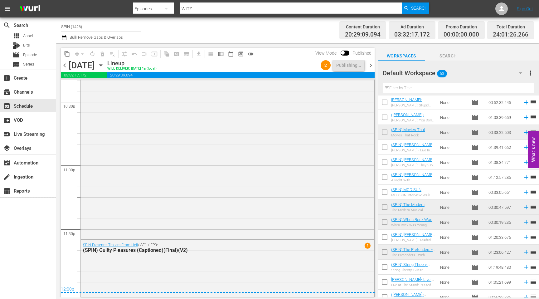
scroll to position [177, 0]
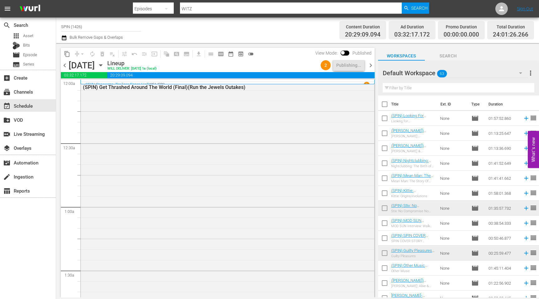
scroll to position [177, 0]
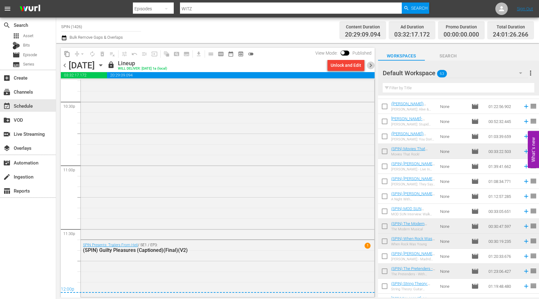
click at [372, 65] on span "chevron_right" at bounding box center [371, 65] width 8 height 8
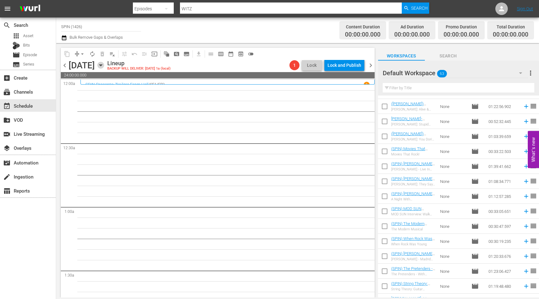
click at [104, 67] on icon "button" at bounding box center [100, 65] width 7 height 7
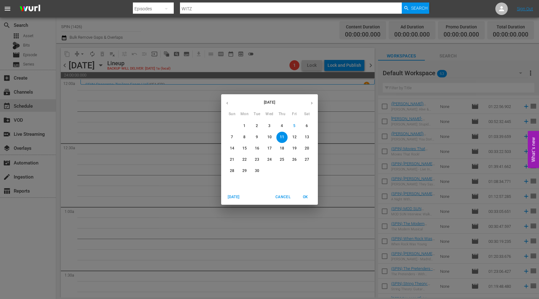
click at [283, 124] on p "4" at bounding box center [282, 125] width 2 height 5
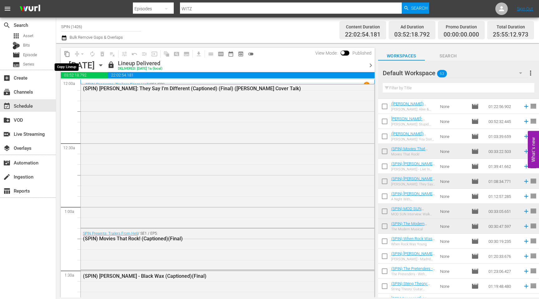
click at [67, 54] on span "content_copy" at bounding box center [67, 54] width 6 height 6
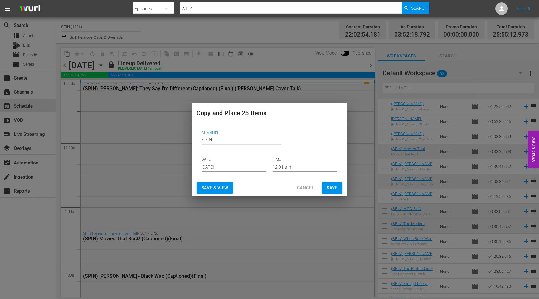
click at [213, 161] on p "DATE" at bounding box center [234, 159] width 65 height 5
click at [215, 163] on input "[DATE]" at bounding box center [234, 166] width 65 height 9
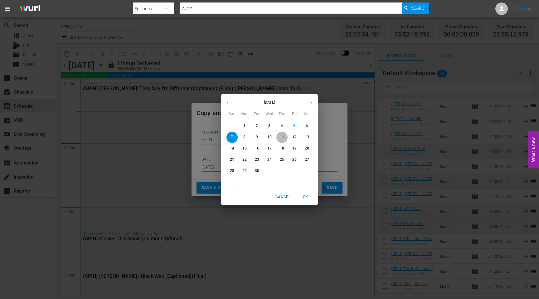
drag, startPoint x: 282, startPoint y: 139, endPoint x: 304, endPoint y: 170, distance: 37.8
click at [282, 139] on p "11" at bounding box center [282, 137] width 4 height 5
type input "Sep 11th 2025"
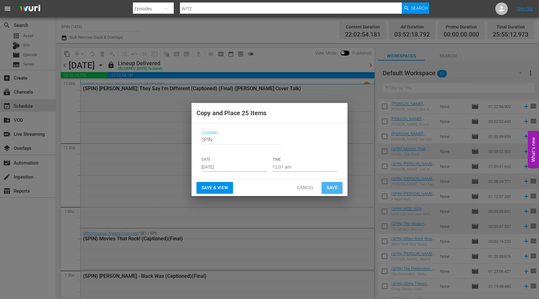
click at [336, 187] on span "Save" at bounding box center [332, 188] width 11 height 8
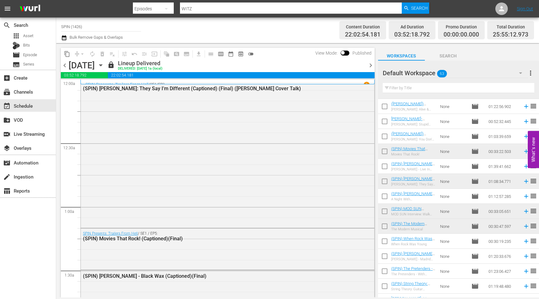
click at [371, 63] on span "chevron_right" at bounding box center [371, 65] width 8 height 8
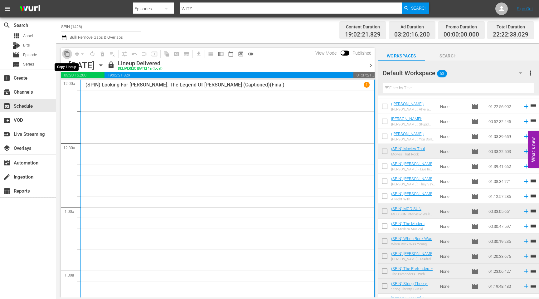
click at [67, 54] on span "content_copy" at bounding box center [67, 54] width 6 height 6
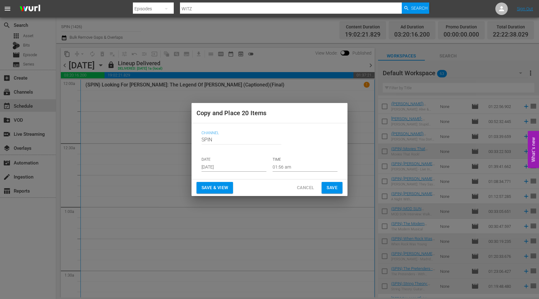
click at [230, 170] on input "[DATE]" at bounding box center [234, 166] width 65 height 9
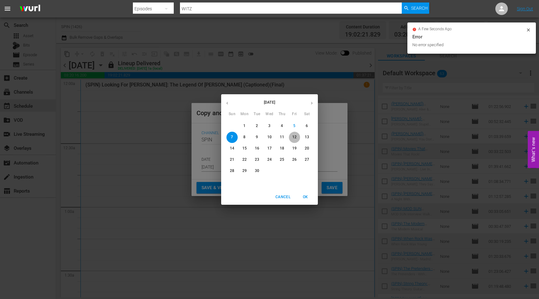
click at [293, 138] on p "12" at bounding box center [294, 137] width 4 height 5
type input "Sep 12th 2025"
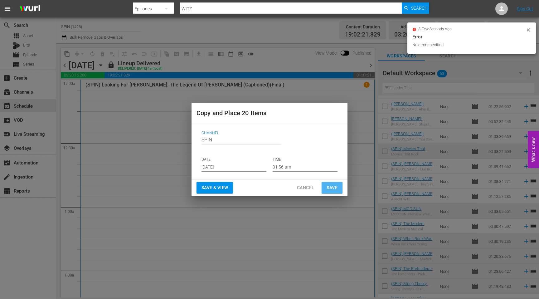
click at [330, 185] on span "Save" at bounding box center [332, 188] width 11 height 8
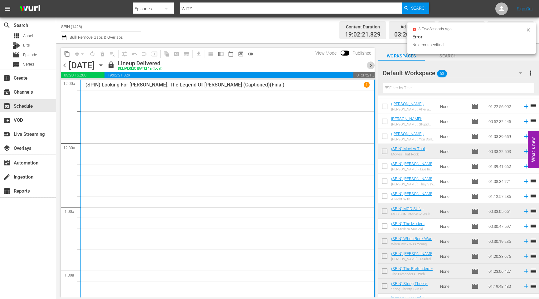
click at [370, 66] on span "chevron_right" at bounding box center [371, 65] width 8 height 8
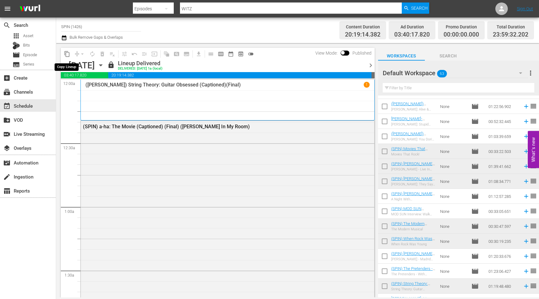
click at [68, 54] on span "content_copy" at bounding box center [67, 54] width 6 height 6
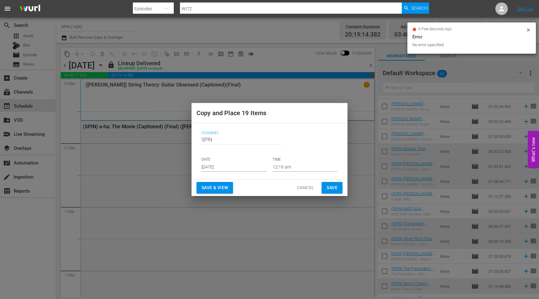
click at [227, 169] on input "[DATE]" at bounding box center [234, 166] width 65 height 9
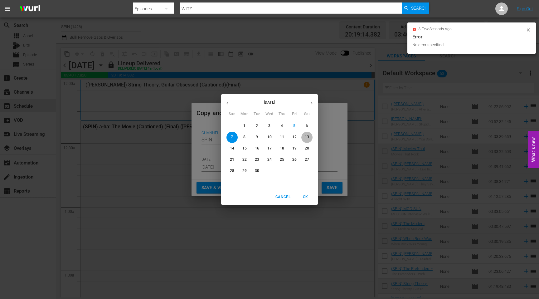
click at [309, 138] on span "13" at bounding box center [306, 137] width 11 height 5
type input "Sep 13th 2025"
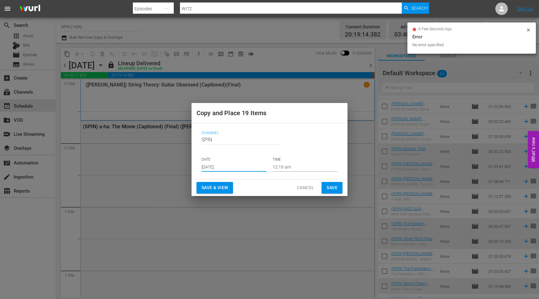
click at [331, 189] on span "Save" at bounding box center [332, 188] width 11 height 8
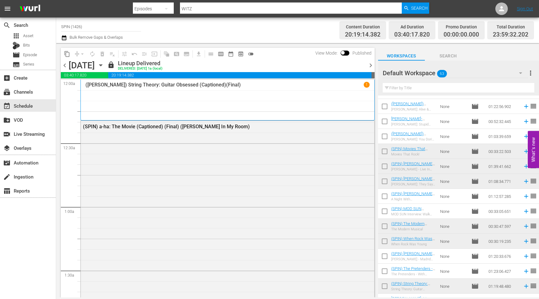
click at [102, 65] on icon "button" at bounding box center [100, 66] width 3 height 2
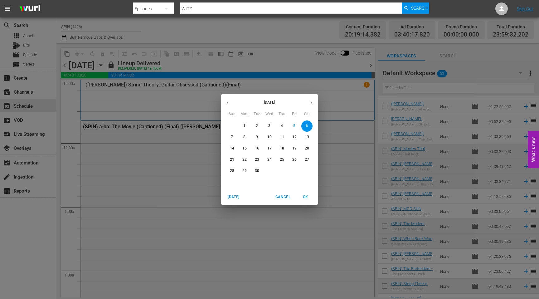
click at [285, 197] on span "Cancel" at bounding box center [283, 197] width 15 height 7
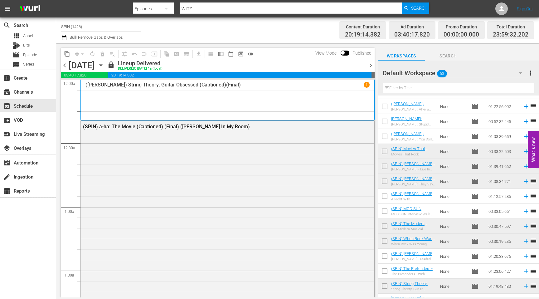
click at [104, 65] on icon "button" at bounding box center [100, 65] width 7 height 7
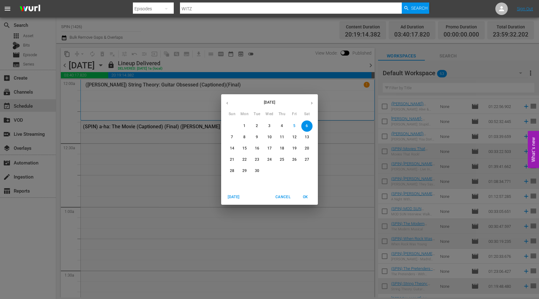
click at [296, 136] on p "12" at bounding box center [294, 137] width 4 height 5
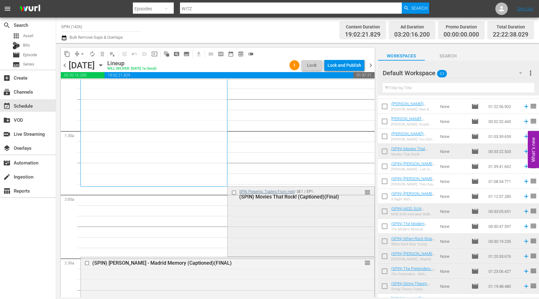
scroll to position [167, 0]
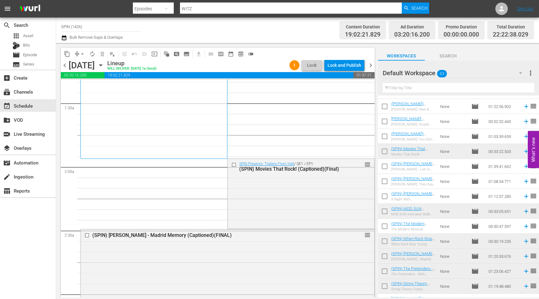
click at [369, 64] on span "chevron_right" at bounding box center [371, 65] width 8 height 8
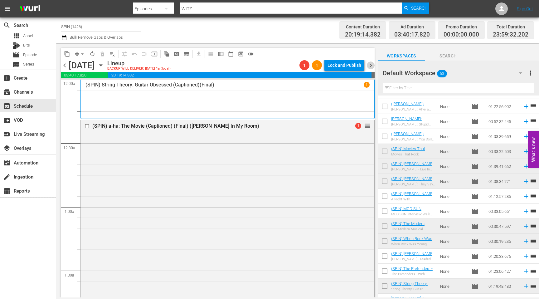
click at [370, 66] on span "chevron_right" at bounding box center [371, 65] width 8 height 8
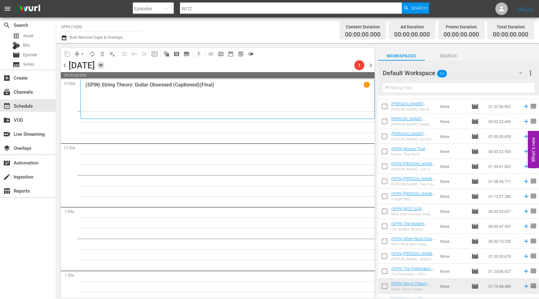
click at [104, 64] on icon "button" at bounding box center [100, 65] width 7 height 7
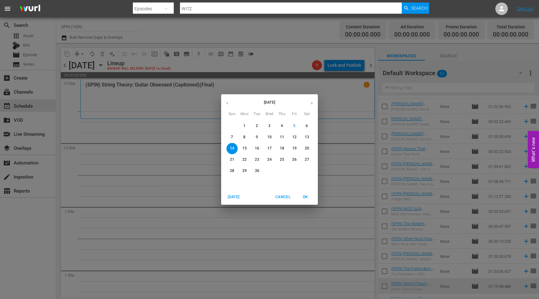
click at [232, 138] on p "7" at bounding box center [232, 137] width 2 height 5
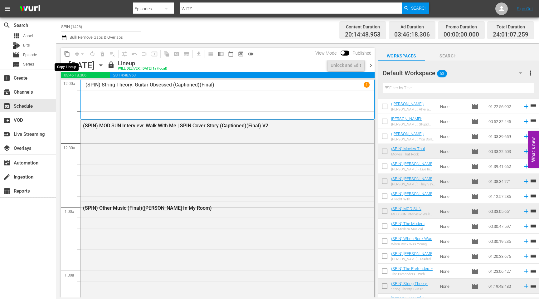
click at [62, 53] on button "content_copy" at bounding box center [67, 54] width 10 height 10
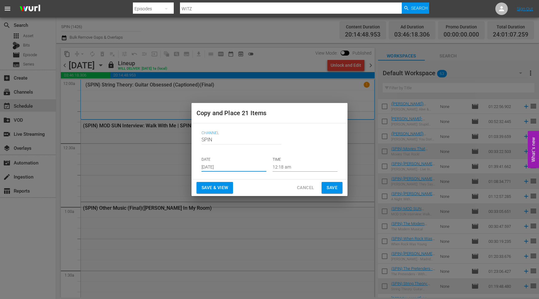
click at [221, 165] on input "[DATE]" at bounding box center [234, 166] width 65 height 9
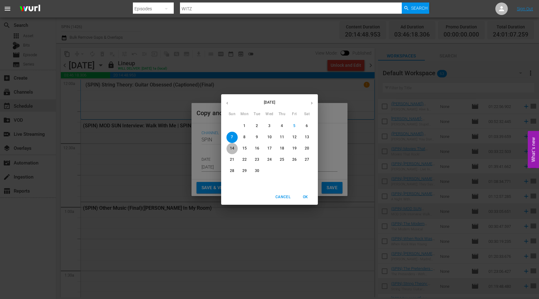
click at [230, 145] on button "14" at bounding box center [232, 148] width 11 height 11
type input "Sep 14th 2025"
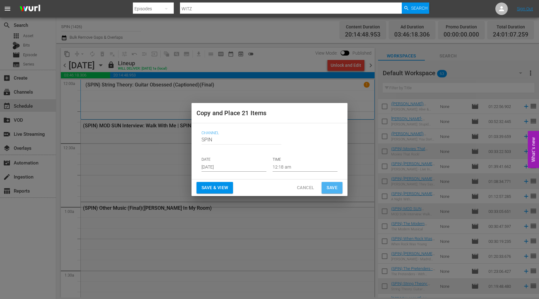
click at [336, 189] on span "Save" at bounding box center [332, 188] width 11 height 8
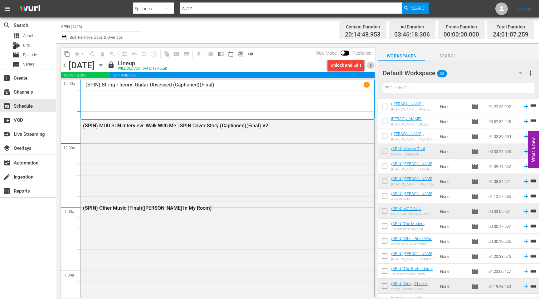
click at [371, 62] on span "chevron_right" at bounding box center [371, 65] width 8 height 8
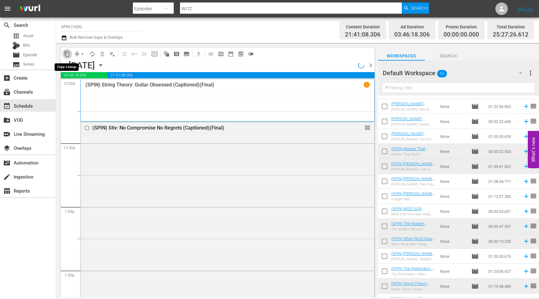
click at [68, 55] on span "content_copy" at bounding box center [67, 54] width 6 height 6
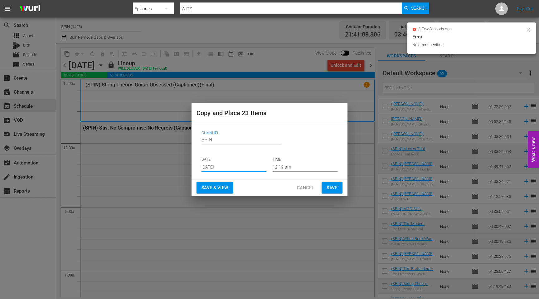
click at [212, 169] on input "[DATE]" at bounding box center [234, 166] width 65 height 9
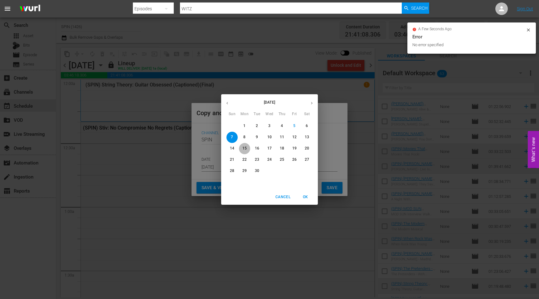
click at [245, 150] on p "15" at bounding box center [244, 148] width 4 height 5
type input "Sep 15th 2025"
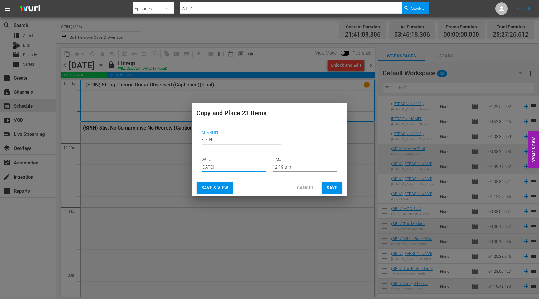
click at [333, 186] on span "Save" at bounding box center [332, 188] width 11 height 8
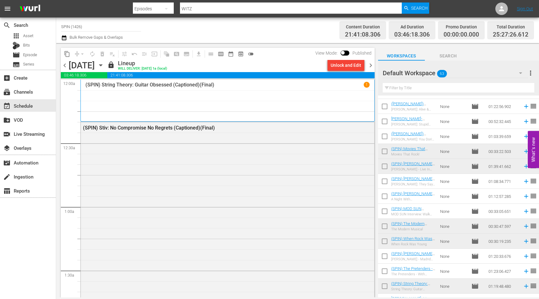
click at [372, 69] on span "chevron_right" at bounding box center [371, 65] width 8 height 8
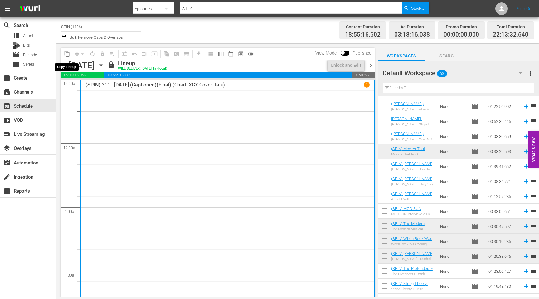
click at [68, 55] on span "content_copy" at bounding box center [67, 54] width 6 height 6
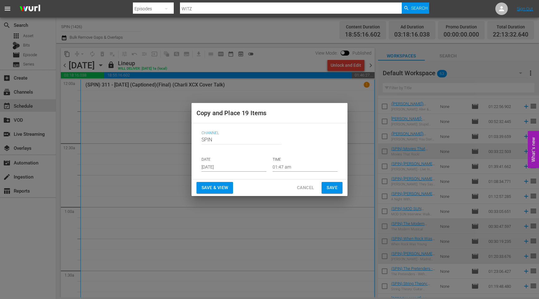
click at [233, 166] on input "[DATE]" at bounding box center [234, 166] width 65 height 9
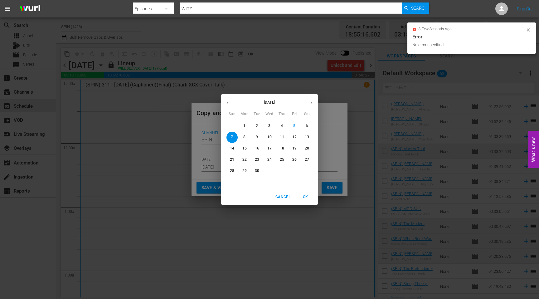
click at [258, 149] on p "16" at bounding box center [257, 148] width 4 height 5
type input "Sep 16th 2025"
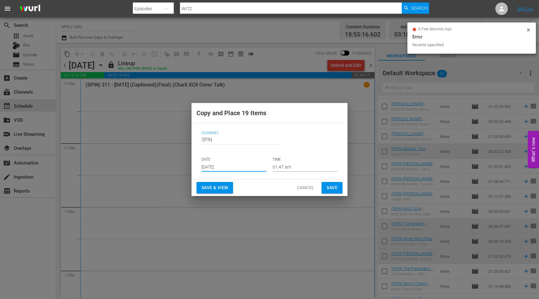
click at [338, 190] on button "Save" at bounding box center [332, 188] width 21 height 12
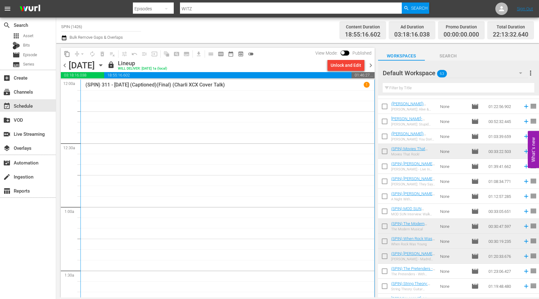
click at [102, 65] on icon "button" at bounding box center [100, 66] width 3 height 2
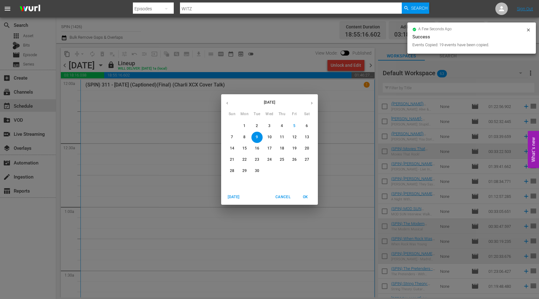
click at [268, 137] on p "10" at bounding box center [269, 137] width 4 height 5
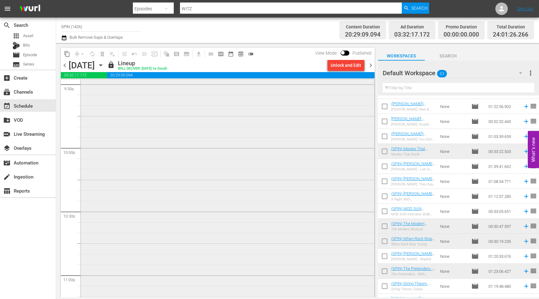
scroll to position [2843, 0]
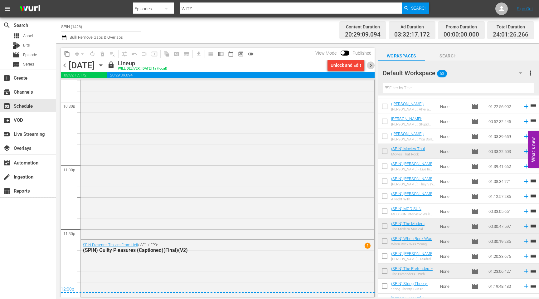
click at [372, 63] on span "chevron_right" at bounding box center [371, 65] width 8 height 8
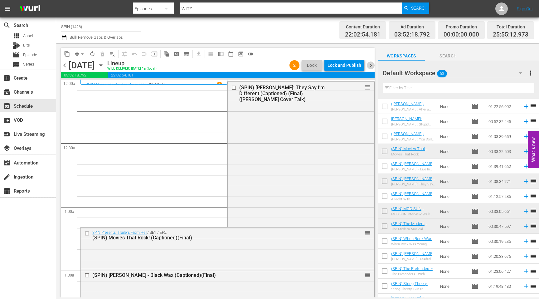
click at [372, 64] on span "chevron_right" at bounding box center [371, 65] width 8 height 8
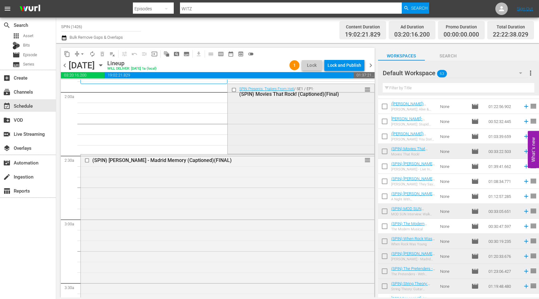
scroll to position [241, 0]
click at [369, 67] on span "chevron_right" at bounding box center [371, 65] width 8 height 8
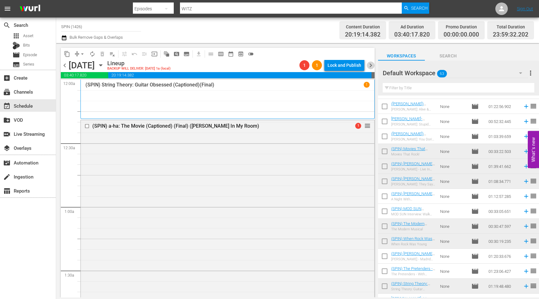
click at [372, 66] on span "chevron_right" at bounding box center [371, 65] width 8 height 8
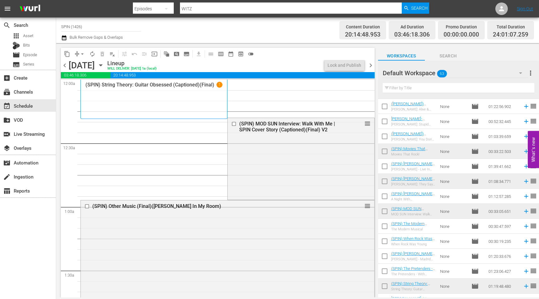
click at [370, 64] on span "chevron_right" at bounding box center [371, 65] width 8 height 8
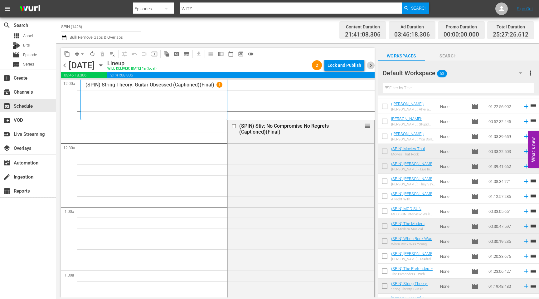
click at [369, 64] on span "chevron_right" at bounding box center [371, 65] width 8 height 8
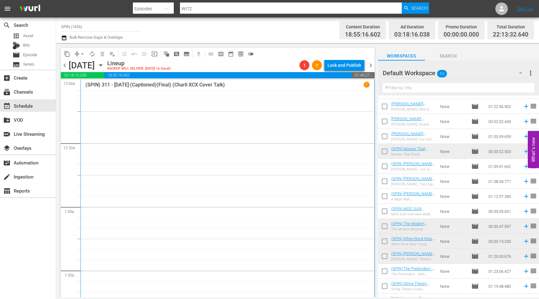
scroll to position [125, 0]
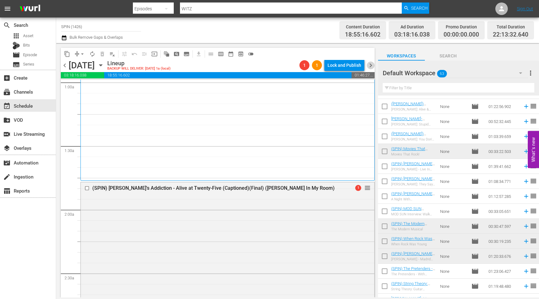
click at [372, 66] on span "chevron_right" at bounding box center [371, 65] width 8 height 8
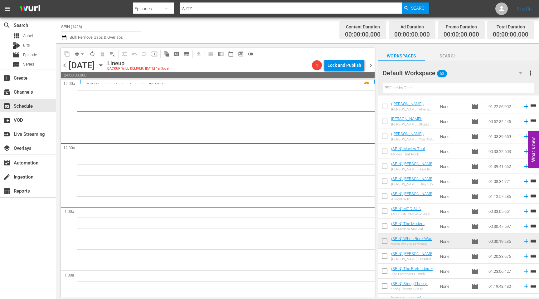
click at [106, 64] on div "Wednesday, September 17th September 17th" at bounding box center [87, 65] width 37 height 10
click at [104, 65] on icon "button" at bounding box center [100, 65] width 7 height 7
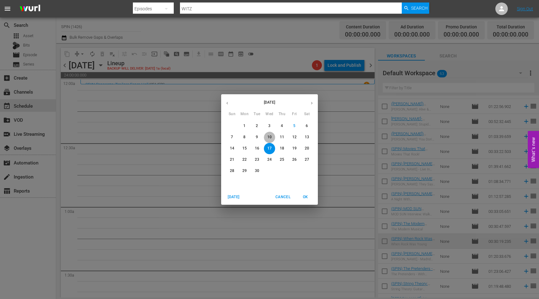
click at [272, 139] on span "10" at bounding box center [269, 137] width 11 height 5
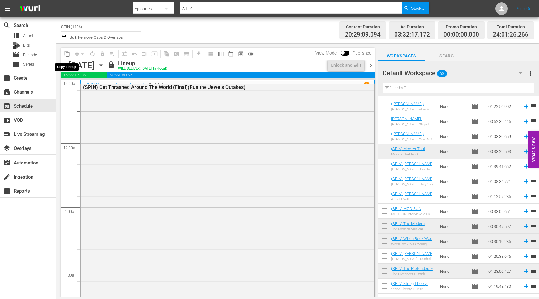
click at [65, 52] on span "content_copy" at bounding box center [67, 54] width 6 height 6
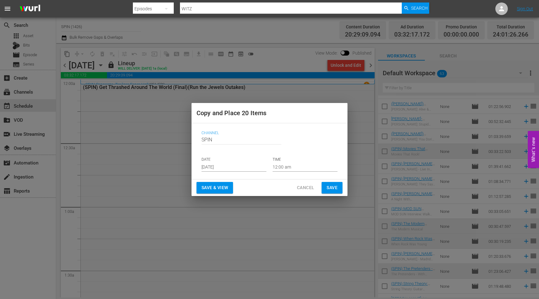
click at [232, 167] on input "[DATE]" at bounding box center [234, 166] width 65 height 9
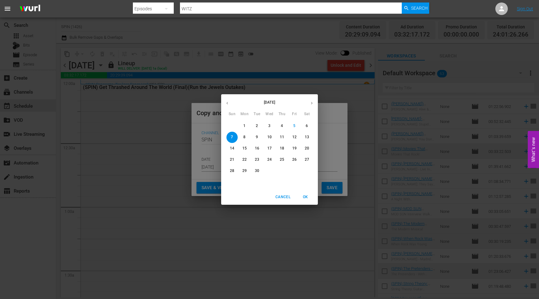
click at [270, 149] on p "17" at bounding box center [269, 148] width 4 height 5
type input "Sep 17th 2025"
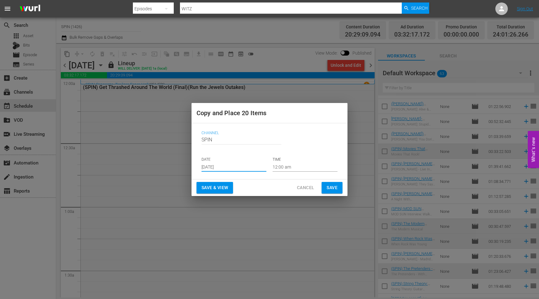
click at [230, 187] on button "Save & View" at bounding box center [215, 188] width 37 height 12
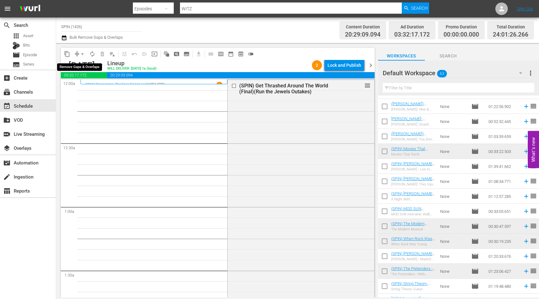
click at [78, 53] on button "arrow_drop_down" at bounding box center [82, 54] width 10 height 10
drag, startPoint x: 181, startPoint y: 126, endPoint x: 181, endPoint y: 118, distance: 8.1
click at [373, 65] on span "chevron_right" at bounding box center [371, 65] width 8 height 8
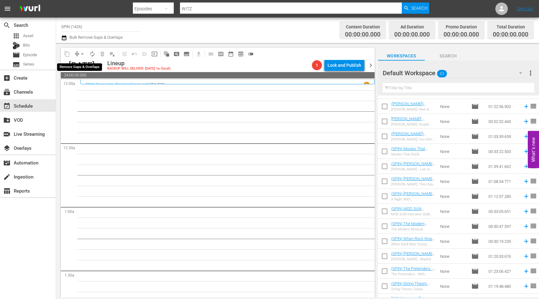
click at [79, 57] on button "arrow_drop_down" at bounding box center [82, 54] width 10 height 10
click at [100, 86] on li "Align to End of Previous Day" at bounding box center [83, 87] width 66 height 10
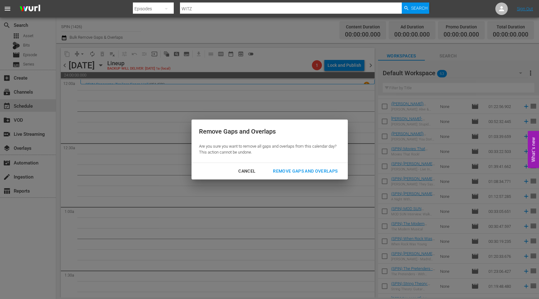
drag, startPoint x: 251, startPoint y: 171, endPoint x: 249, endPoint y: 168, distance: 3.8
click at [250, 169] on div "Cancel" at bounding box center [246, 171] width 27 height 8
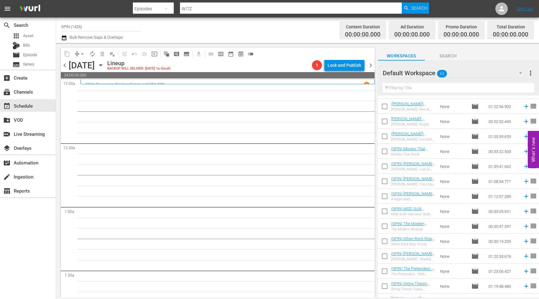
click at [66, 39] on icon "button" at bounding box center [64, 37] width 6 height 7
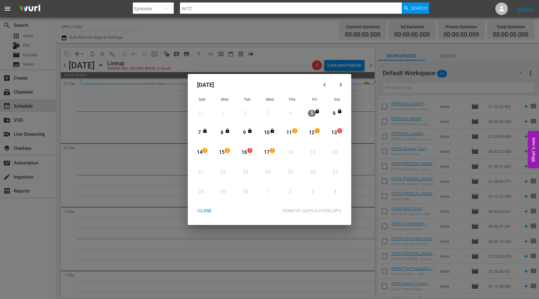
click at [290, 133] on div "11" at bounding box center [290, 132] width 8 height 7
click at [266, 154] on div "17" at bounding box center [267, 152] width 8 height 7
click at [317, 212] on div "REMOVE GAPS & OVERLAPS" at bounding box center [312, 211] width 69 height 8
click at [203, 212] on div "CLOSE" at bounding box center [205, 211] width 24 height 8
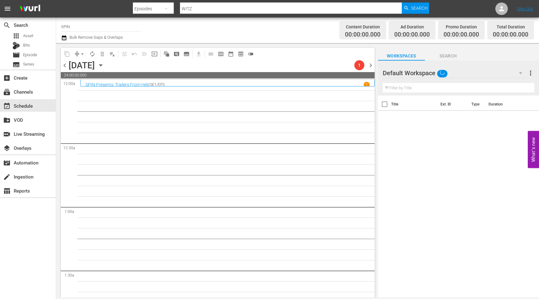
click at [102, 66] on icon "button" at bounding box center [100, 66] width 3 height 2
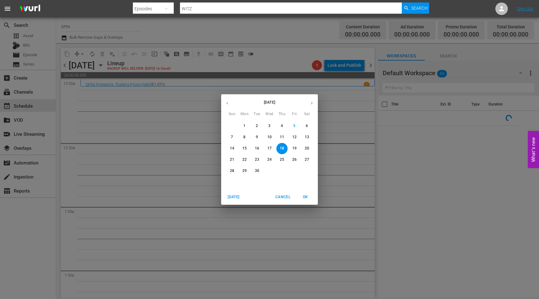
click at [281, 138] on p "11" at bounding box center [282, 137] width 4 height 5
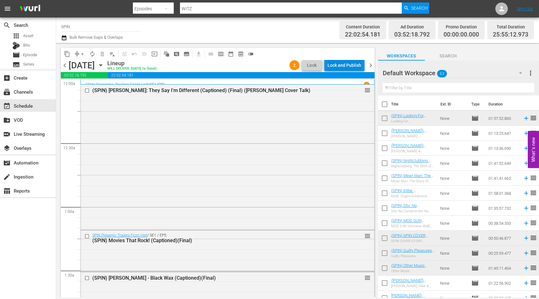
click at [345, 62] on div "Lock and Publish" at bounding box center [345, 65] width 34 height 11
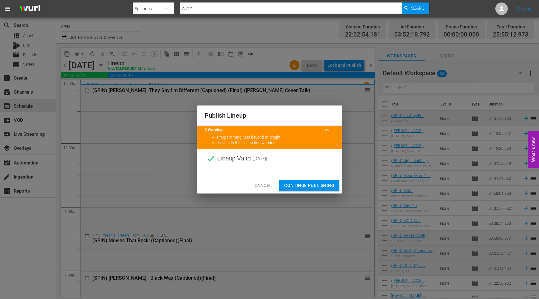
click at [320, 187] on span "Continue Publishing" at bounding box center [309, 186] width 50 height 8
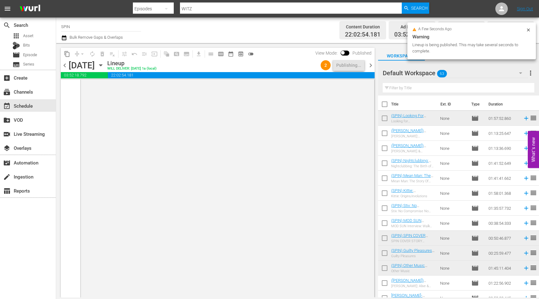
scroll to position [3087, 0]
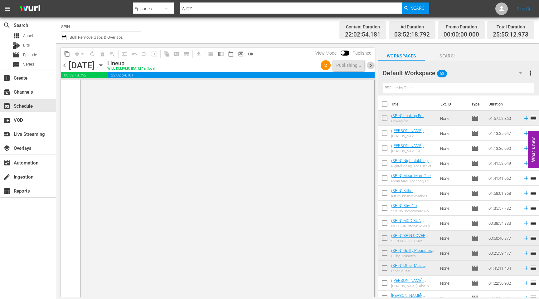
click at [369, 64] on span "chevron_right" at bounding box center [371, 65] width 8 height 8
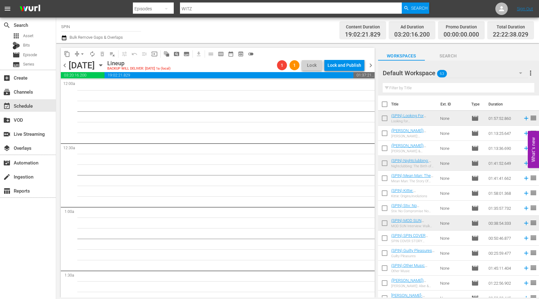
click at [66, 64] on span "chevron_left" at bounding box center [65, 65] width 8 height 8
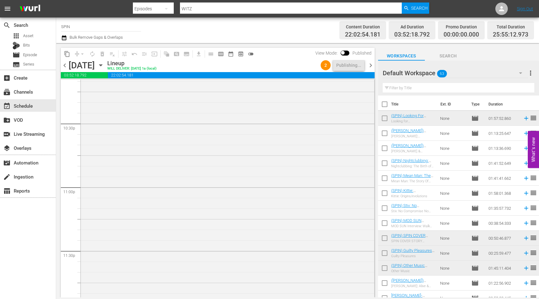
scroll to position [3087, 0]
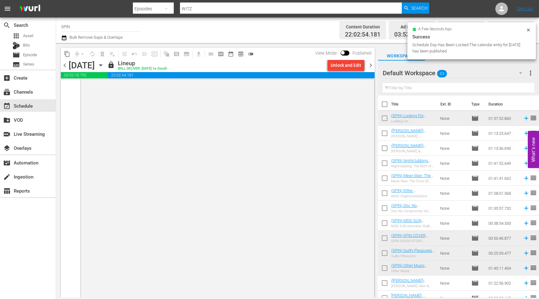
click at [369, 67] on span "chevron_right" at bounding box center [371, 65] width 8 height 8
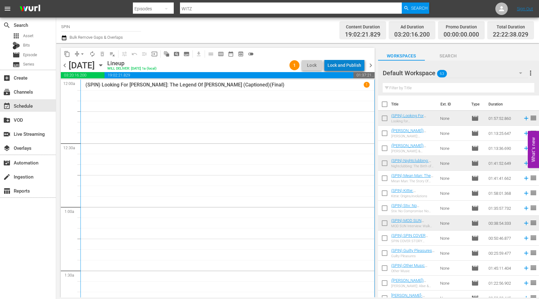
click at [357, 65] on div "Lock and Publish" at bounding box center [345, 65] width 34 height 11
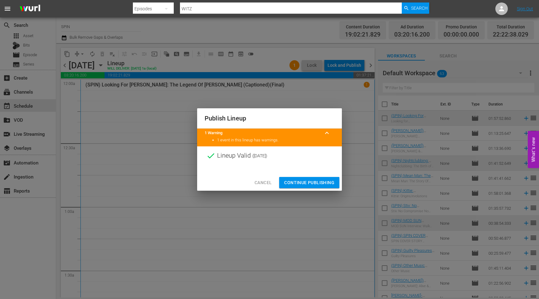
click at [304, 184] on span "Continue Publishing" at bounding box center [309, 183] width 50 height 8
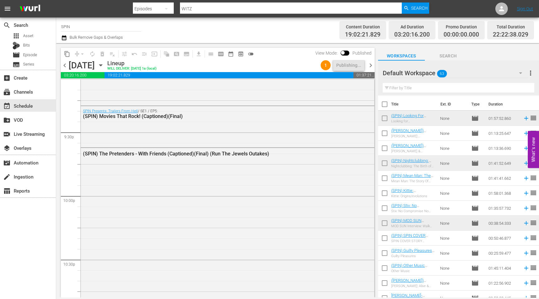
scroll to position [2881, 0]
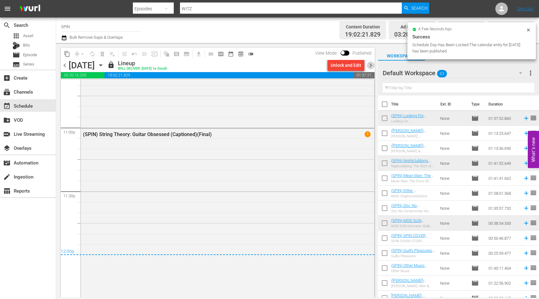
click at [369, 64] on span "chevron_right" at bounding box center [371, 65] width 8 height 8
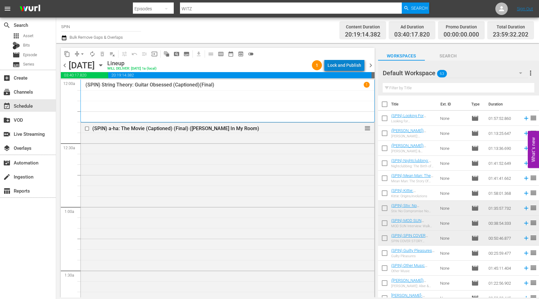
click at [353, 60] on div "Lock and Publish" at bounding box center [345, 65] width 34 height 11
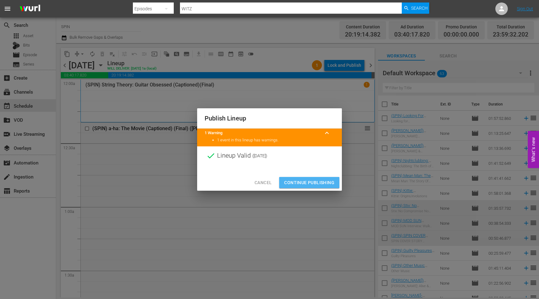
click at [315, 180] on span "Continue Publishing" at bounding box center [309, 183] width 50 height 8
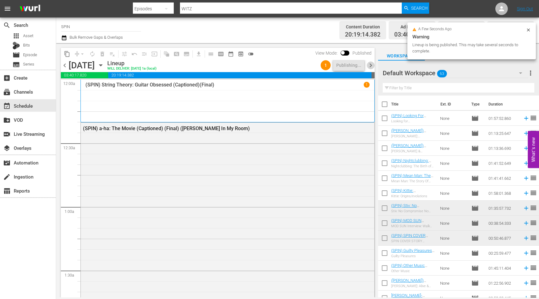
click at [370, 66] on span "chevron_right" at bounding box center [371, 65] width 8 height 8
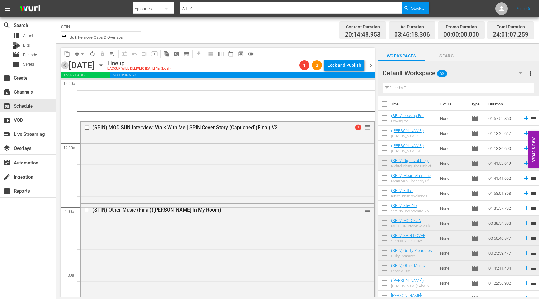
click at [65, 66] on span "chevron_left" at bounding box center [65, 65] width 8 height 8
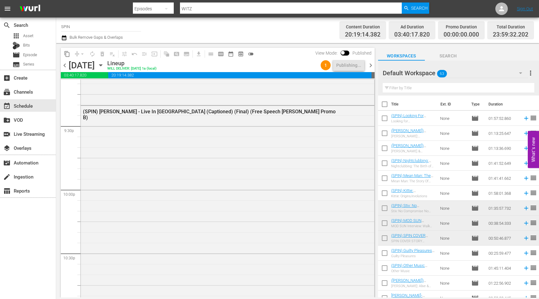
scroll to position [2880, 0]
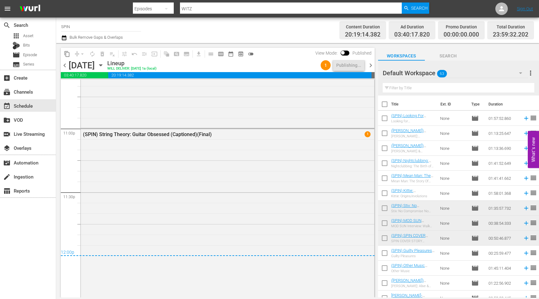
click at [374, 65] on span "chevron_right" at bounding box center [371, 65] width 8 height 8
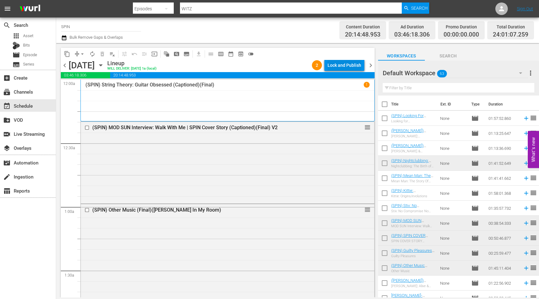
click at [350, 65] on div "Lock and Publish" at bounding box center [345, 65] width 34 height 11
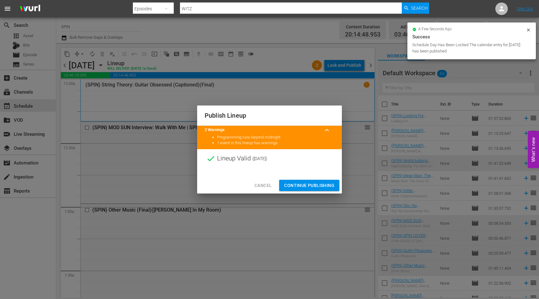
click at [317, 183] on span "Continue Publishing" at bounding box center [309, 186] width 50 height 8
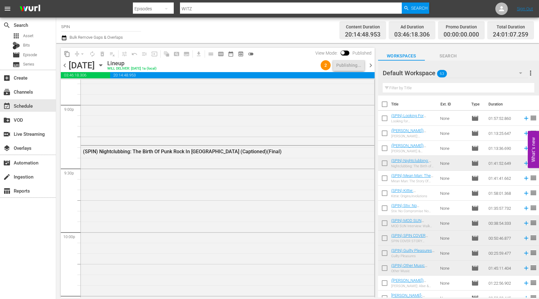
scroll to position [2882, 0]
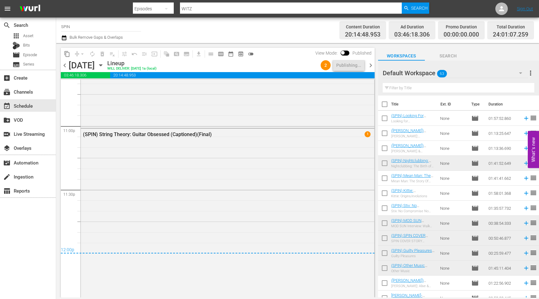
click at [371, 66] on span "chevron_right" at bounding box center [371, 65] width 8 height 8
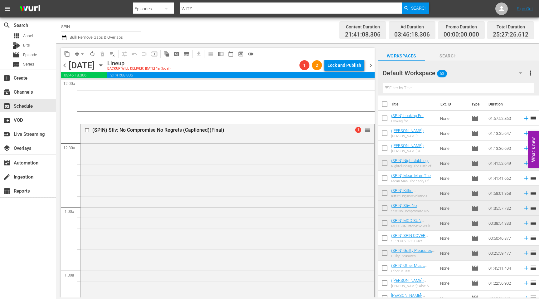
click at [66, 64] on span "chevron_left" at bounding box center [65, 65] width 8 height 8
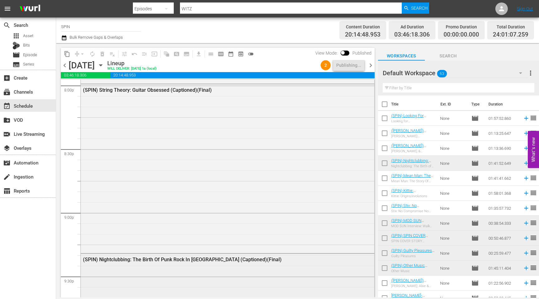
scroll to position [2882, 0]
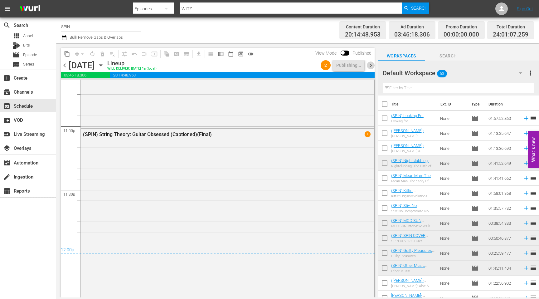
click at [368, 63] on span "chevron_right" at bounding box center [371, 65] width 8 height 8
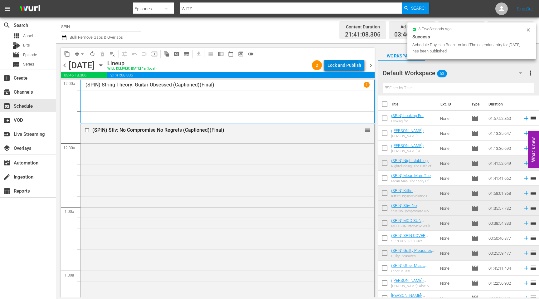
click at [337, 68] on div "Lock and Publish" at bounding box center [345, 65] width 34 height 11
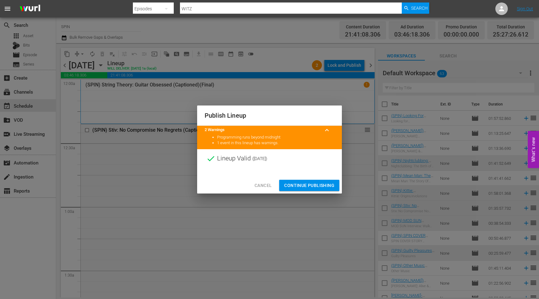
click at [309, 184] on span "Continue Publishing" at bounding box center [309, 186] width 50 height 8
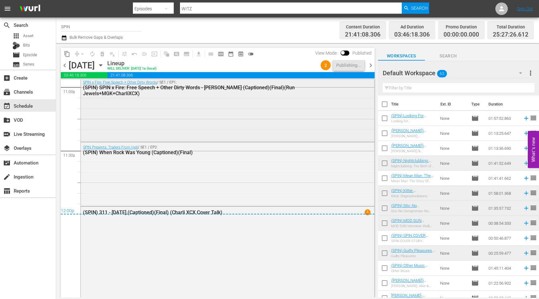
scroll to position [2929, 0]
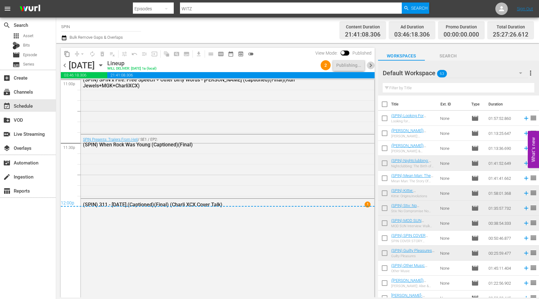
click at [370, 66] on span "chevron_right" at bounding box center [371, 65] width 8 height 8
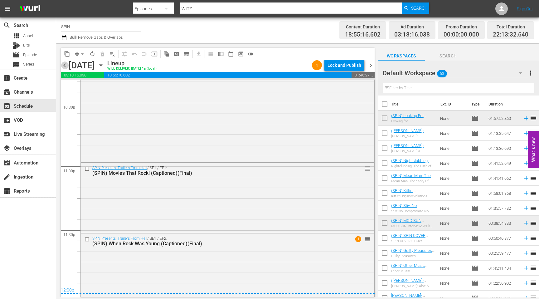
click at [65, 64] on span "chevron_left" at bounding box center [65, 65] width 8 height 8
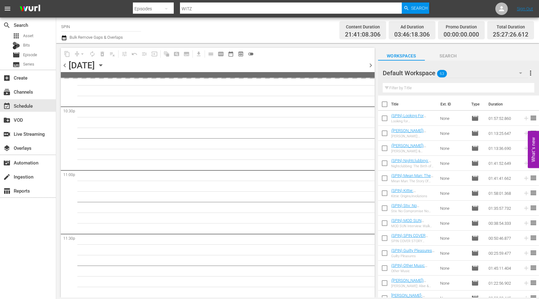
scroll to position [2929, 0]
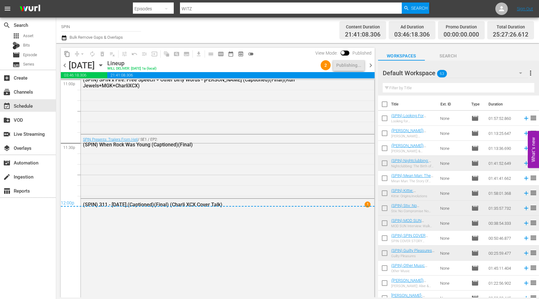
click at [371, 65] on span "chevron_right" at bounding box center [371, 65] width 8 height 8
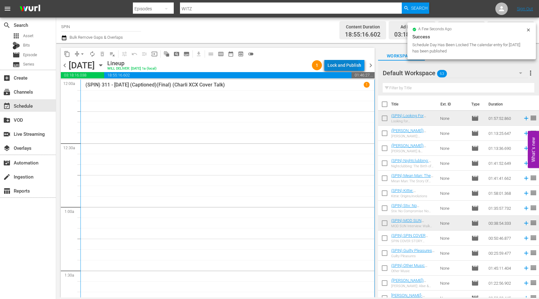
click at [336, 66] on div "Lock and Publish" at bounding box center [345, 65] width 34 height 11
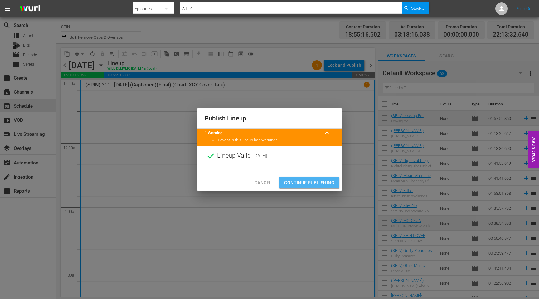
click at [309, 180] on span "Continue Publishing" at bounding box center [309, 183] width 50 height 8
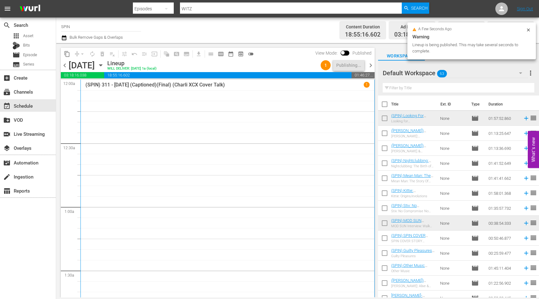
click at [372, 65] on span "chevron_right" at bounding box center [371, 65] width 8 height 8
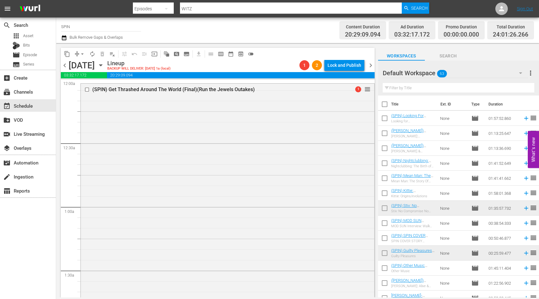
click at [65, 66] on span "chevron_left" at bounding box center [65, 65] width 8 height 8
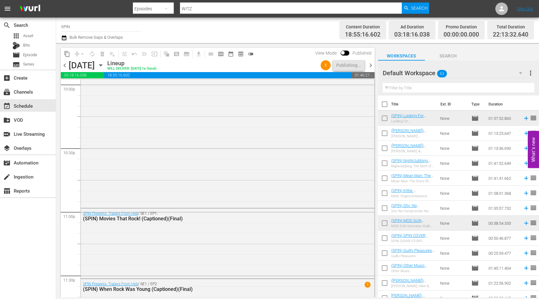
scroll to position [2842, 0]
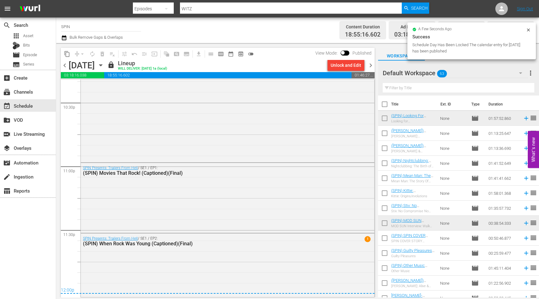
click at [370, 67] on span "chevron_right" at bounding box center [371, 65] width 8 height 8
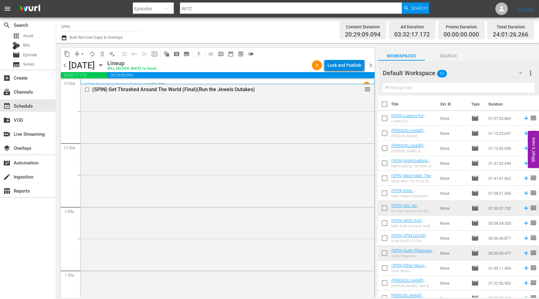
click at [356, 70] on div "Lock and Publish" at bounding box center [345, 65] width 34 height 11
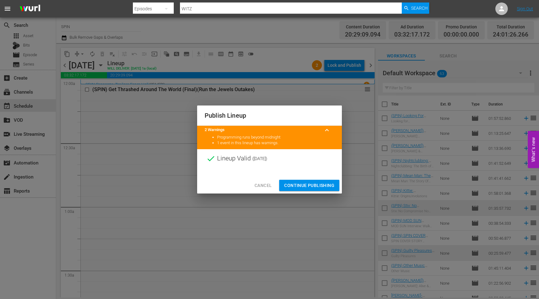
click at [320, 188] on span "Continue Publishing" at bounding box center [309, 186] width 50 height 8
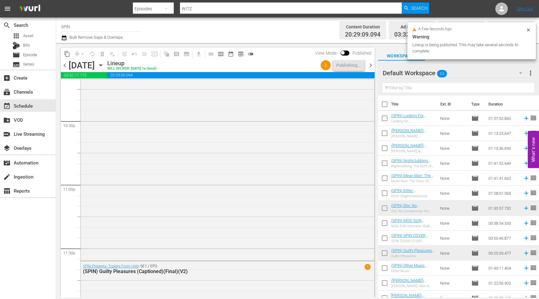
scroll to position [2845, 0]
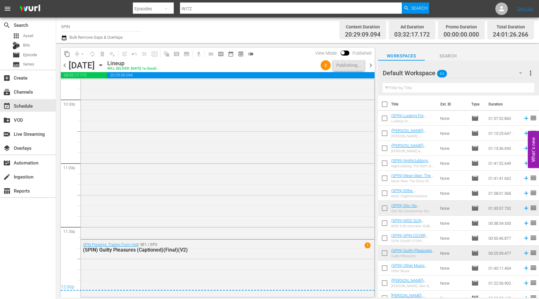
click at [370, 66] on span "chevron_right" at bounding box center [371, 65] width 8 height 8
